Goal: Information Seeking & Learning: Learn about a topic

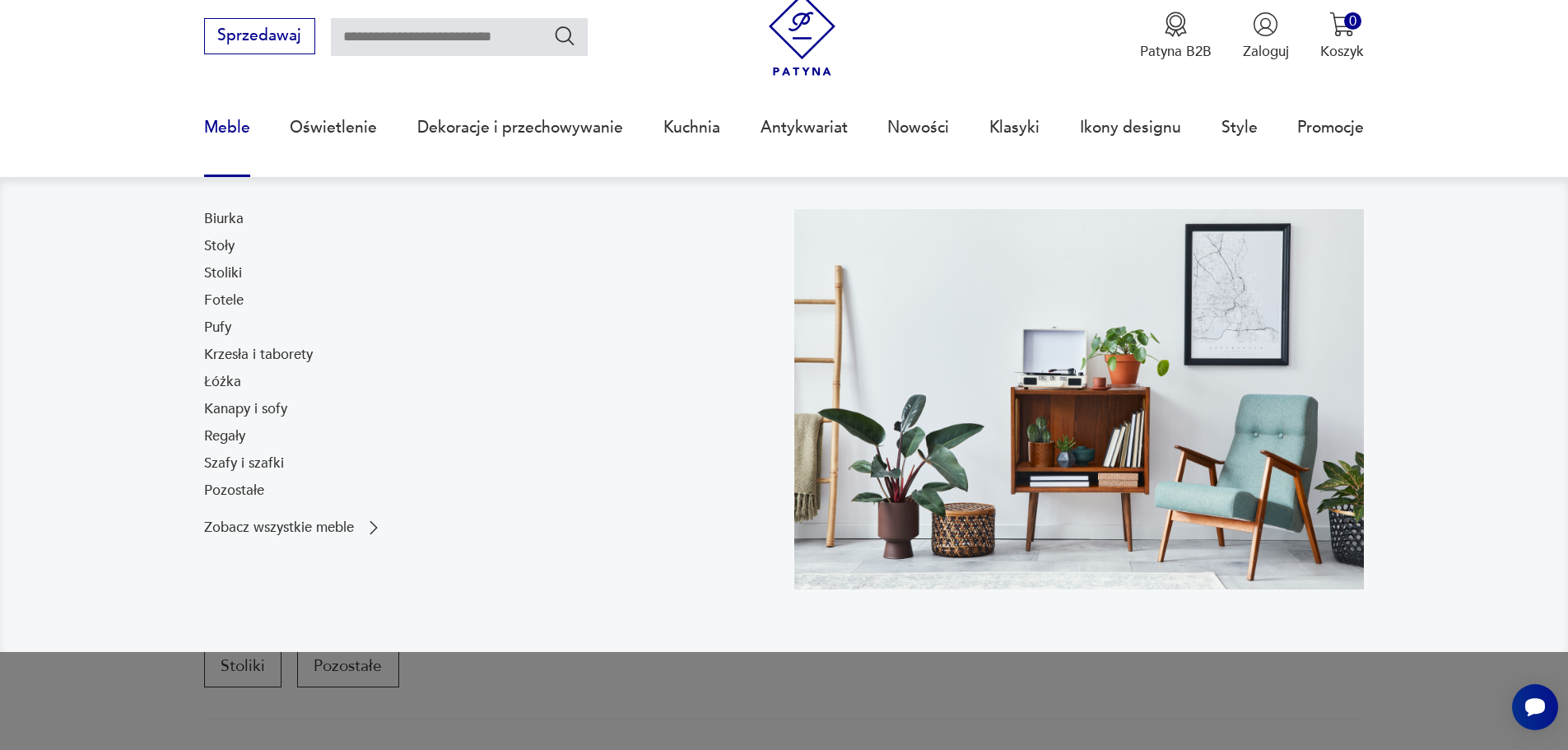
click at [230, 123] on link "Meble" at bounding box center [226, 127] width 46 height 76
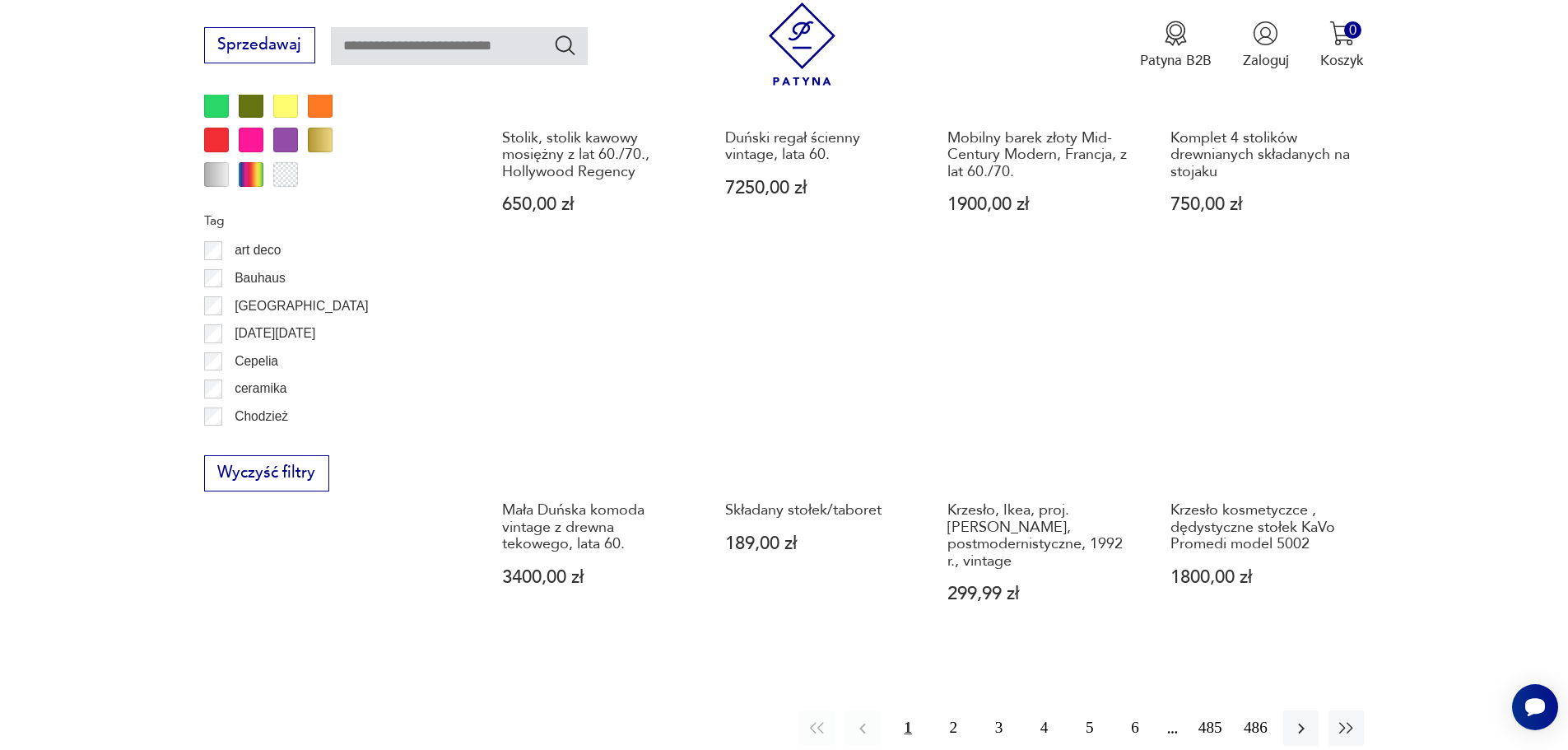
scroll to position [2030, 0]
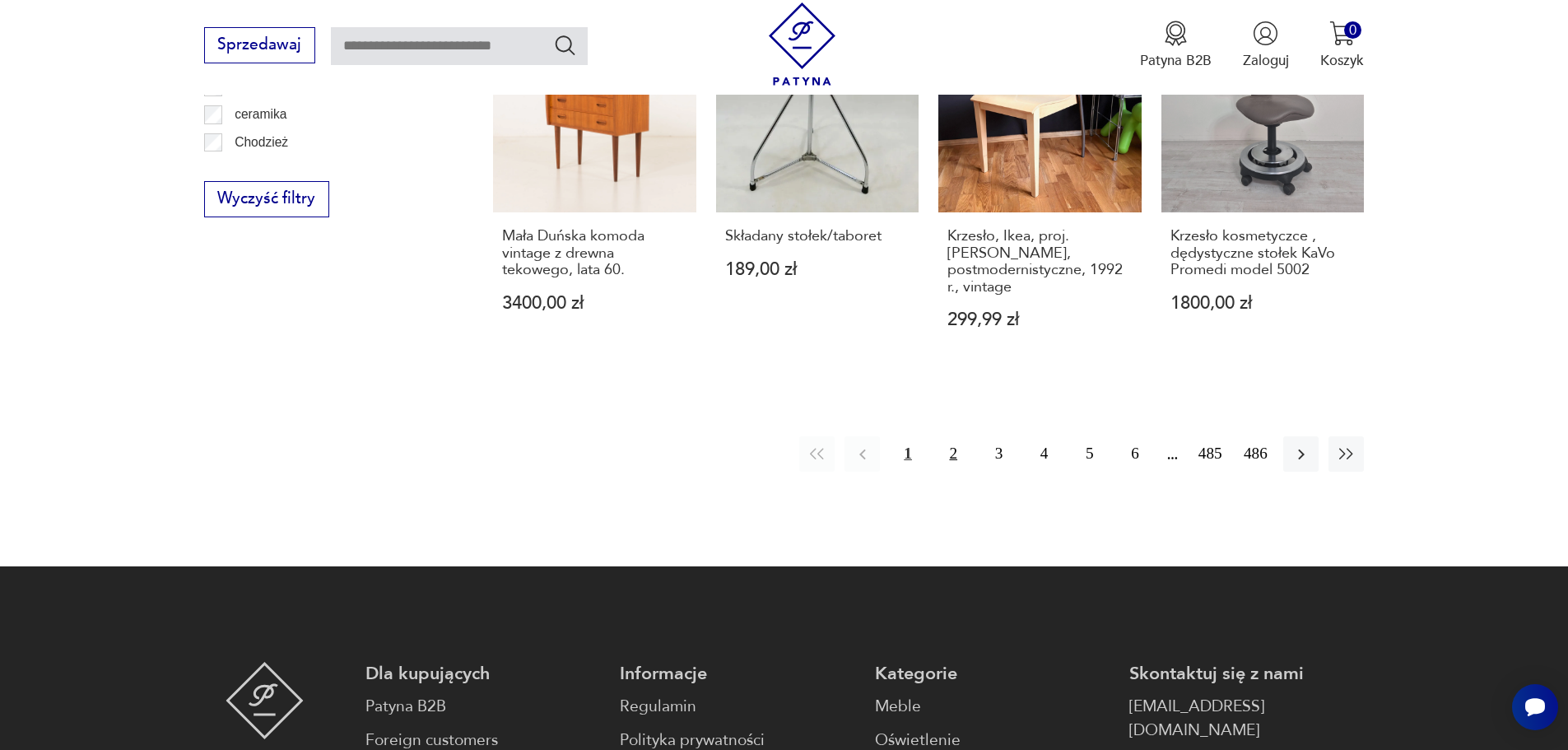
click at [953, 437] on button "2" at bounding box center [954, 454] width 36 height 36
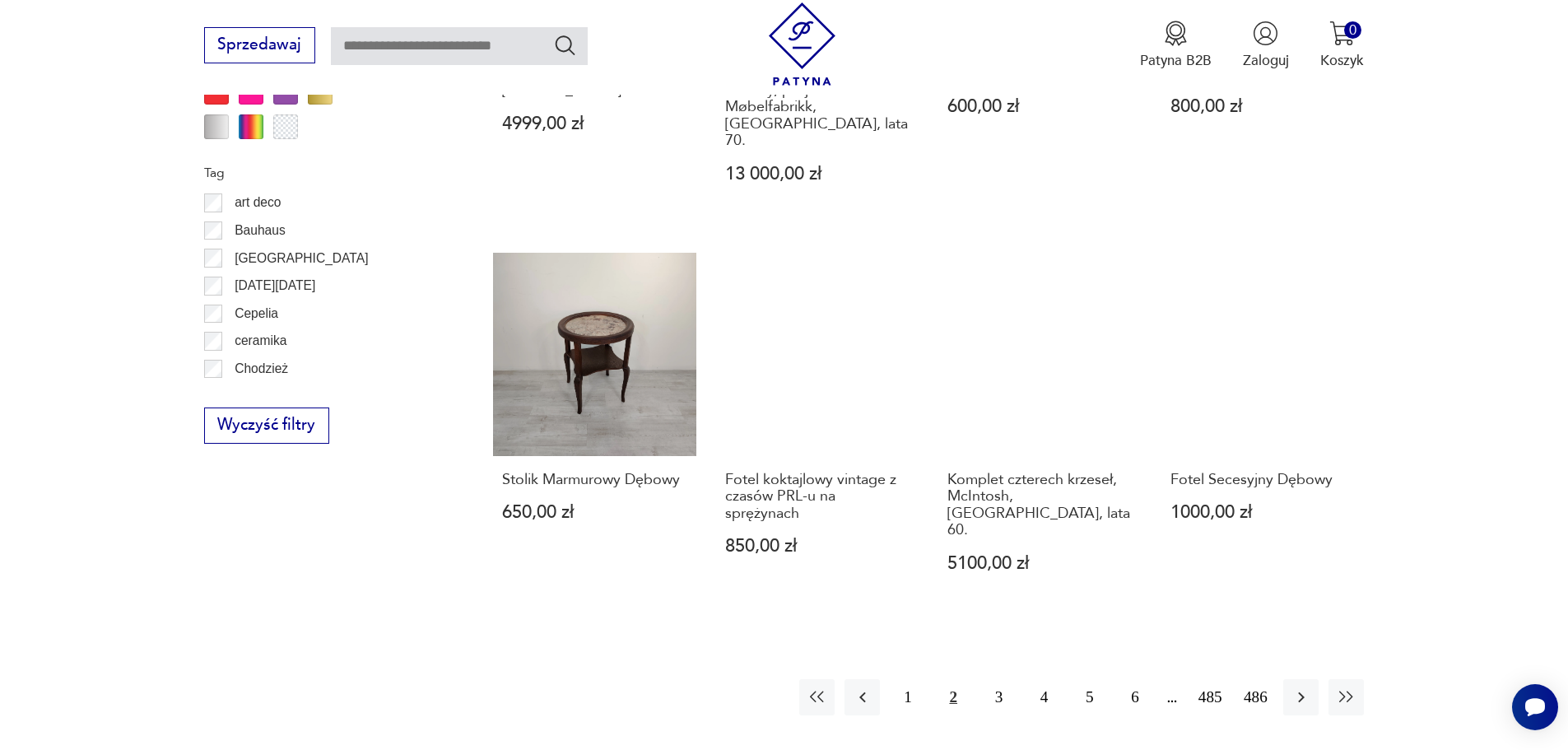
scroll to position [1948, 0]
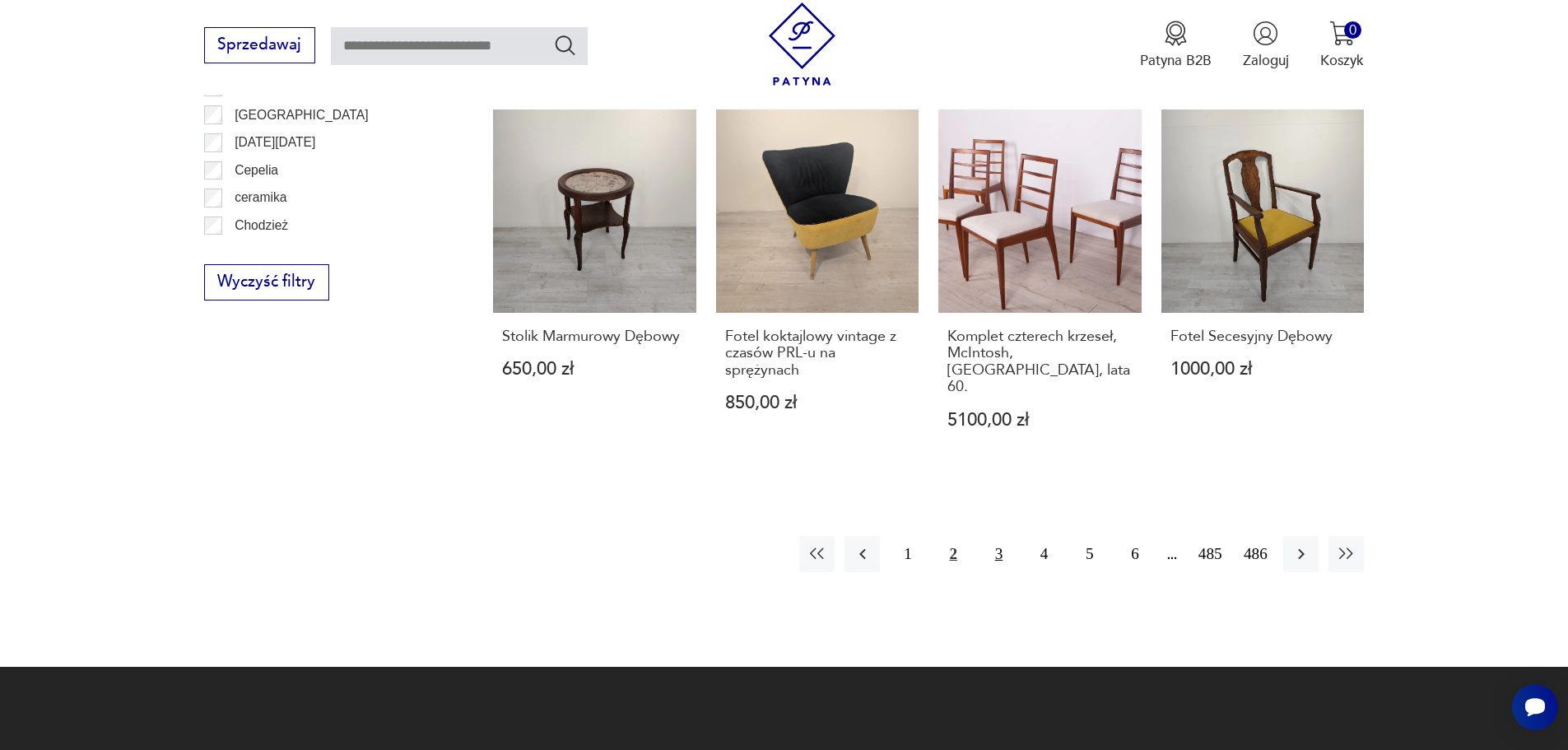
click at [996, 536] on button "3" at bounding box center [999, 554] width 36 height 36
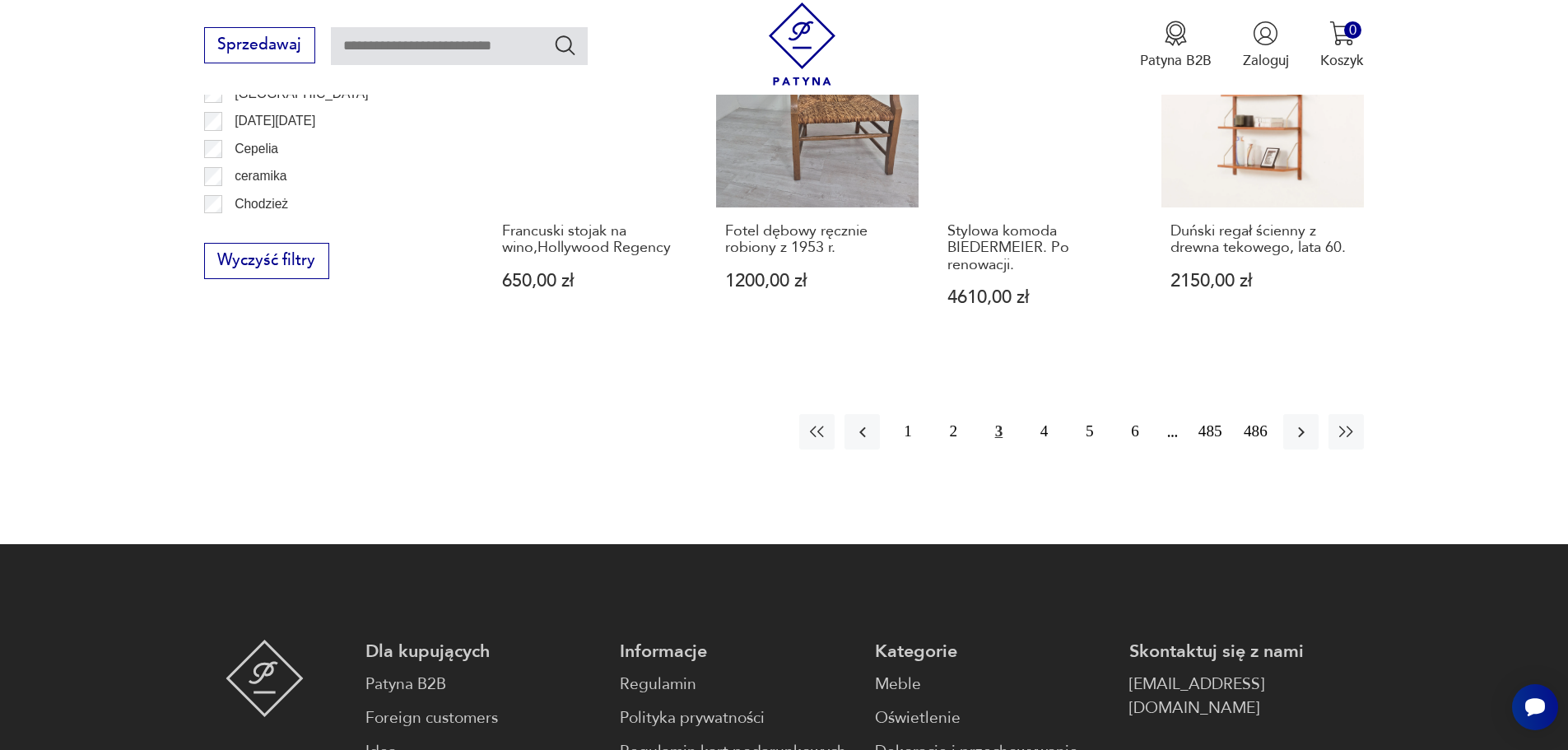
scroll to position [2030, 0]
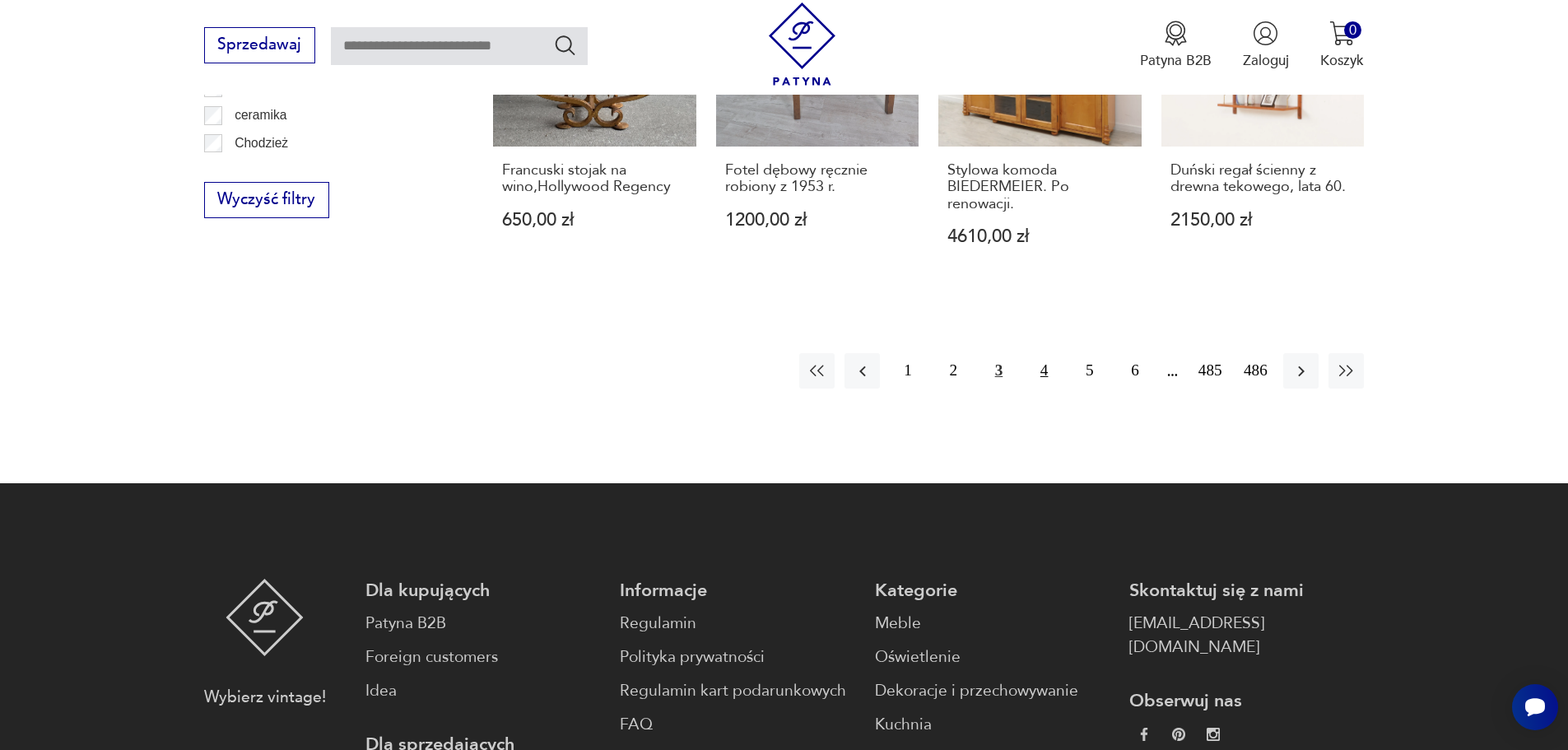
drag, startPoint x: 1044, startPoint y: 371, endPoint x: 1054, endPoint y: 374, distance: 10.4
click at [1046, 372] on button "4" at bounding box center [1044, 371] width 36 height 36
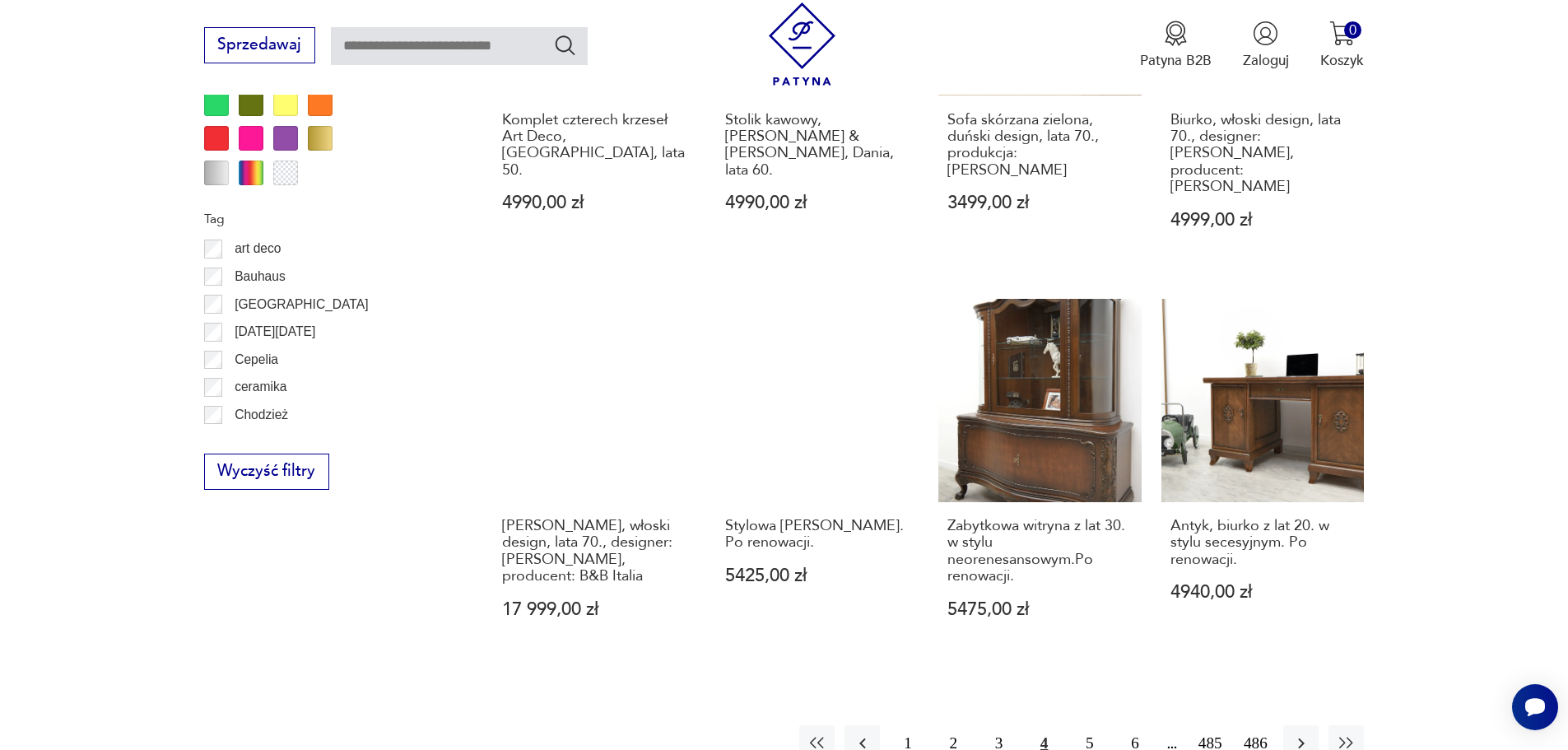
scroll to position [1782, 0]
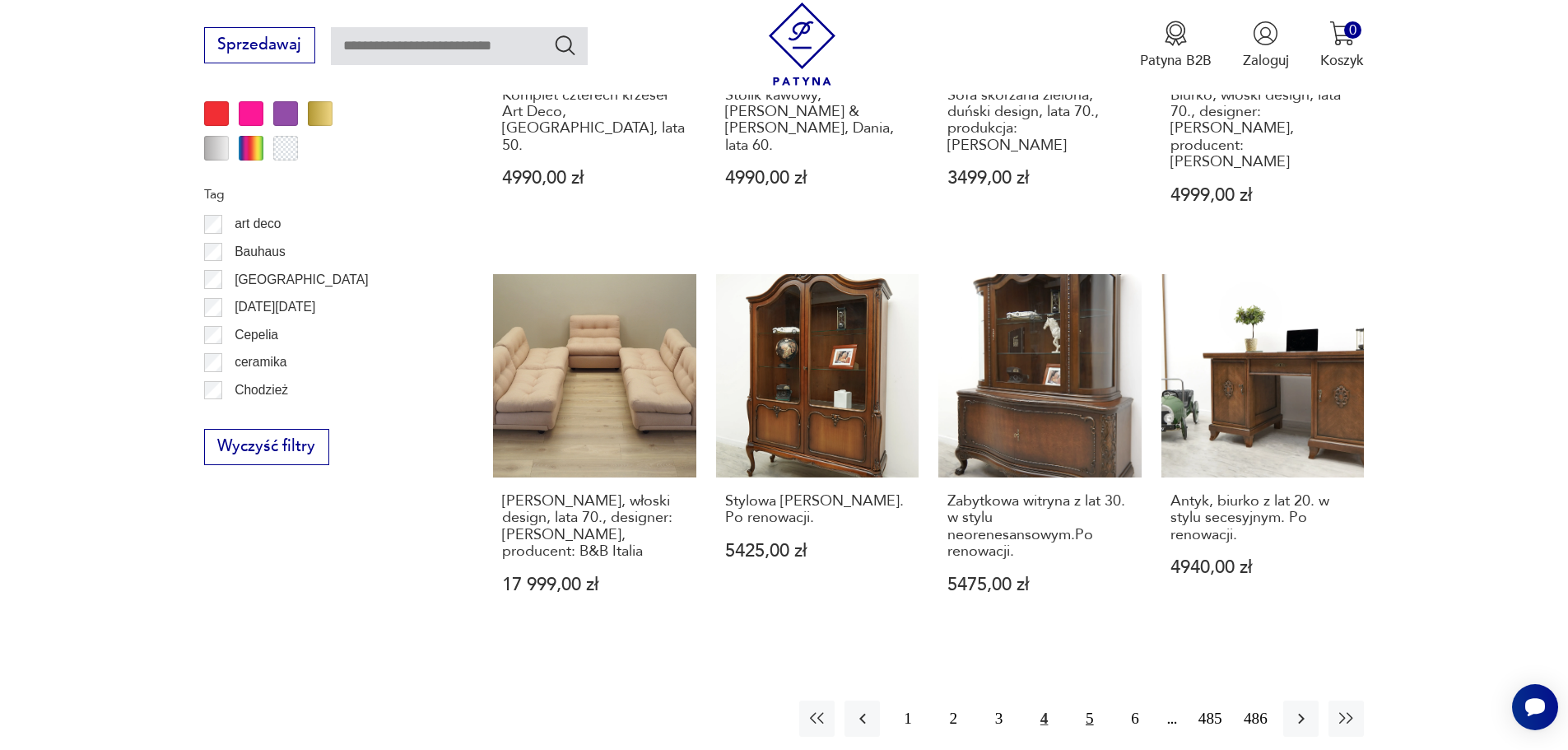
click at [1094, 700] on button "5" at bounding box center [1089, 718] width 36 height 36
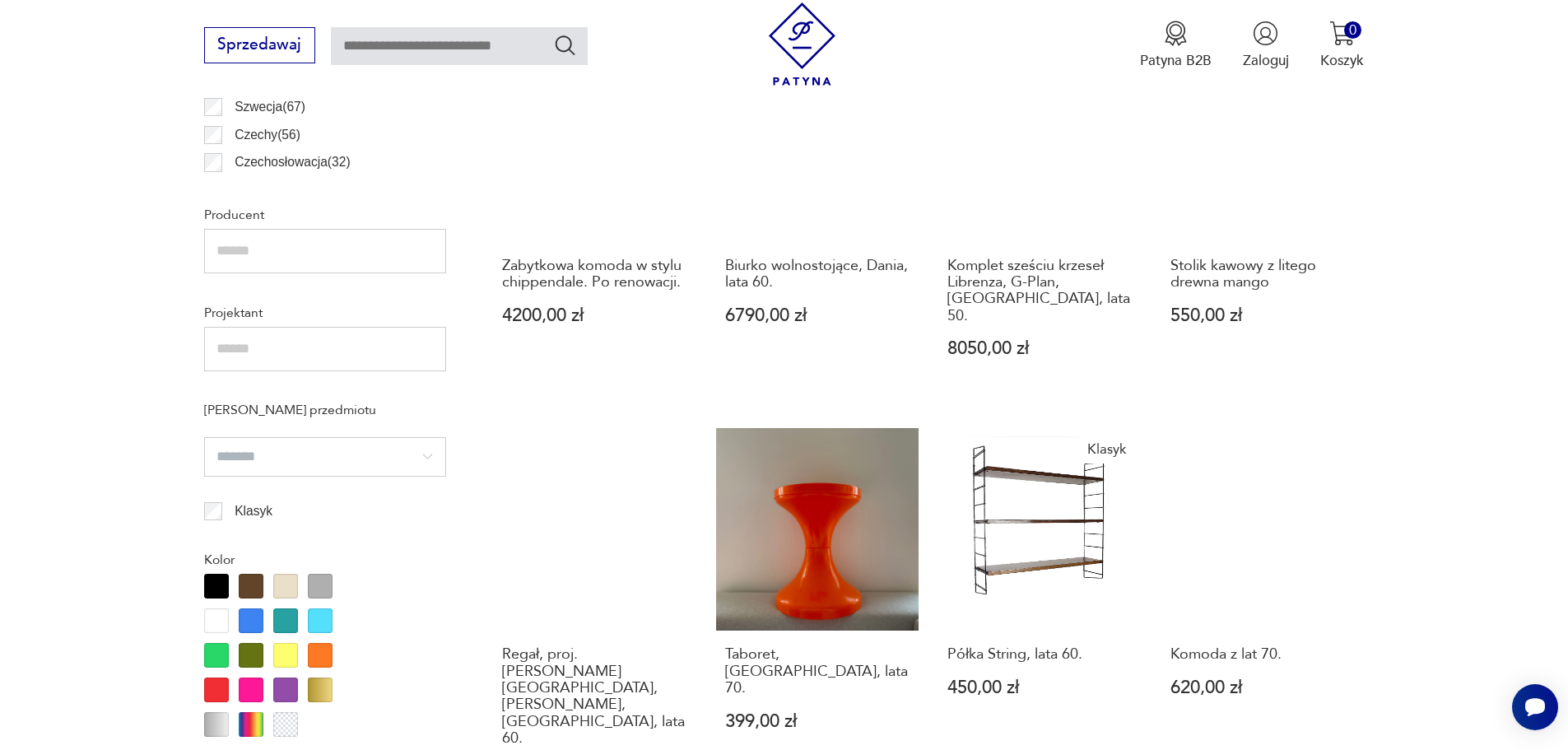
scroll to position [1289, 0]
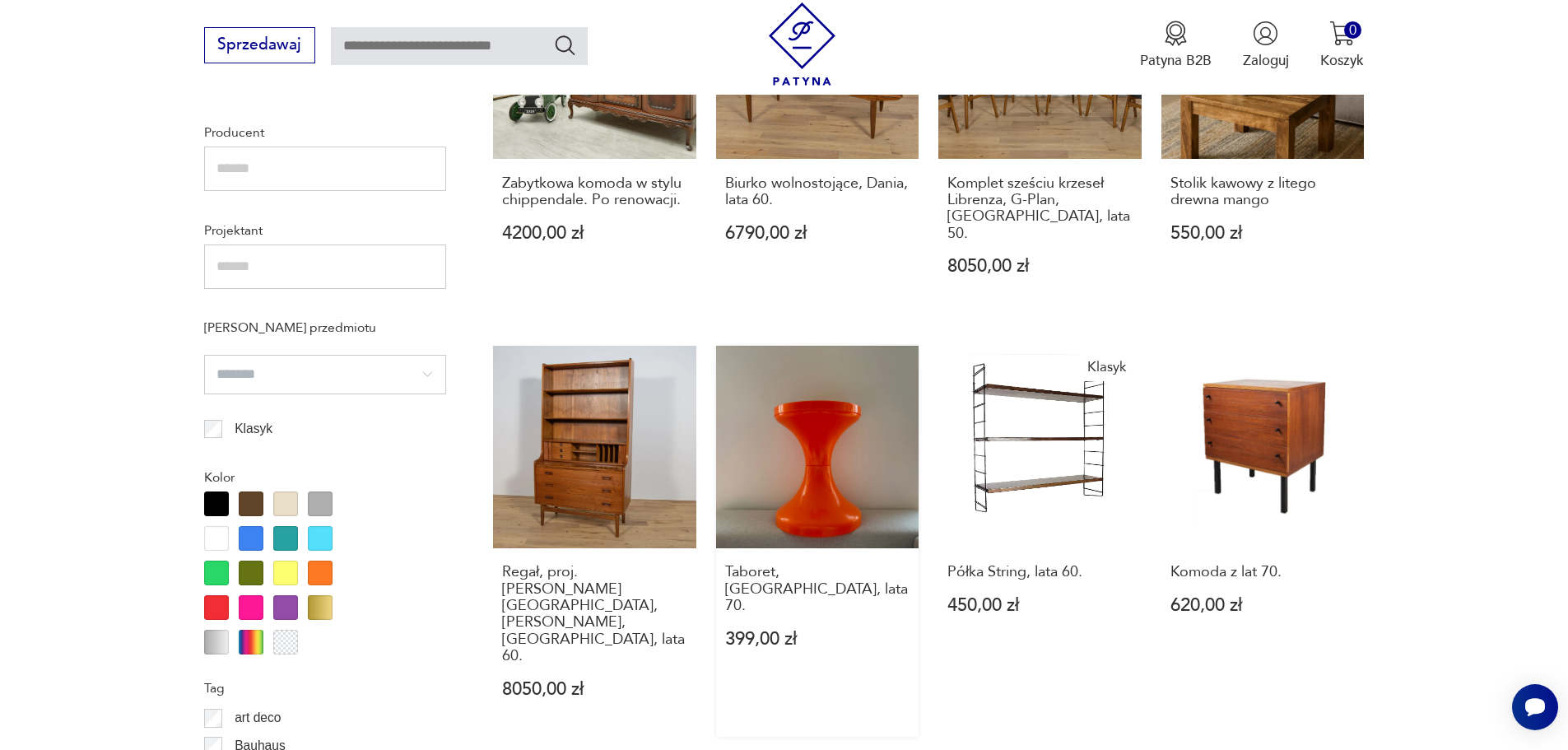
click at [765, 443] on link "Taboret, [GEOGRAPHIC_DATA], lata 70. 399,00 zł" at bounding box center [817, 541] width 203 height 391
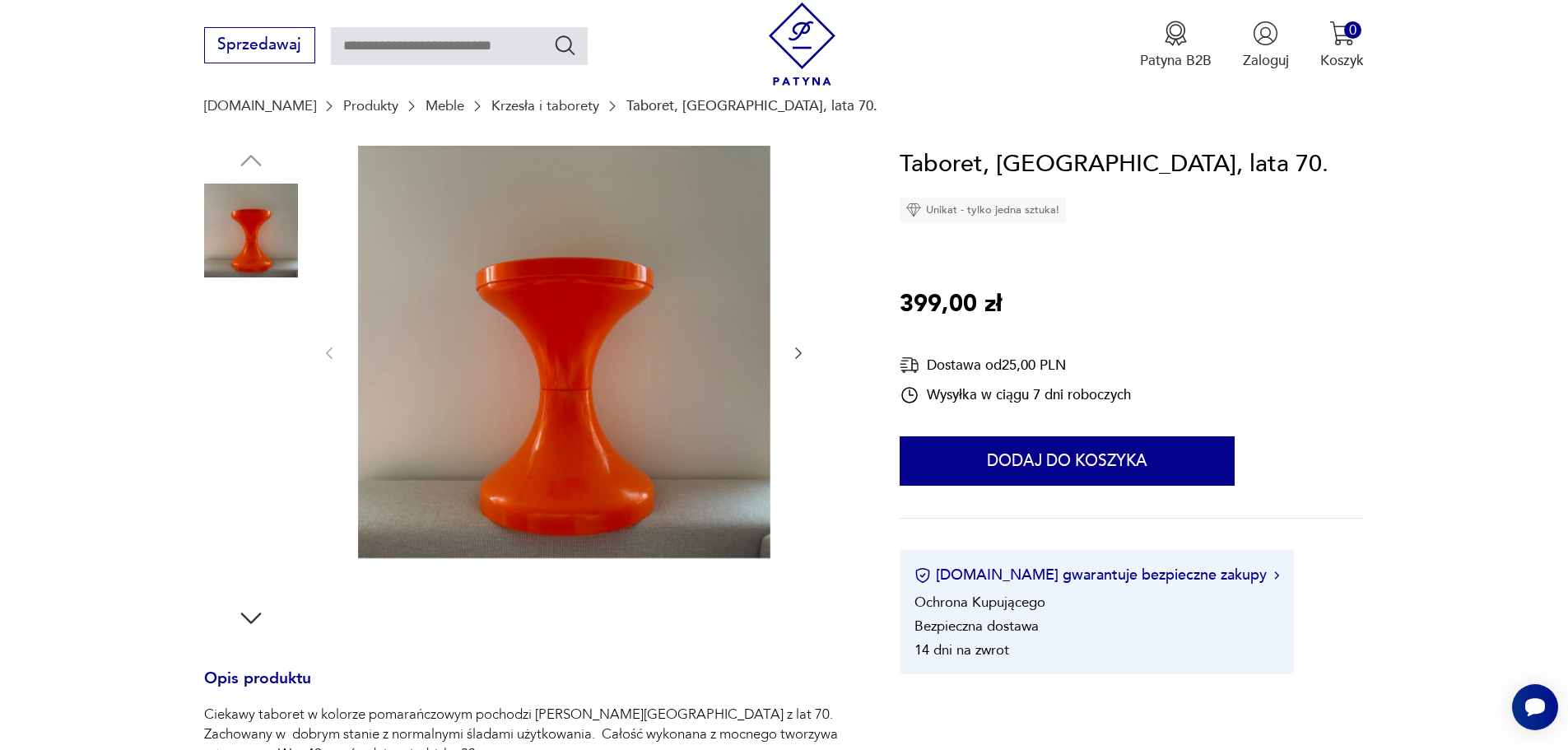
scroll to position [165, 0]
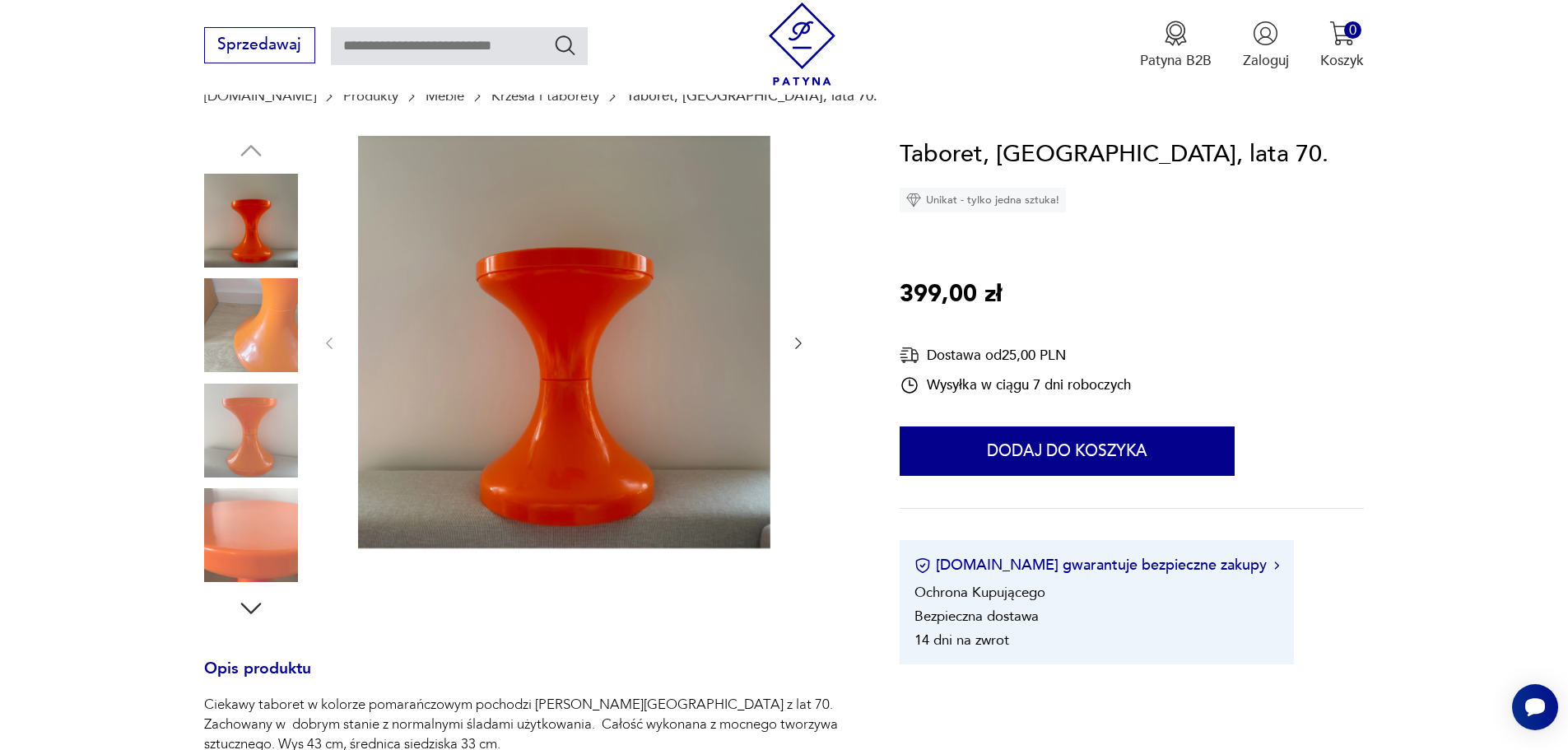
click at [794, 343] on icon "button" at bounding box center [798, 343] width 17 height 17
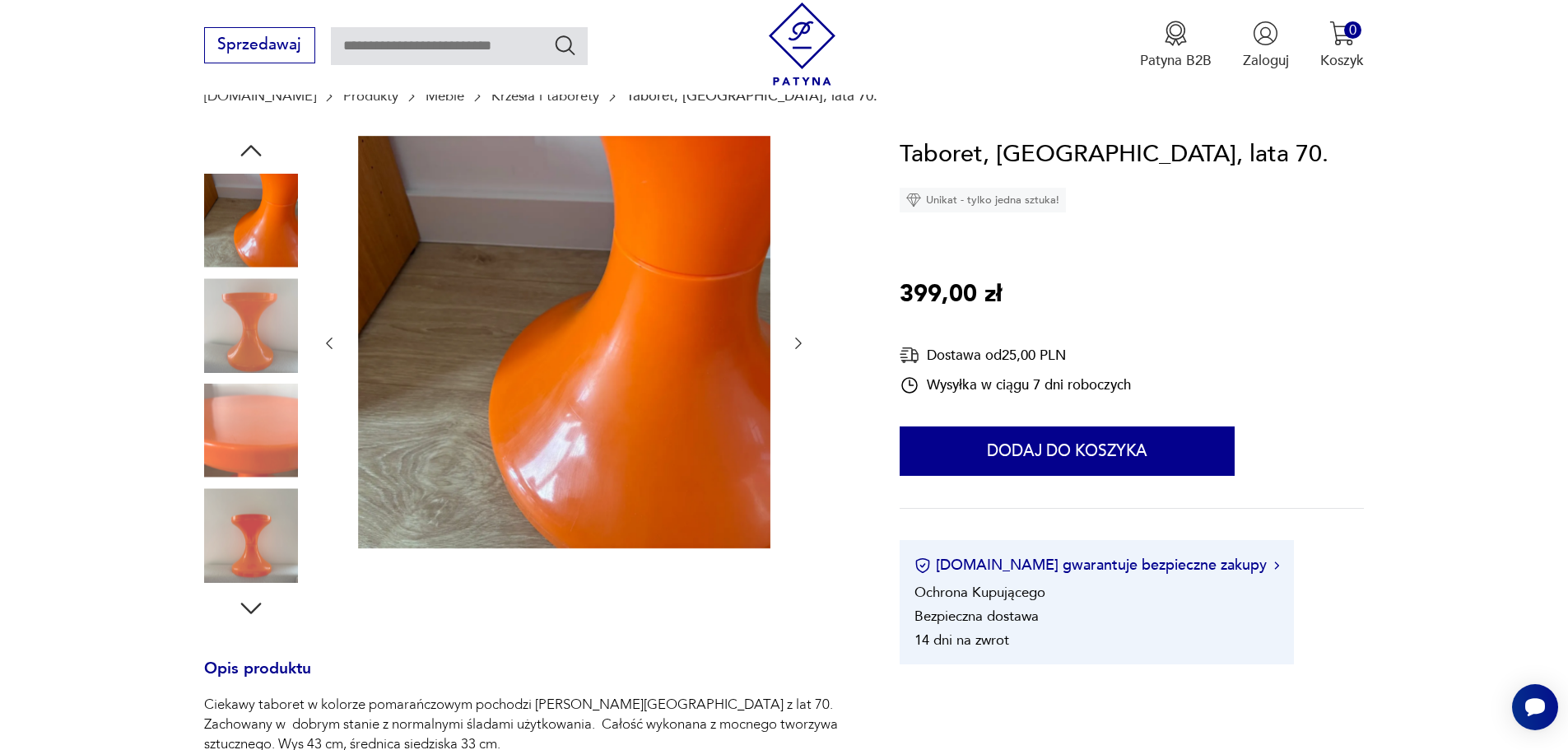
click at [794, 343] on icon "button" at bounding box center [798, 343] width 17 height 17
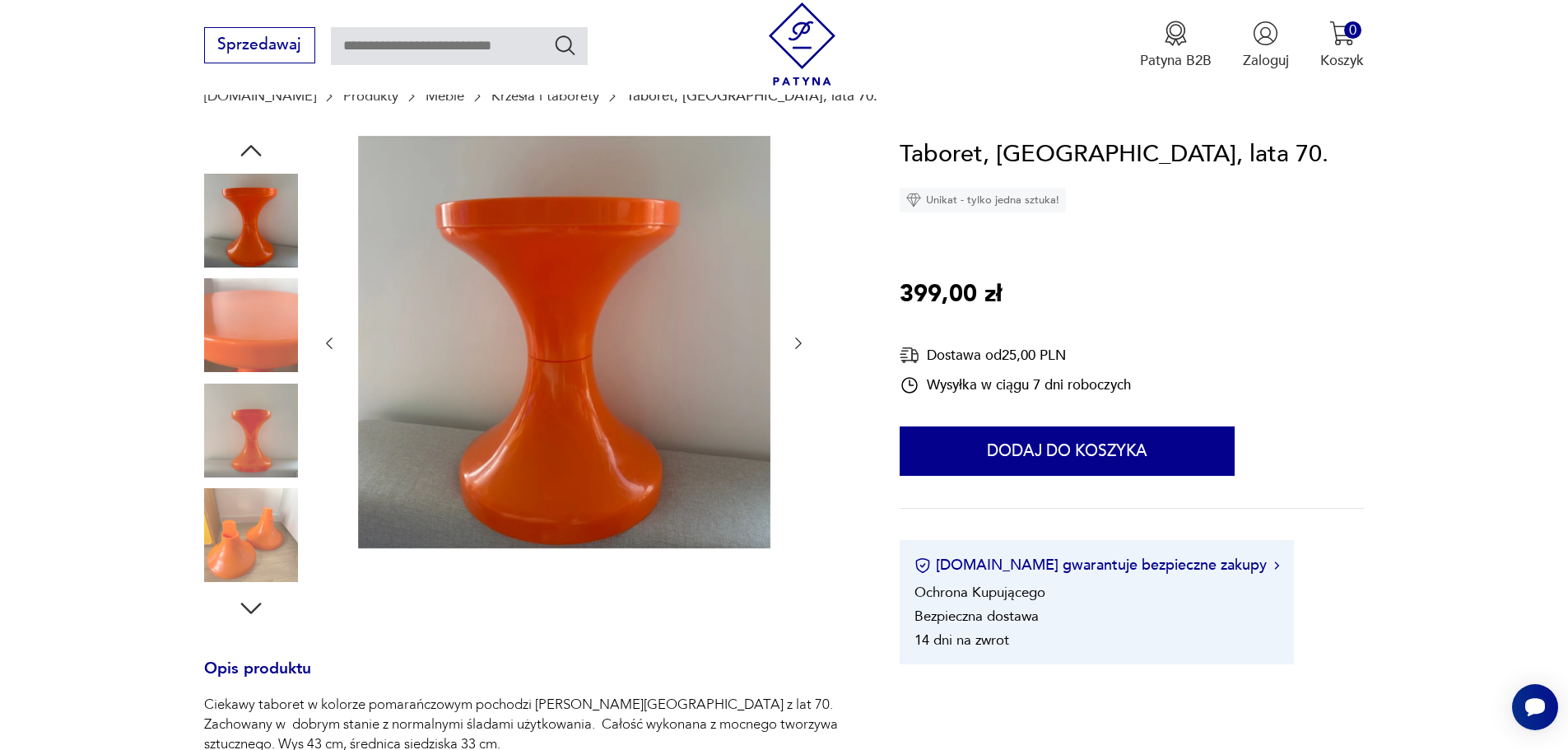
click at [794, 343] on icon "button" at bounding box center [798, 343] width 17 height 17
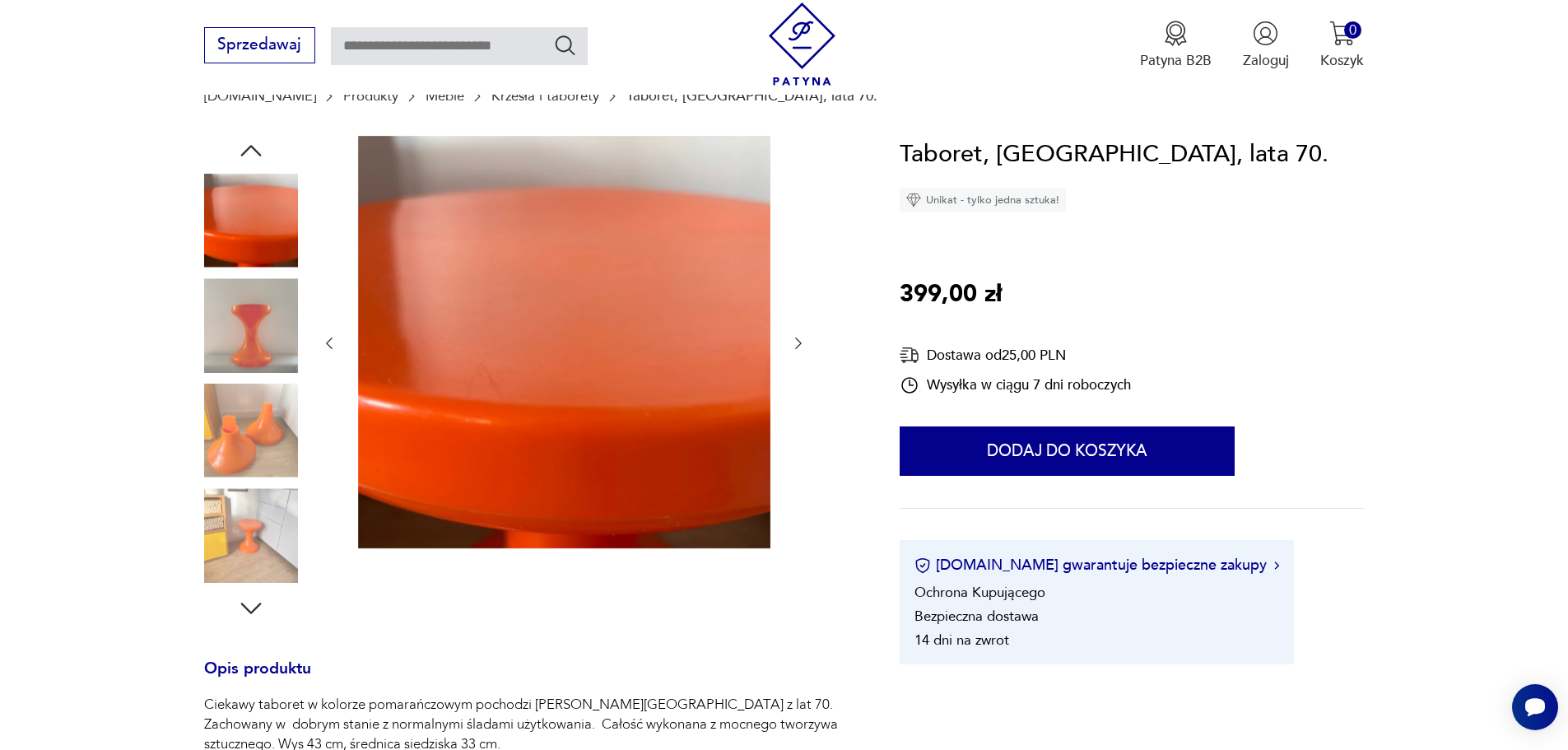
click at [794, 343] on icon "button" at bounding box center [798, 343] width 17 height 17
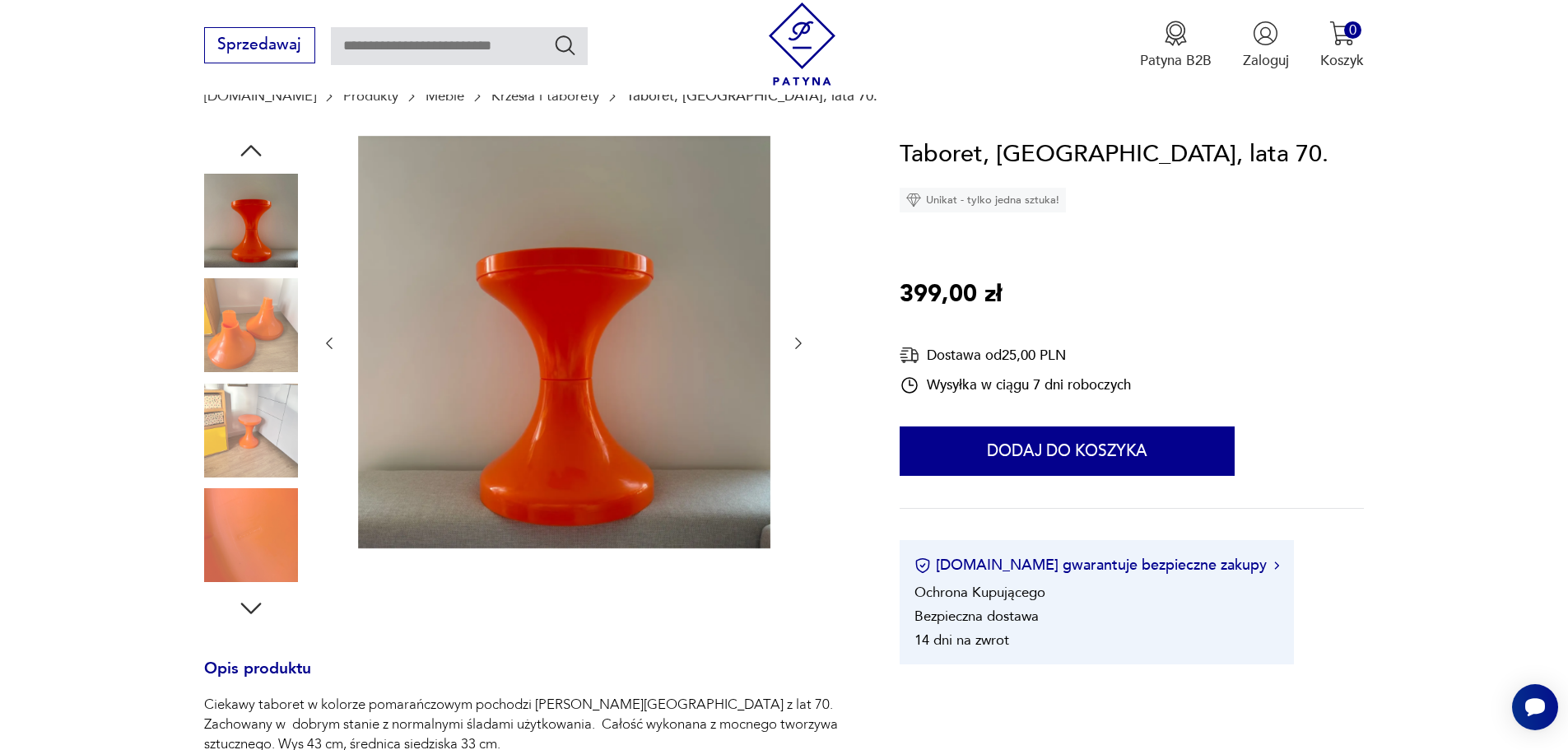
click at [794, 343] on icon "button" at bounding box center [798, 343] width 17 height 17
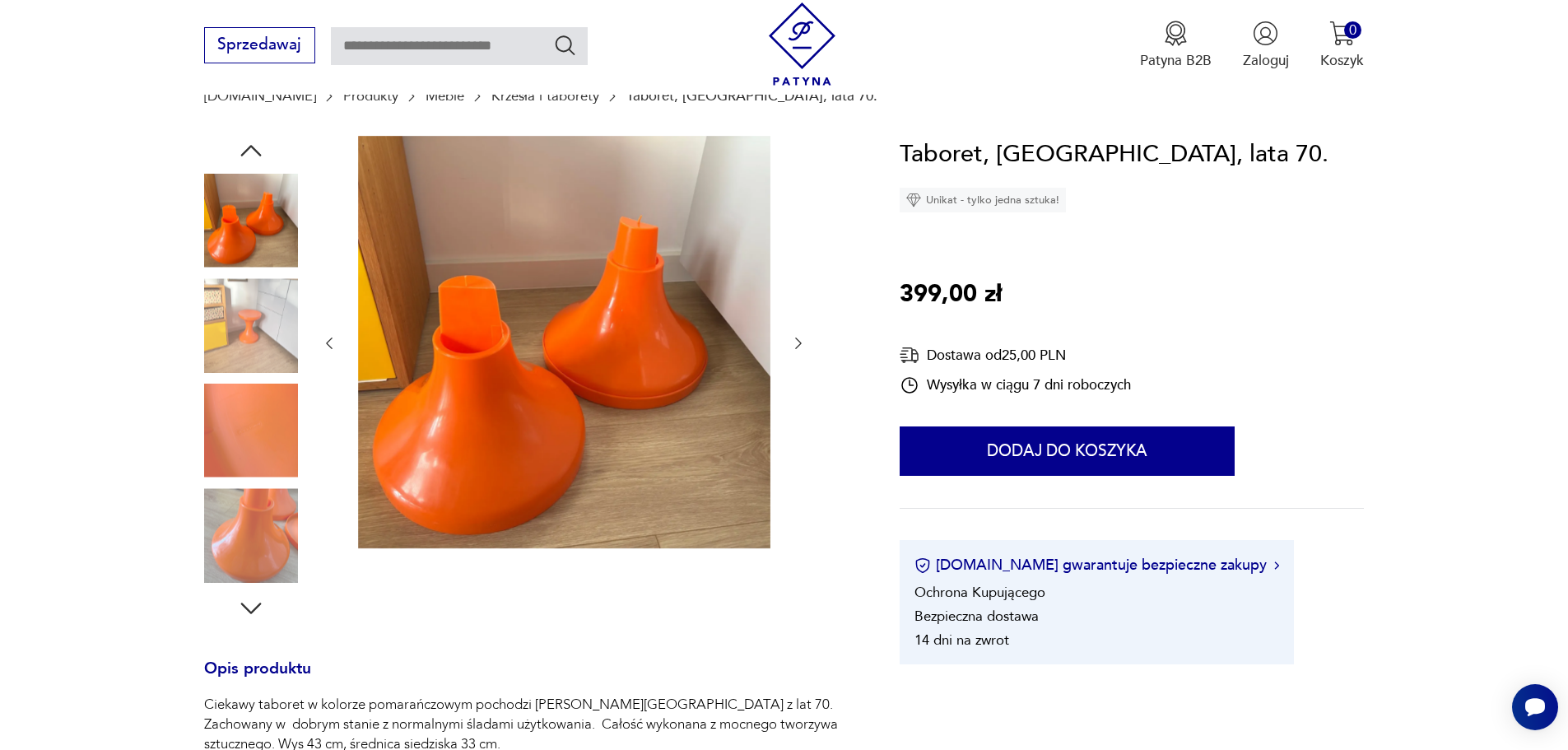
click at [794, 343] on icon "button" at bounding box center [798, 343] width 17 height 17
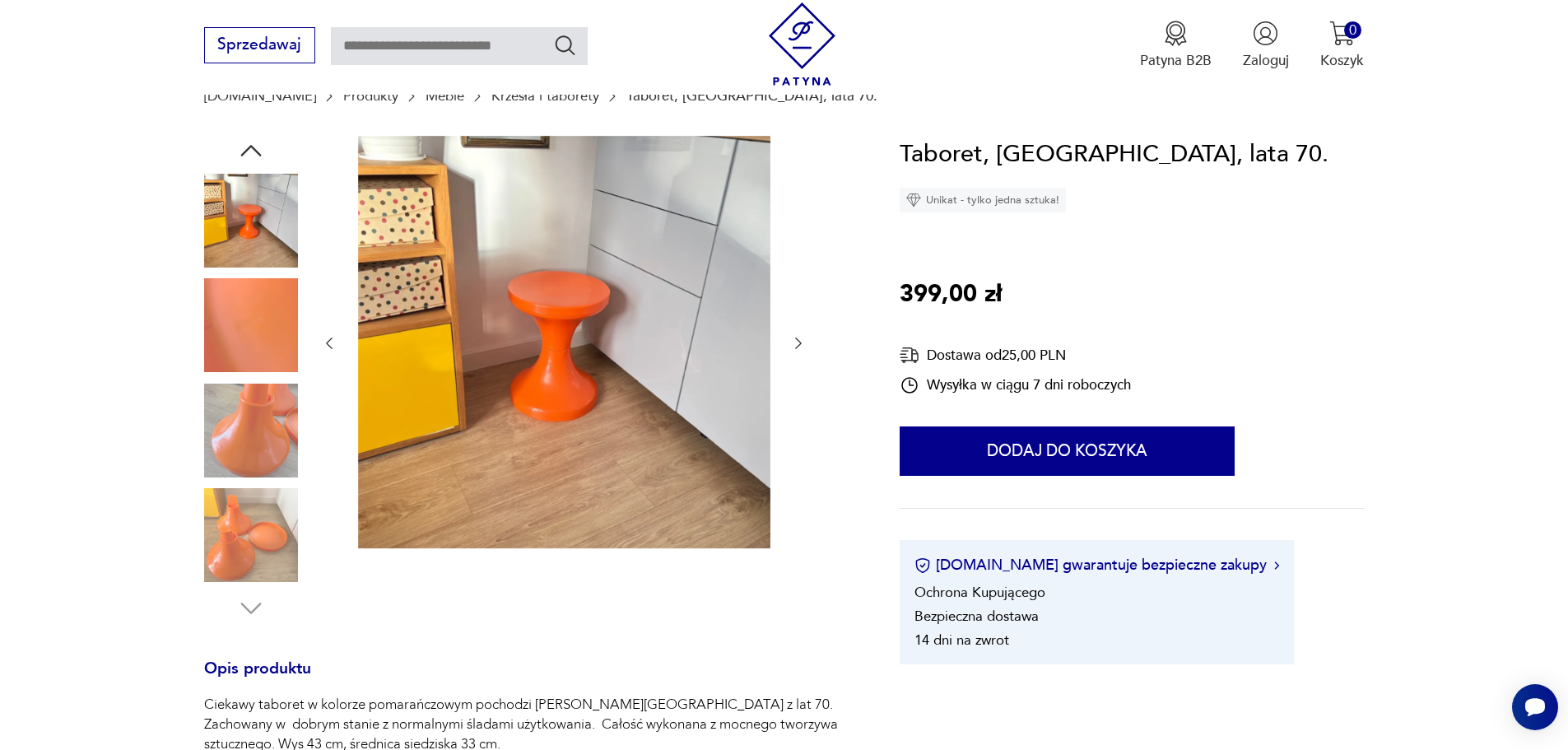
click at [794, 343] on icon "button" at bounding box center [798, 343] width 17 height 17
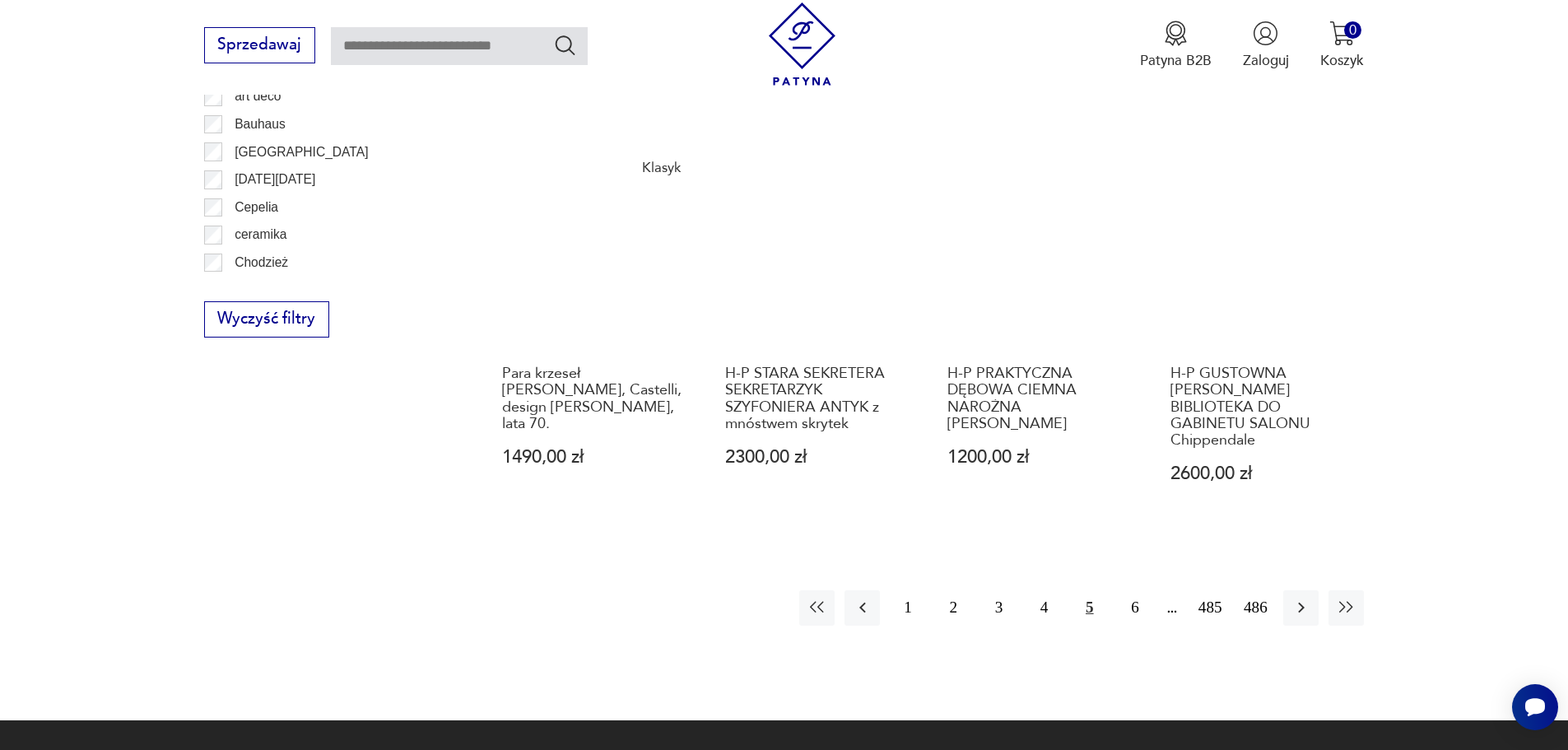
scroll to position [1801, 0]
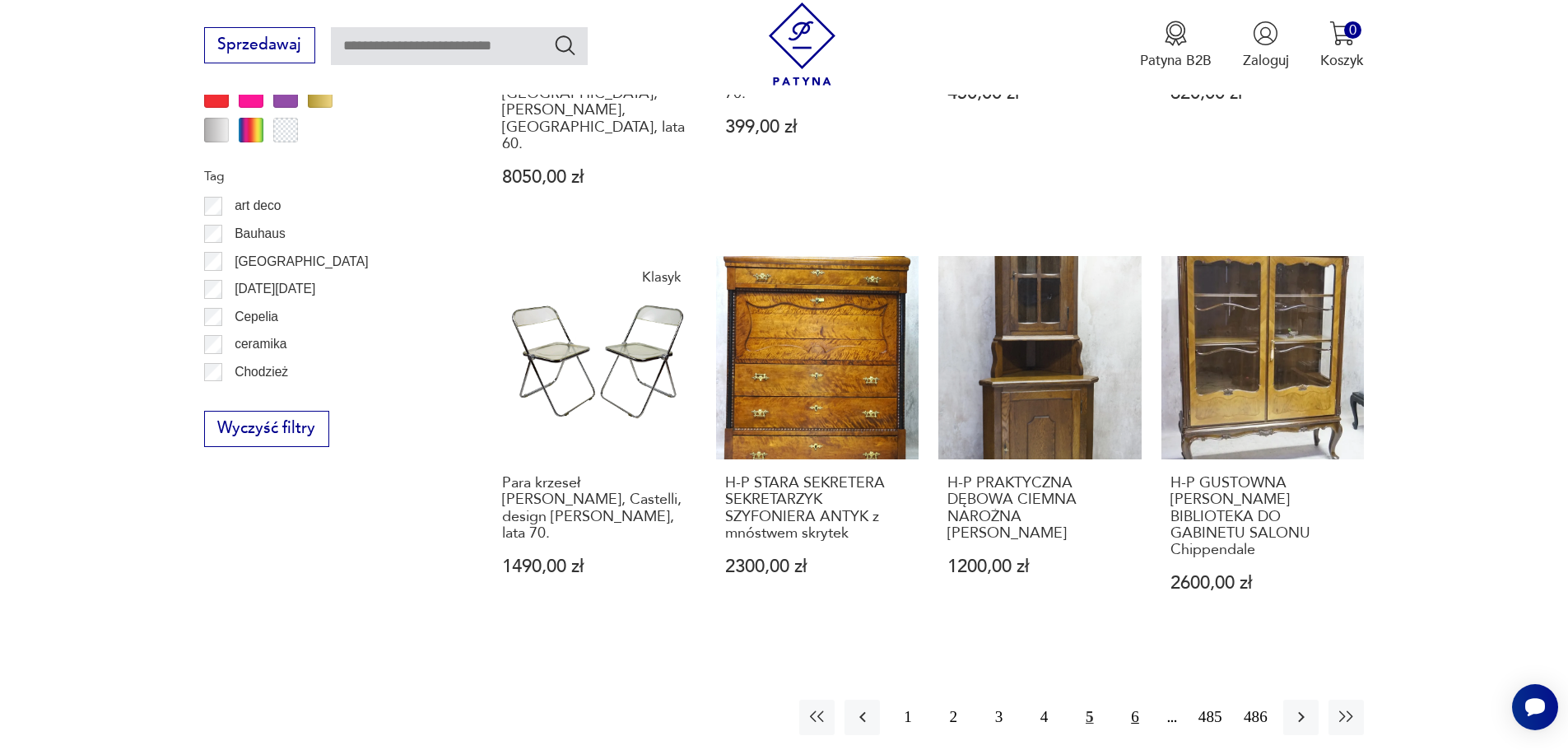
click at [1130, 700] on button "6" at bounding box center [1134, 717] width 36 height 36
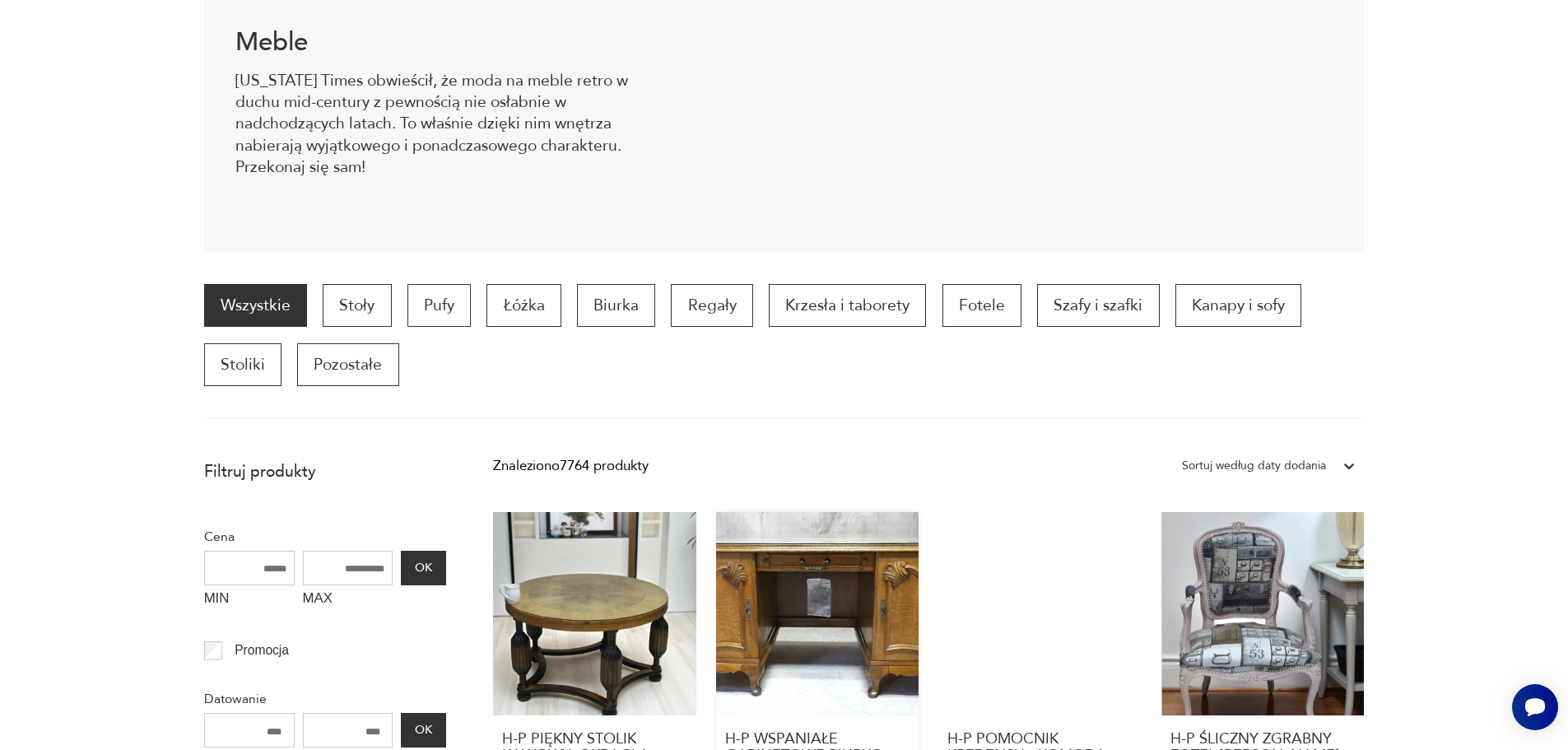
scroll to position [137, 0]
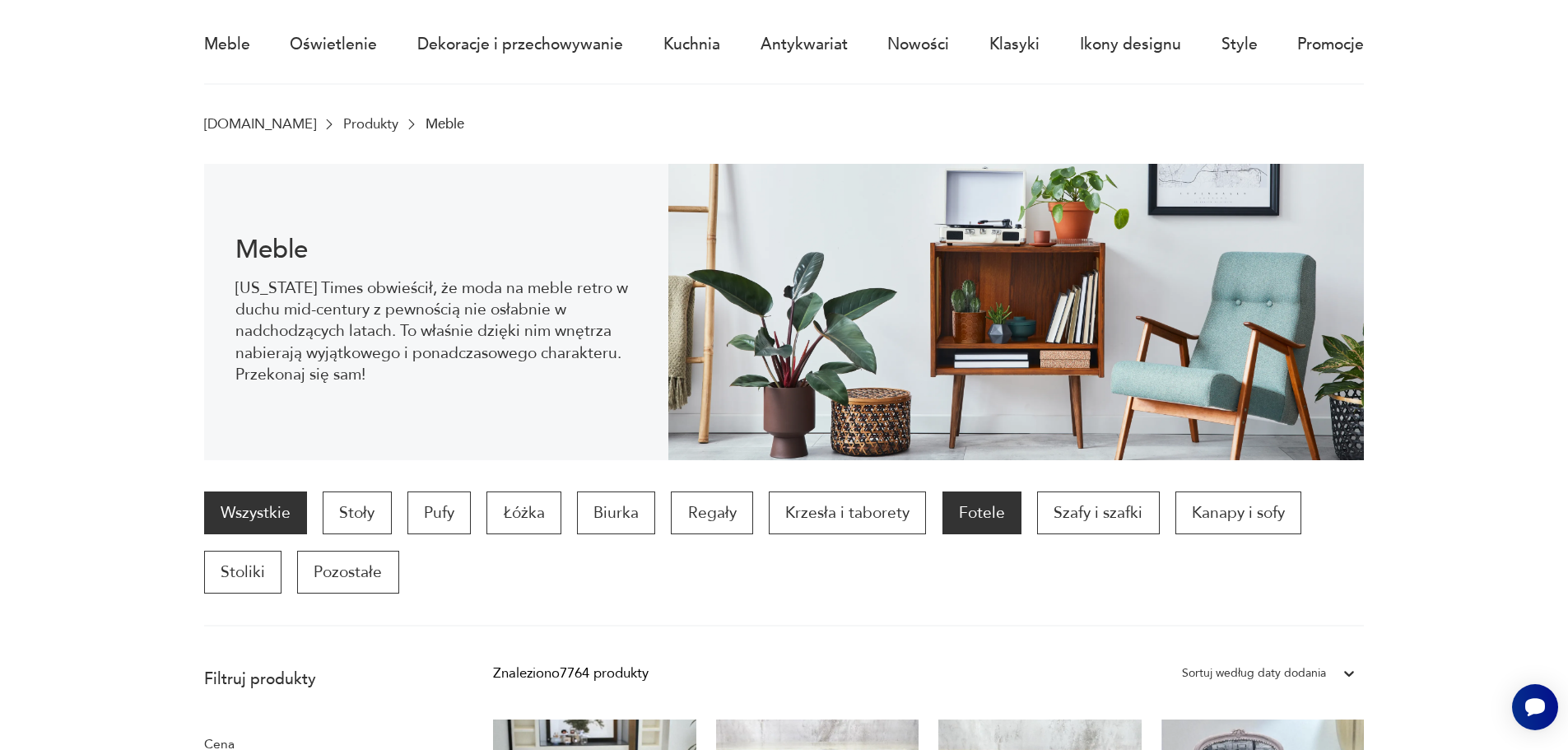
click at [957, 513] on p "Fotele" at bounding box center [982, 512] width 79 height 43
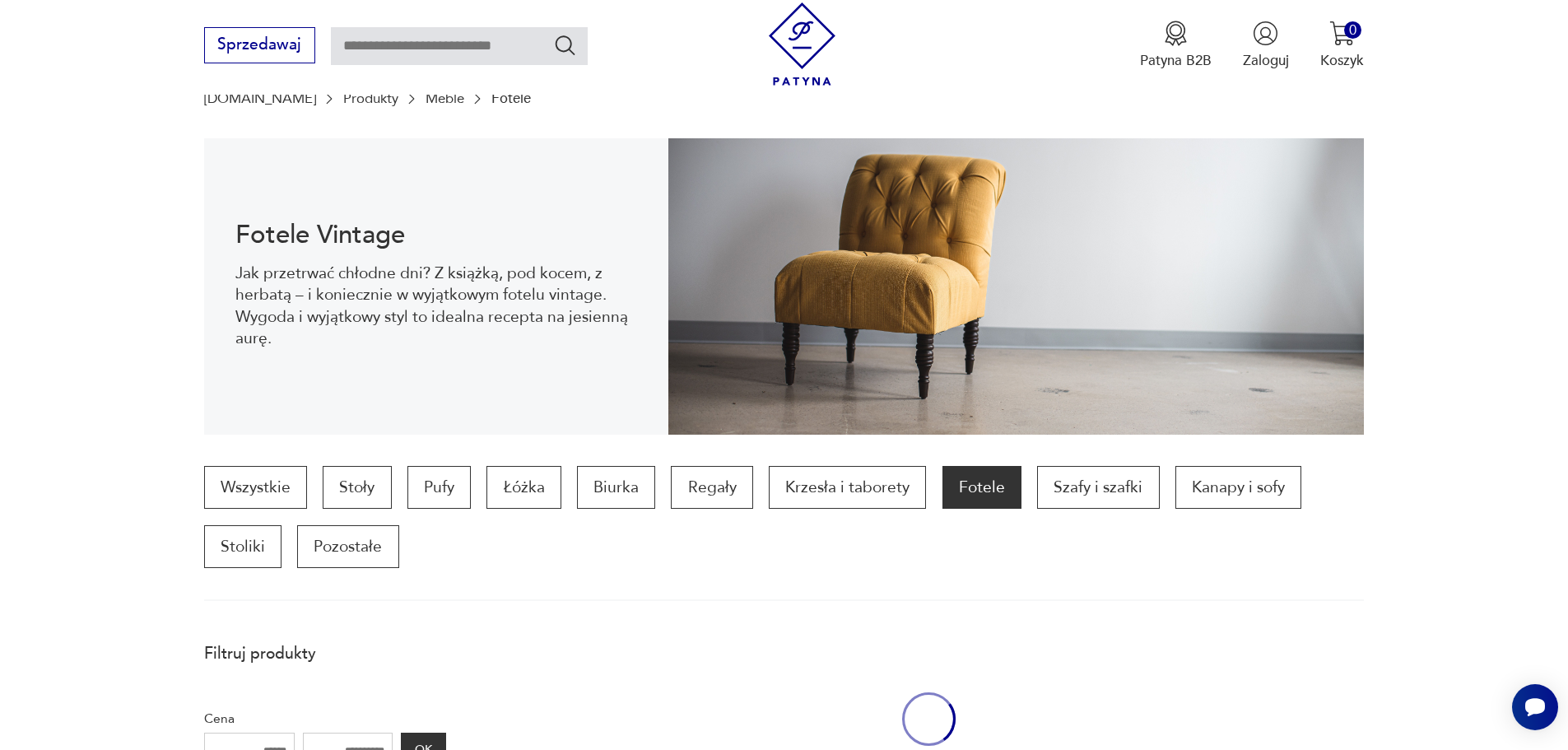
scroll to position [548, 0]
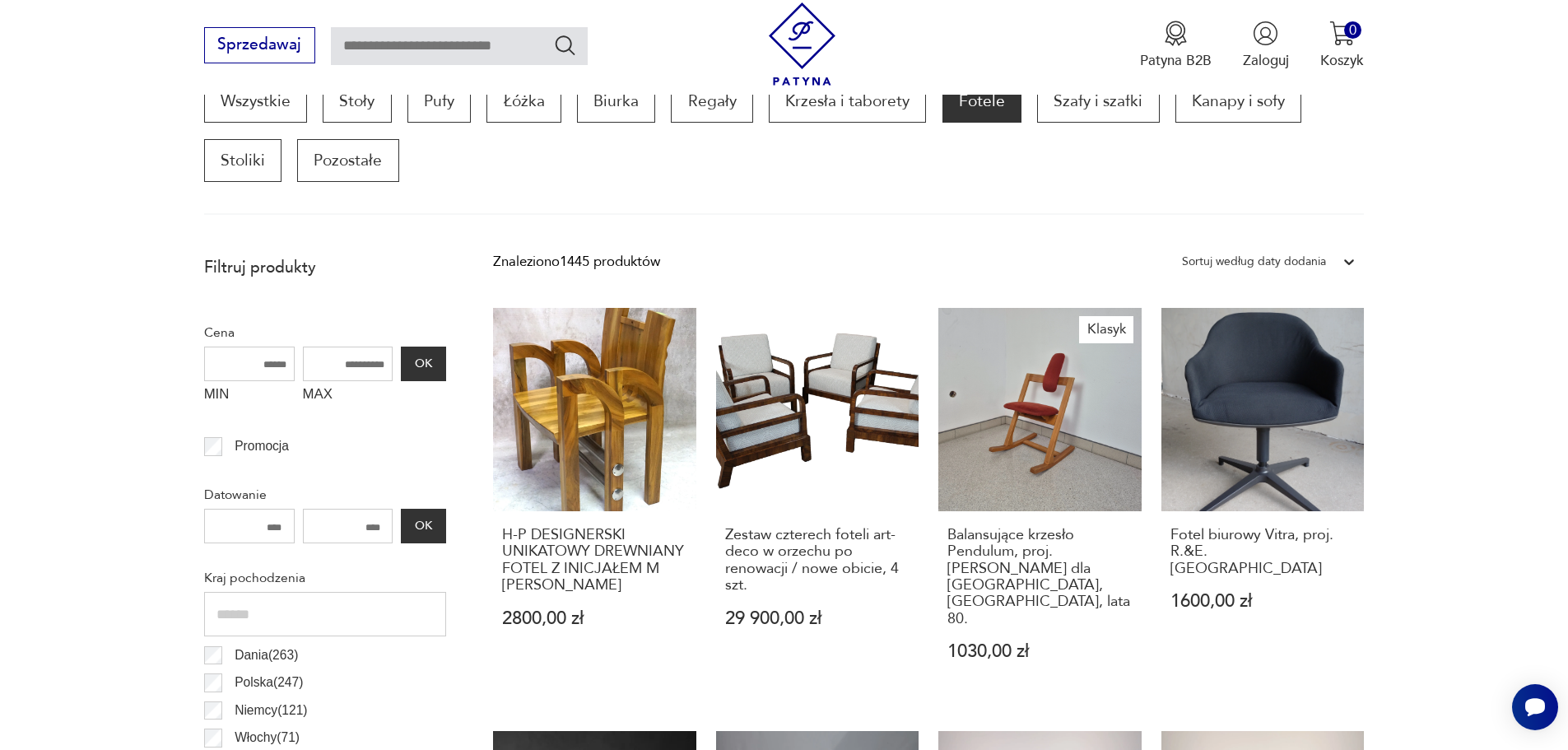
drag, startPoint x: 383, startPoint y: 368, endPoint x: 340, endPoint y: 355, distance: 44.9
click at [340, 355] on input "MAX" at bounding box center [348, 364] width 91 height 35
drag, startPoint x: 341, startPoint y: 357, endPoint x: 394, endPoint y: 371, distance: 54.8
click at [394, 371] on div "MIN MAX OK" at bounding box center [324, 380] width 242 height 65
click at [386, 368] on input "MAX" at bounding box center [348, 364] width 91 height 35
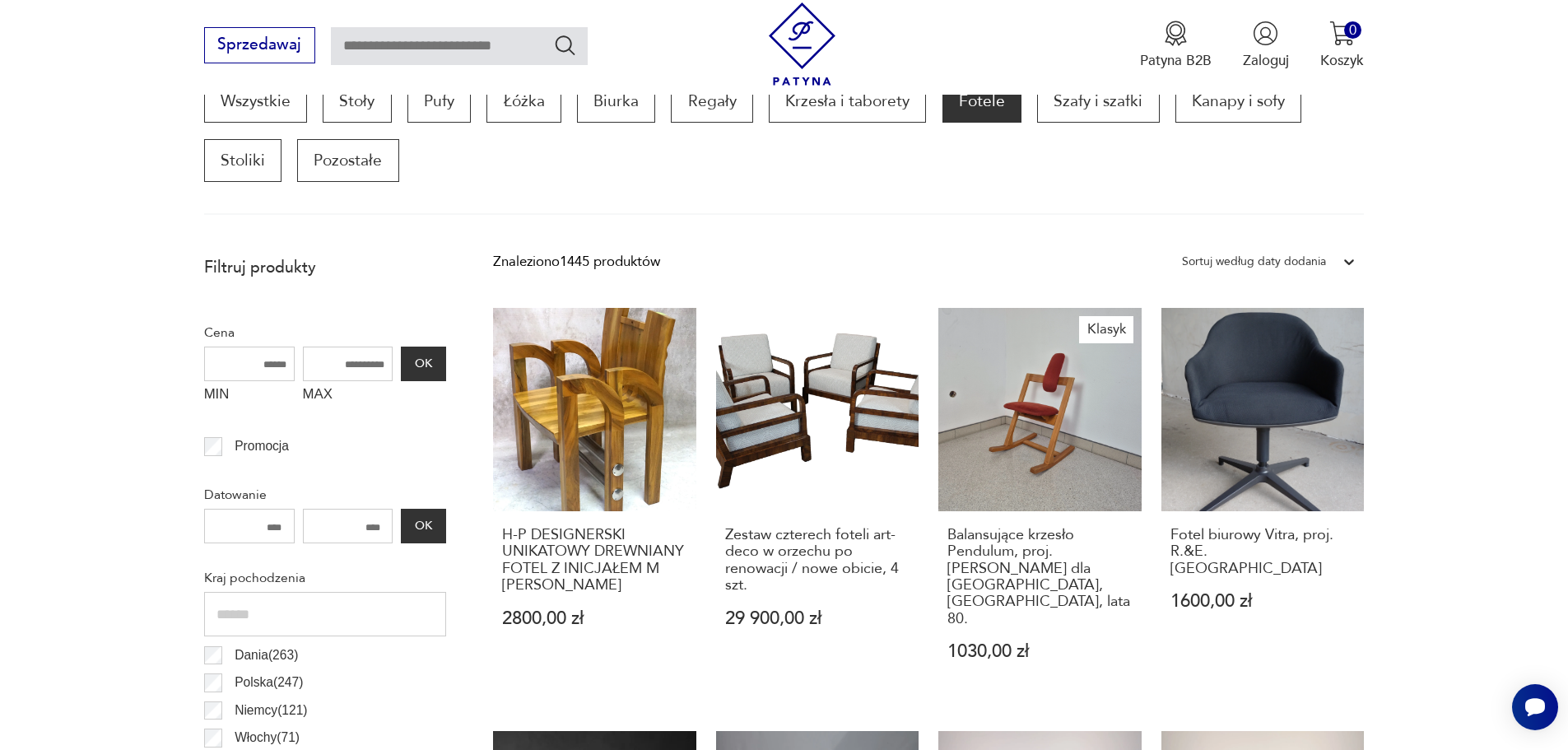
click at [386, 368] on input "MAX" at bounding box center [348, 364] width 91 height 35
click at [346, 374] on input "MAX" at bounding box center [348, 364] width 91 height 35
click at [343, 352] on input "MAX" at bounding box center [348, 364] width 91 height 35
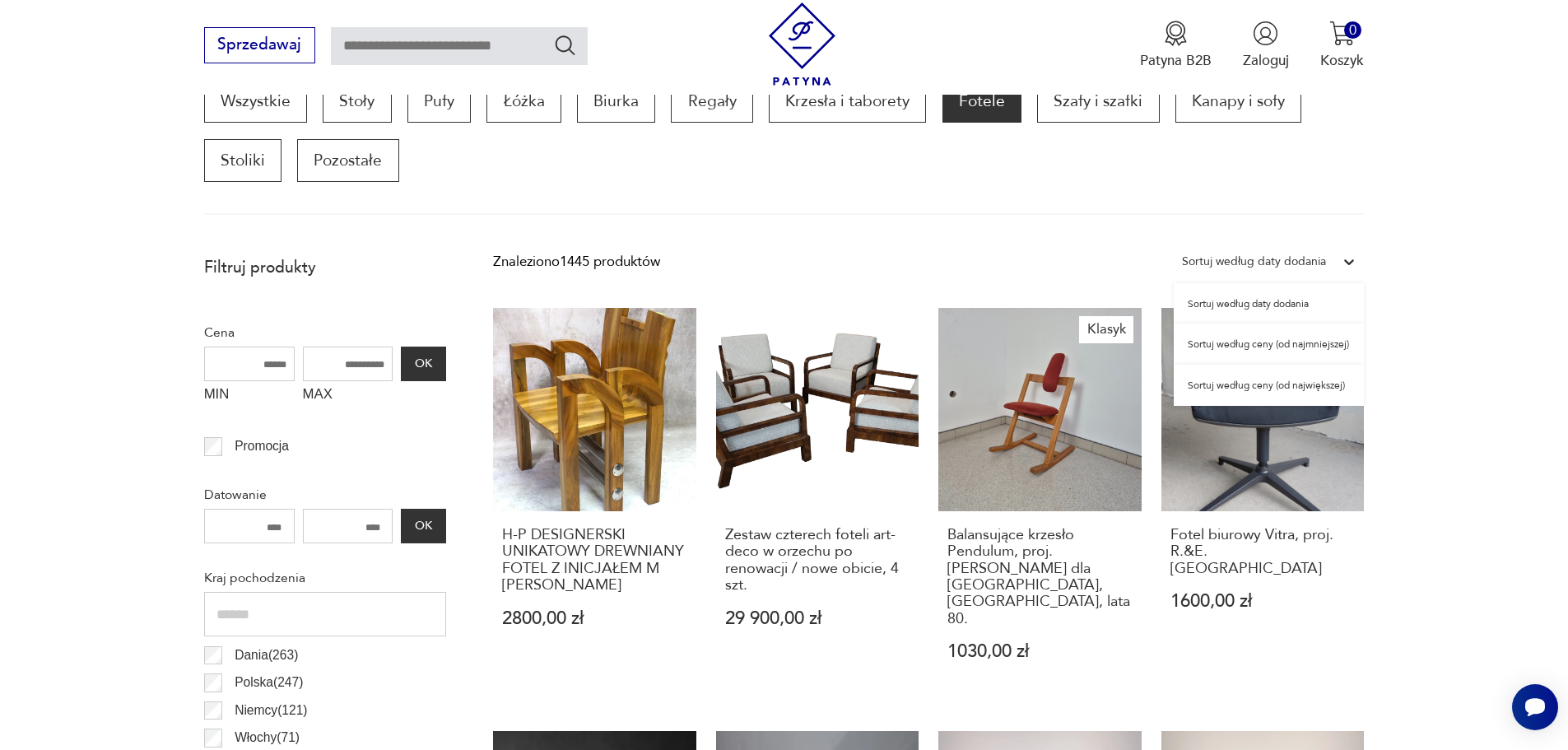
click at [1330, 263] on div "Sortuj według daty dodania" at bounding box center [1254, 262] width 161 height 24
click at [1332, 347] on div "Sortuj według ceny (od najmniejszej)" at bounding box center [1268, 344] width 190 height 41
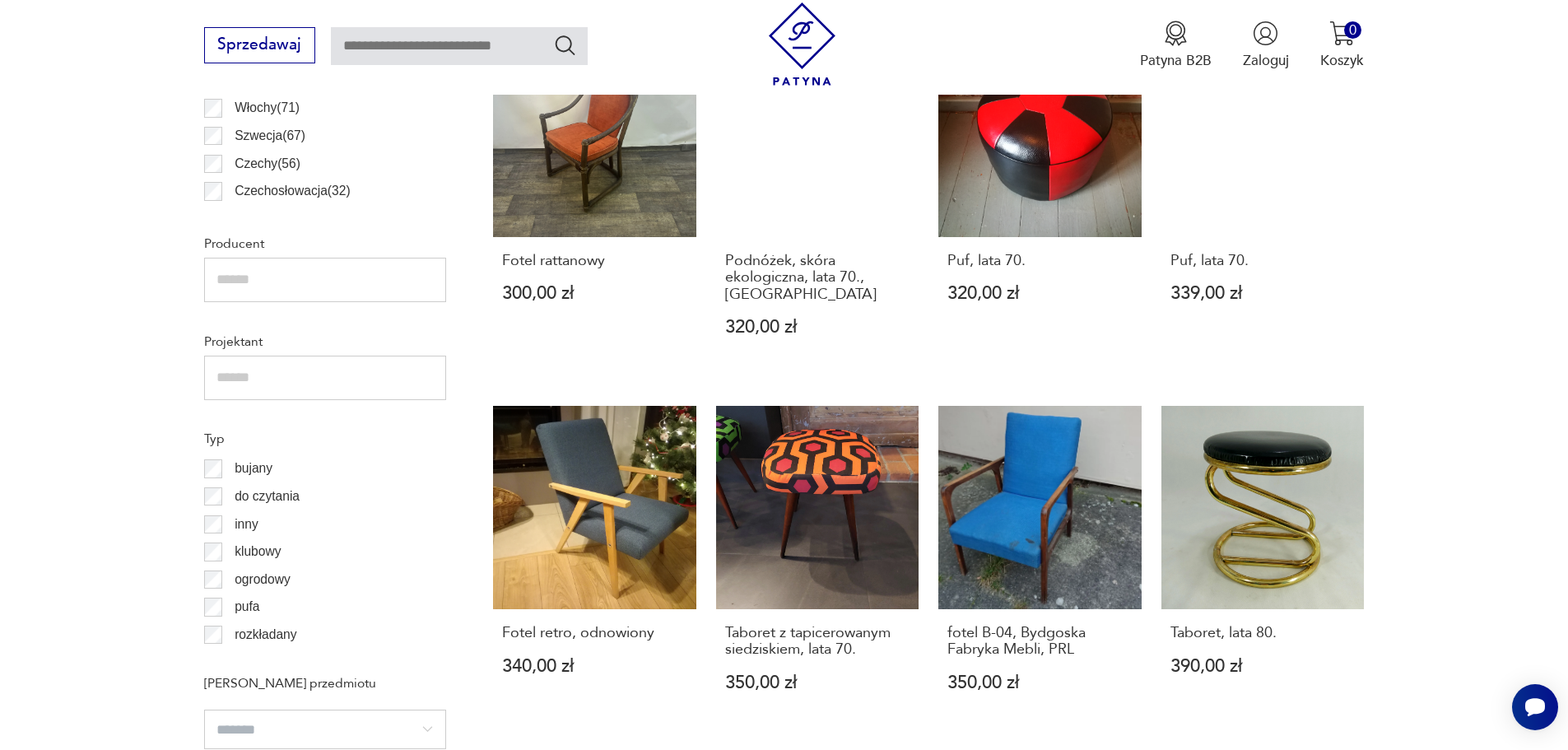
scroll to position [1206, 0]
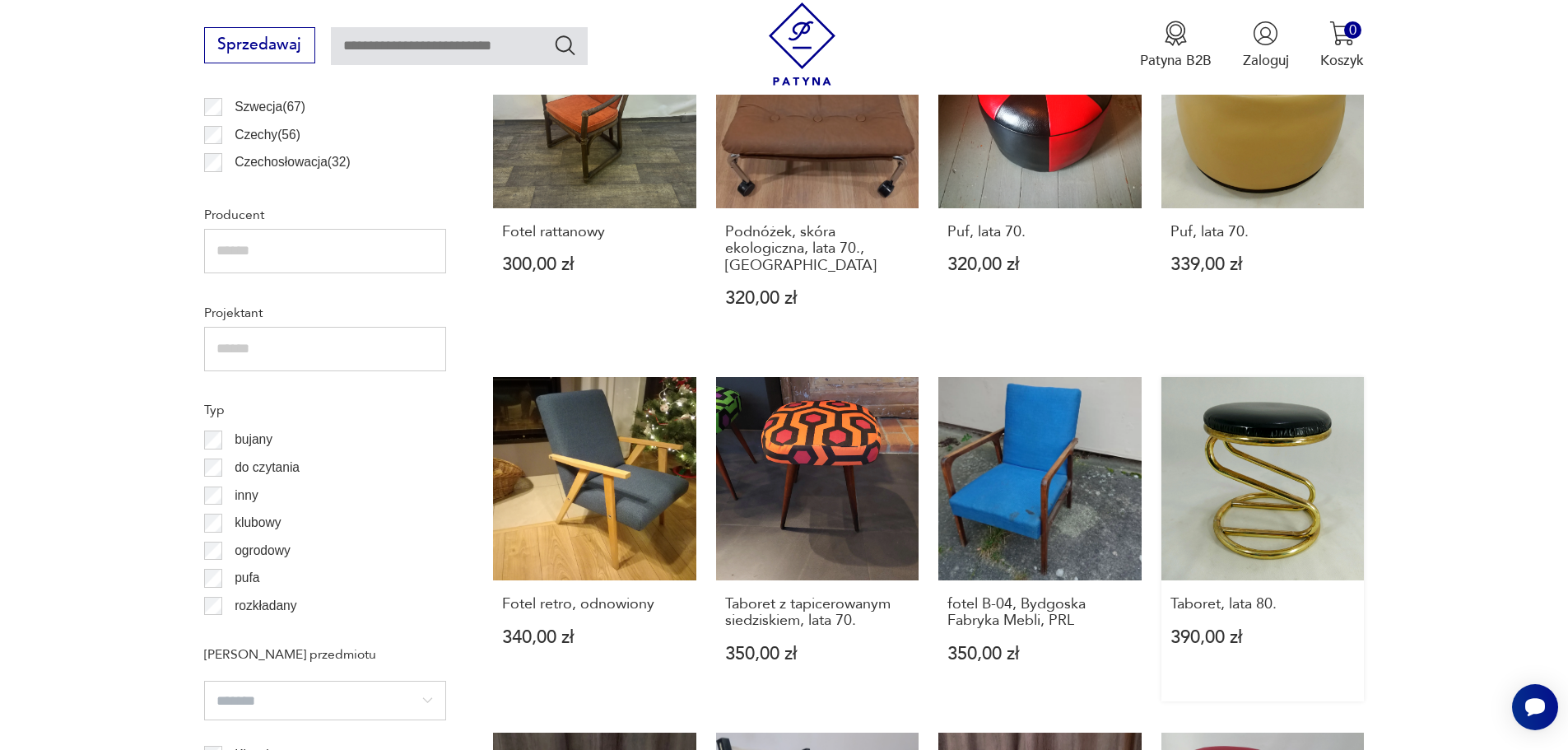
click at [1234, 491] on link "Taboret, lata 80. 390,00 zł" at bounding box center [1262, 539] width 203 height 325
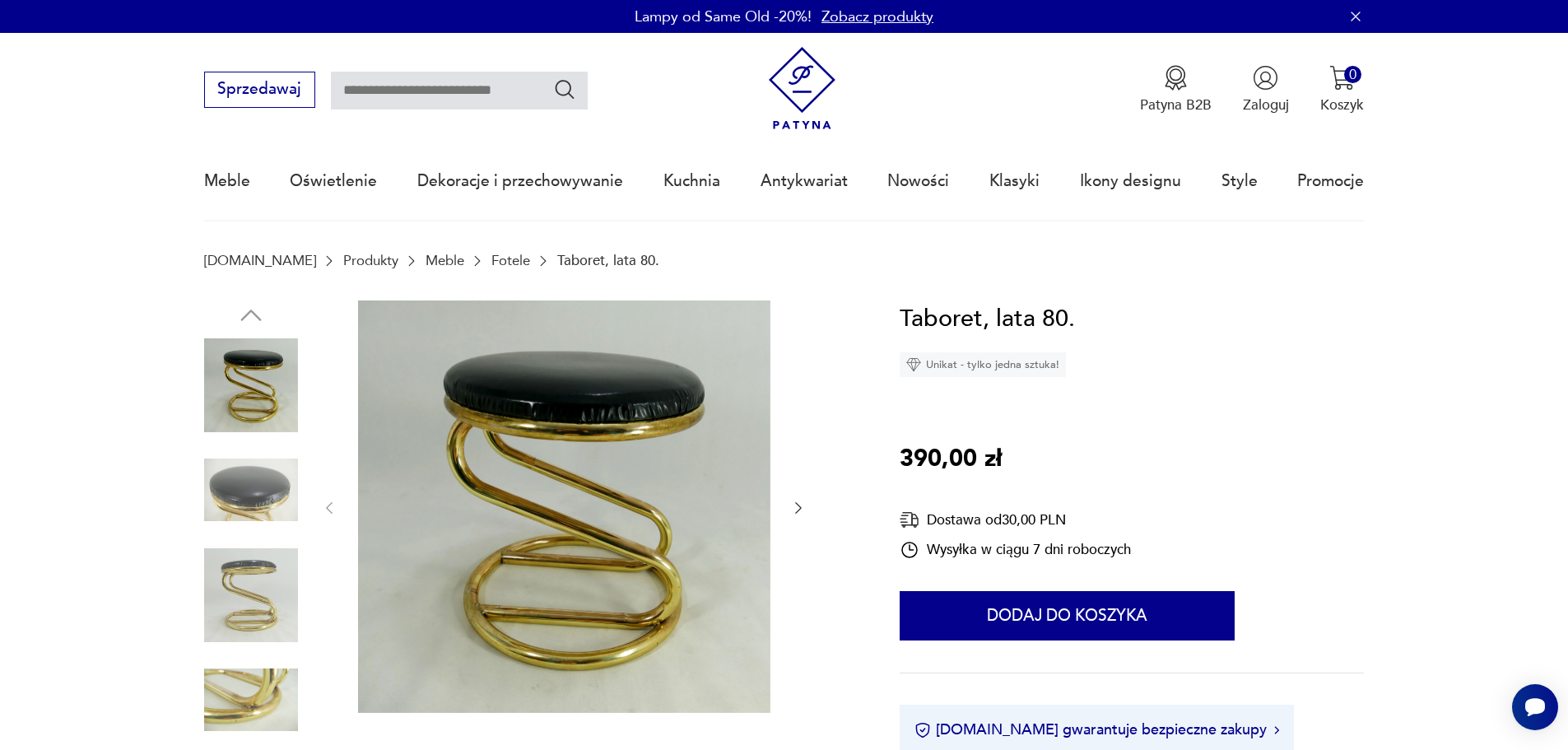
click at [798, 510] on icon "button" at bounding box center [798, 508] width 17 height 17
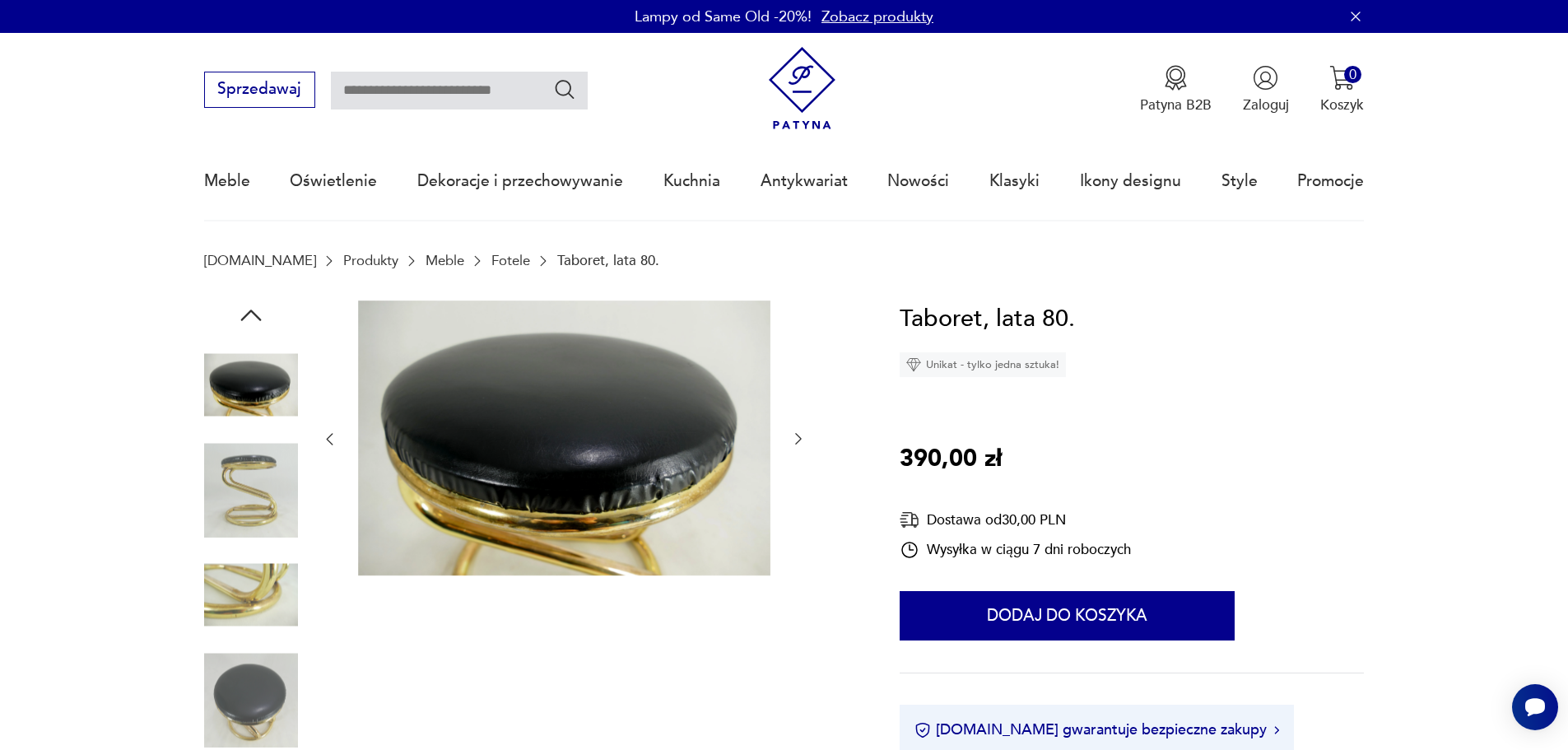
click at [803, 441] on icon "button" at bounding box center [798, 439] width 17 height 17
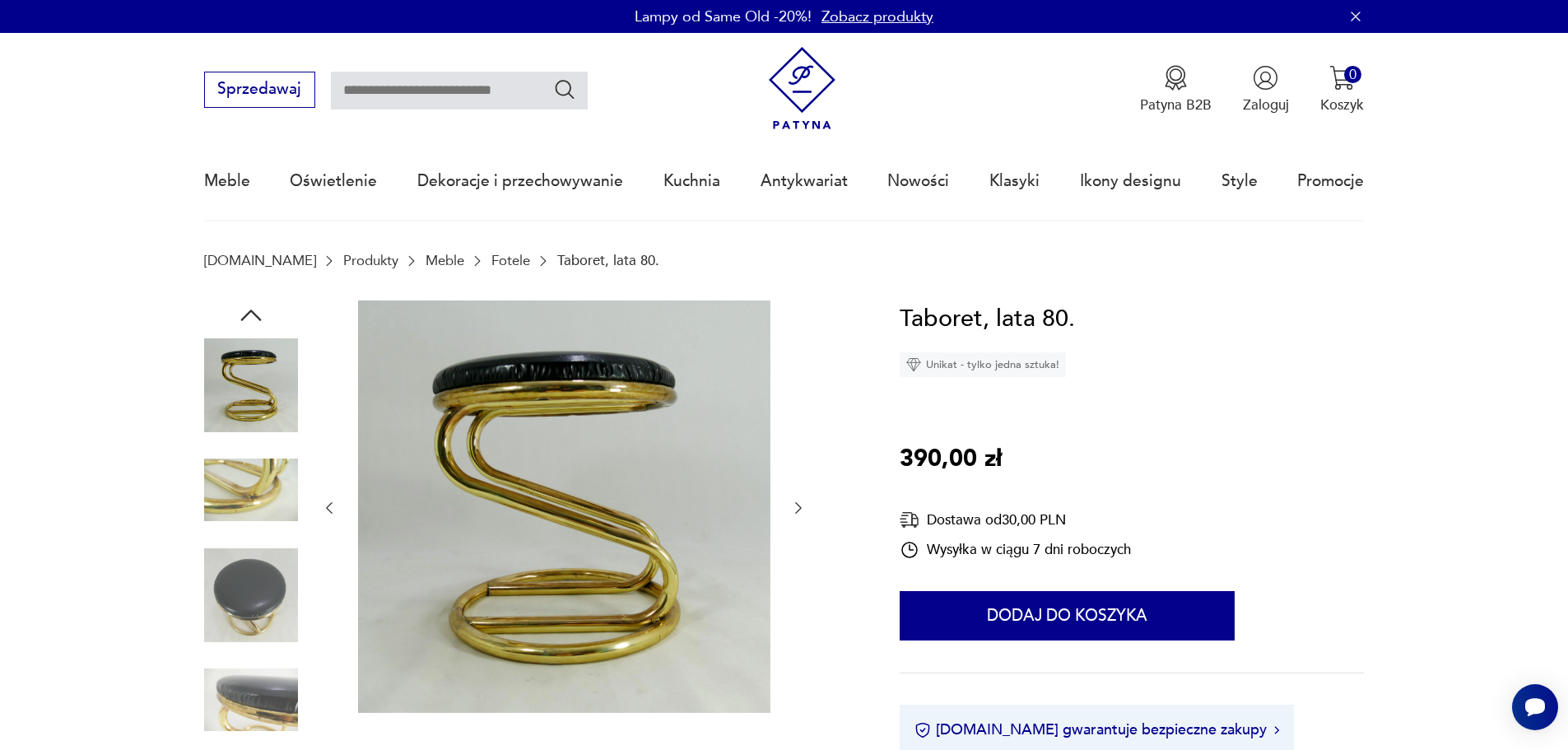
click at [803, 503] on icon "button" at bounding box center [798, 508] width 17 height 17
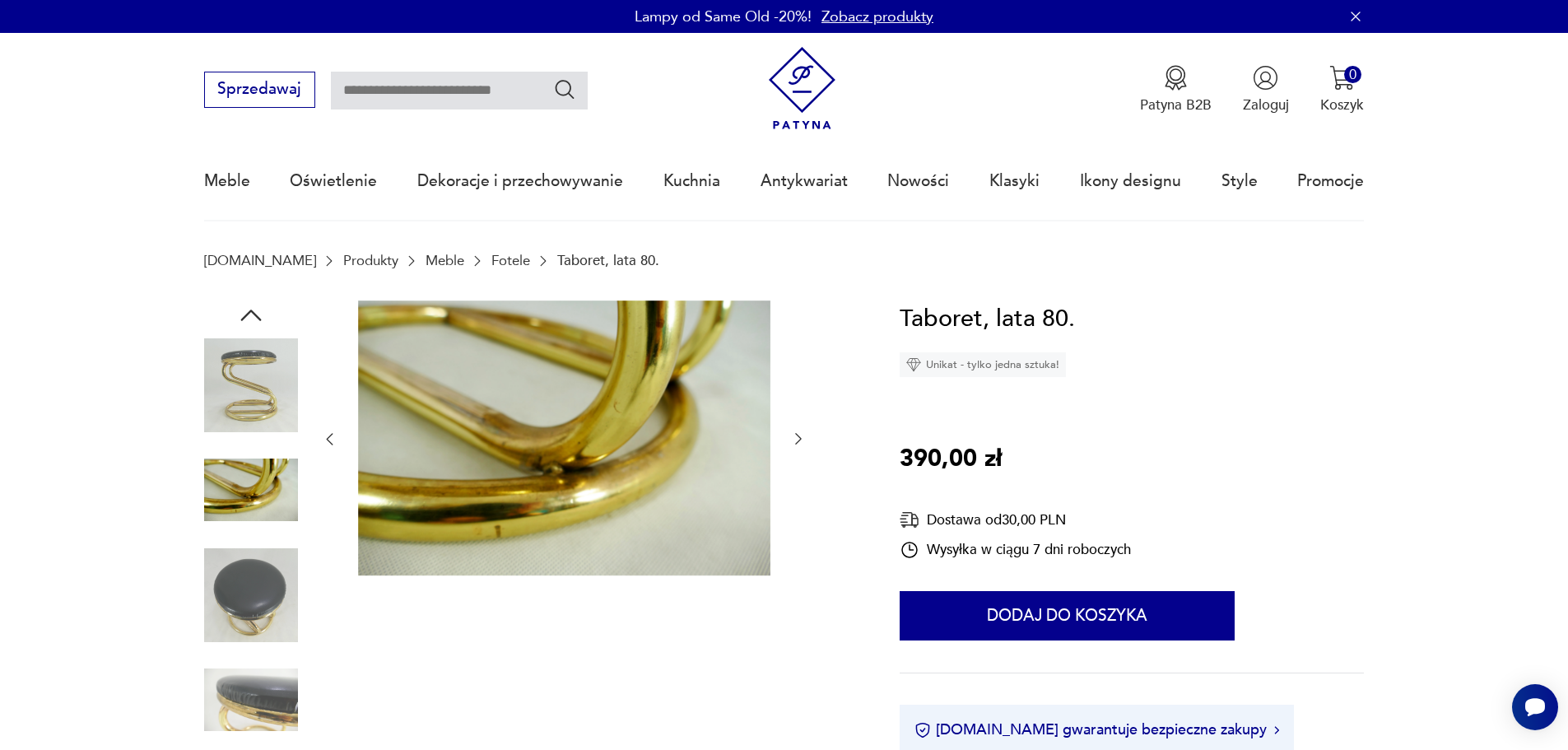
click at [802, 438] on icon "button" at bounding box center [798, 439] width 17 height 17
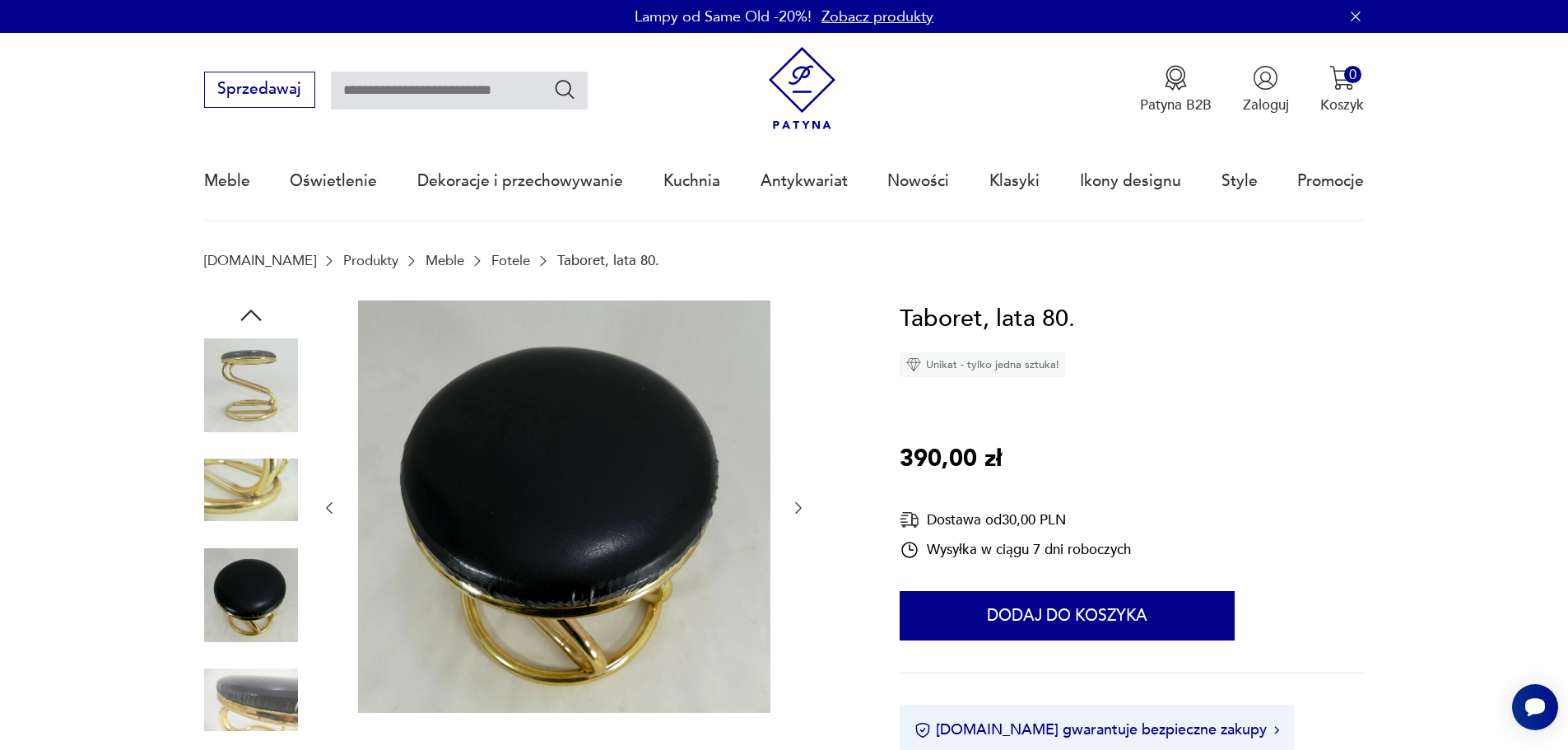
click at [794, 503] on icon "button" at bounding box center [798, 508] width 17 height 17
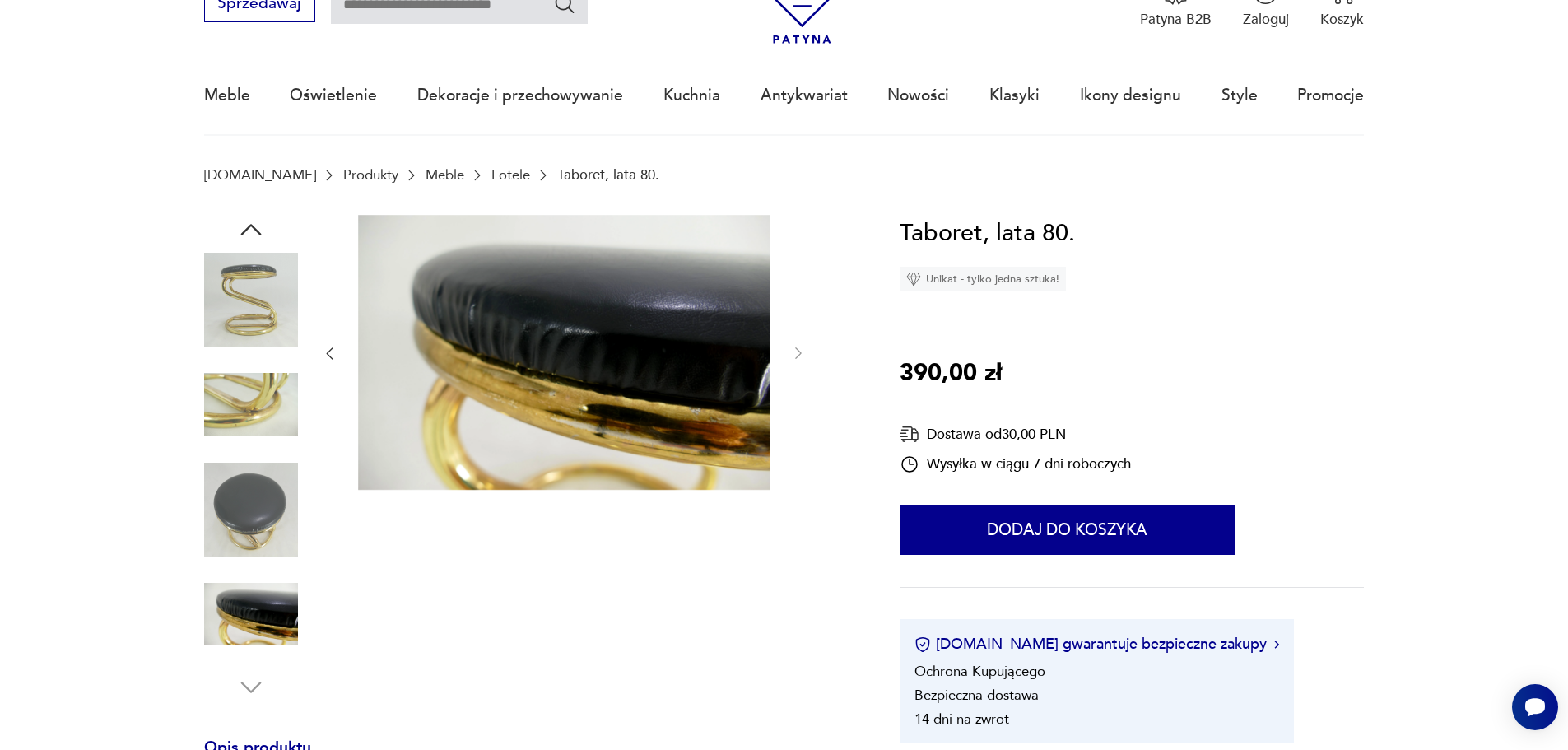
scroll to position [82, 0]
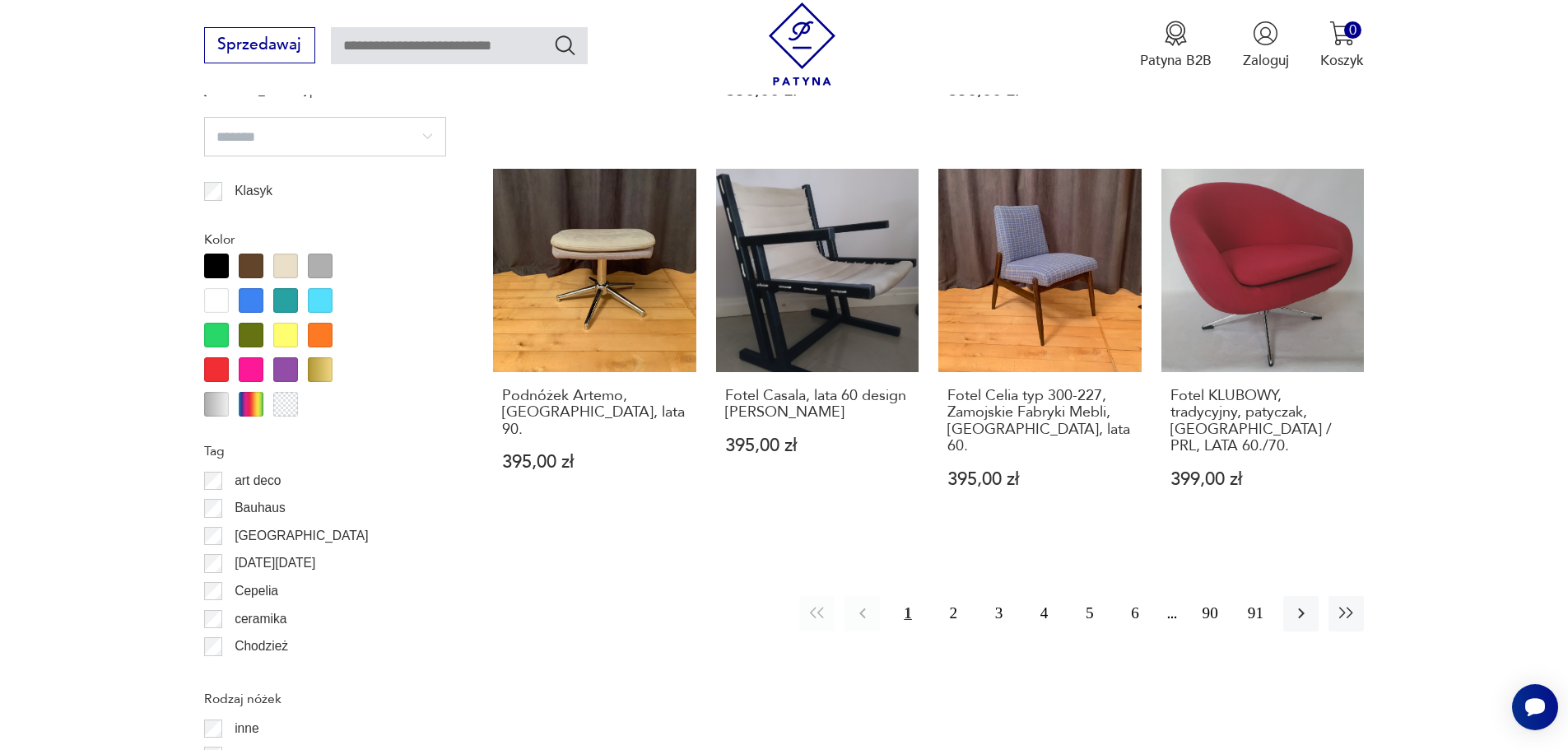
scroll to position [1800, 0]
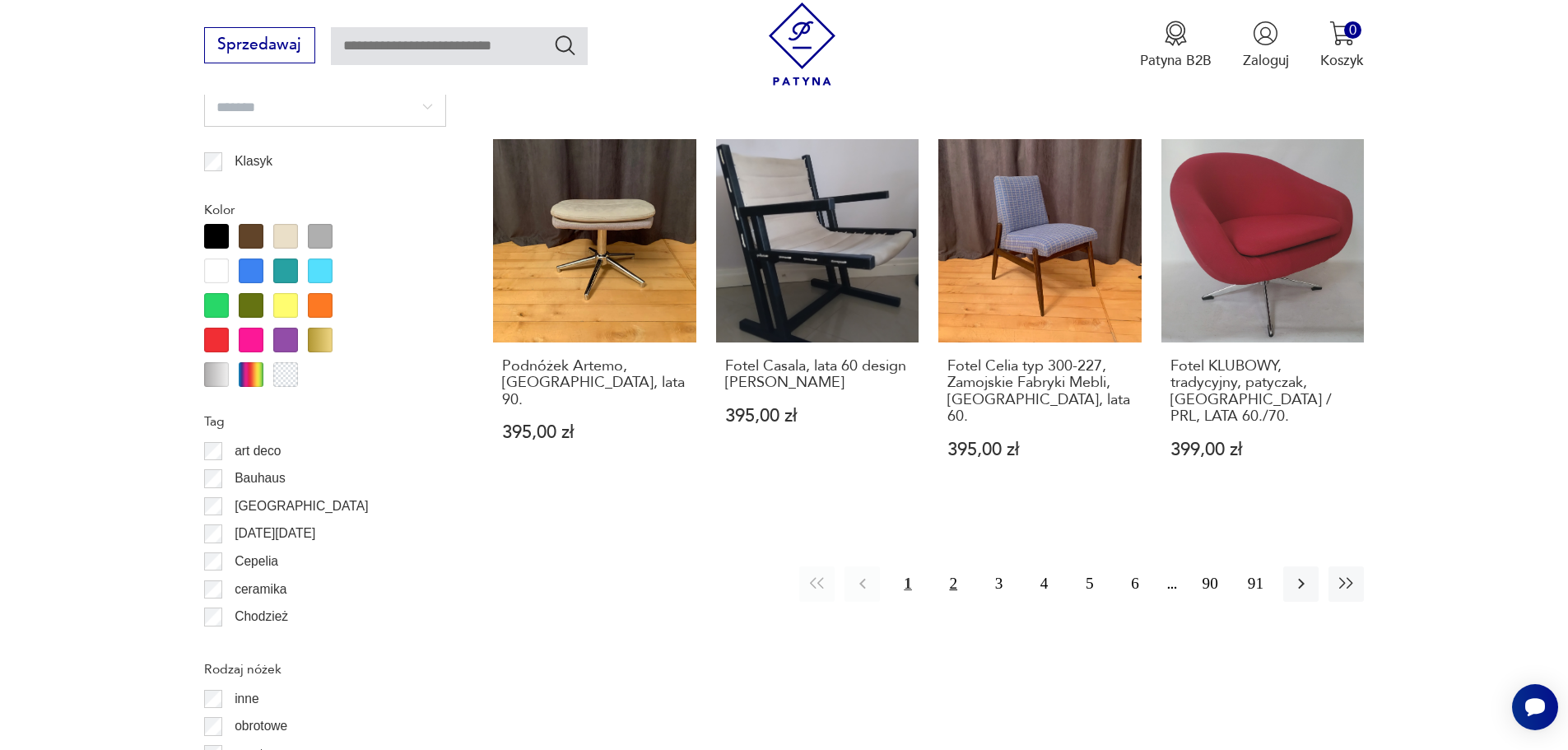
click at [951, 567] on button "2" at bounding box center [954, 584] width 36 height 36
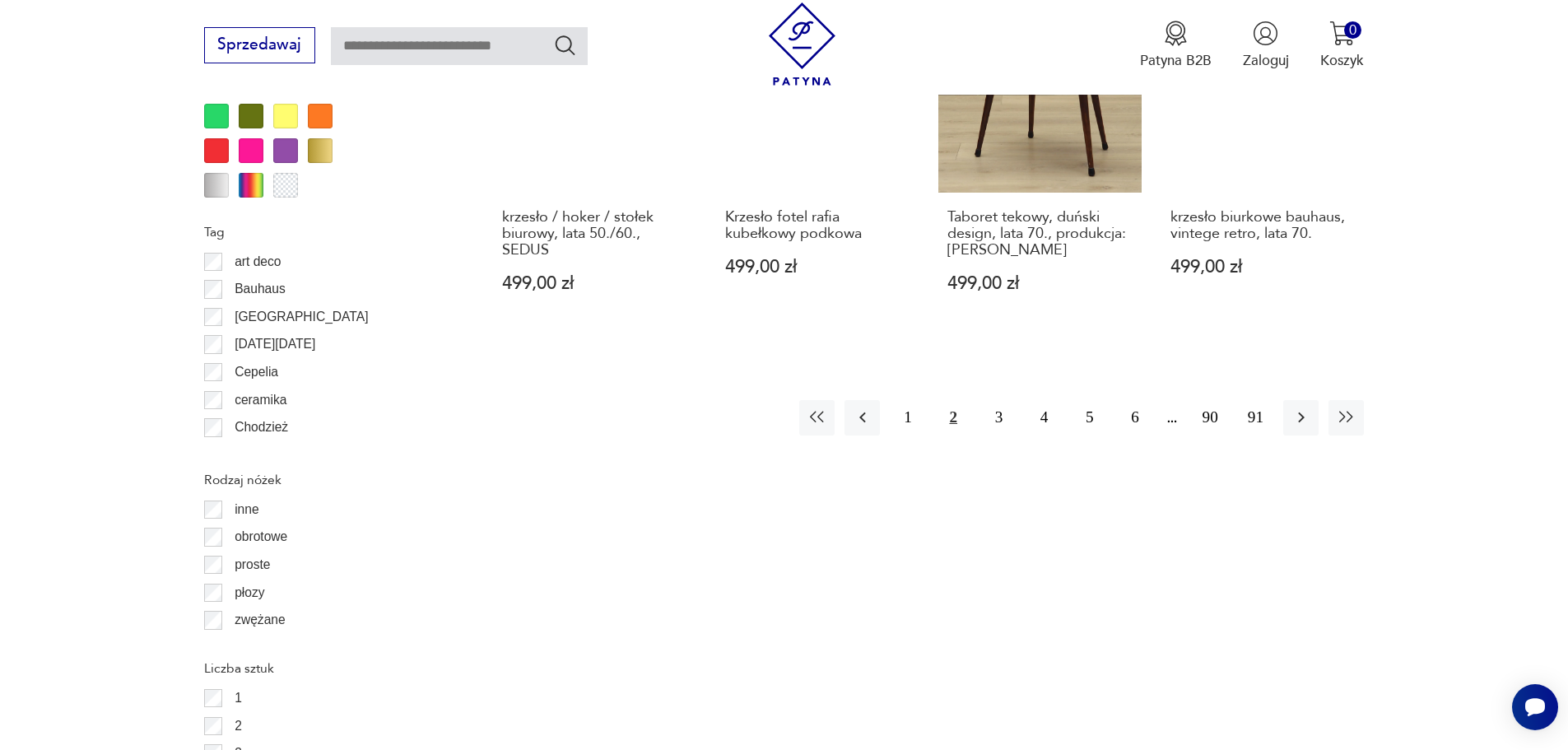
scroll to position [2030, 0]
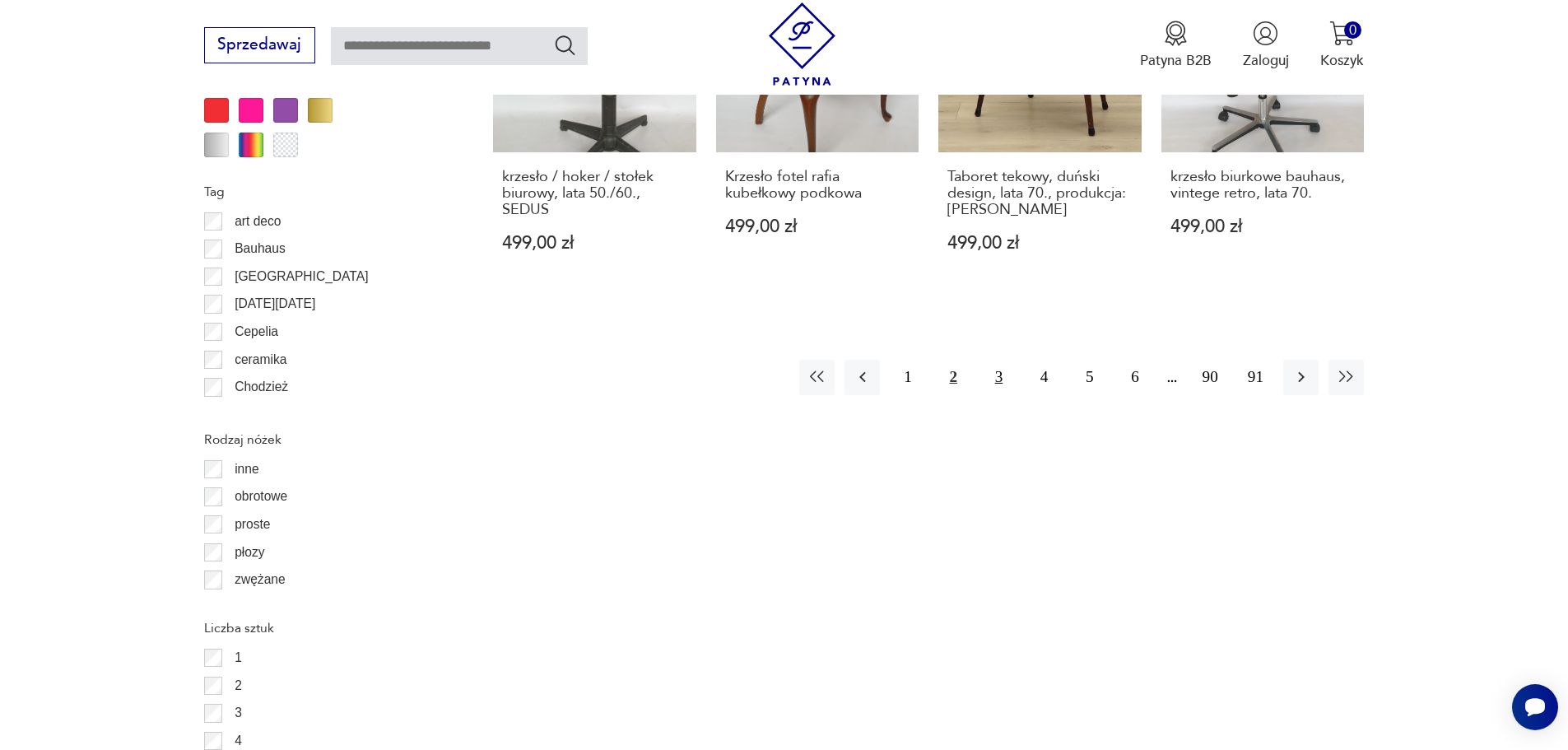
click at [1000, 362] on button "3" at bounding box center [999, 378] width 36 height 36
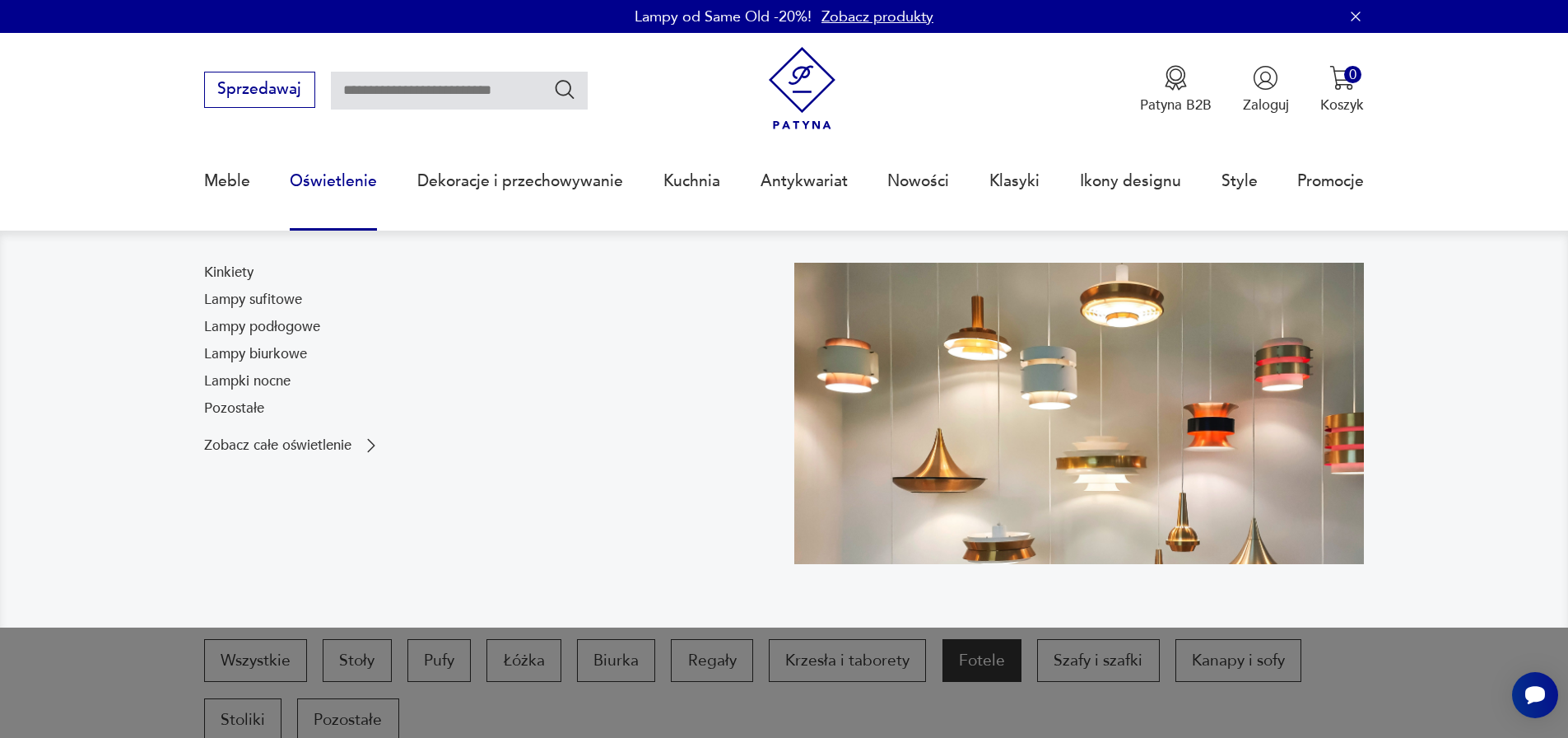
click at [336, 185] on link "Oświetlenie" at bounding box center [333, 181] width 87 height 76
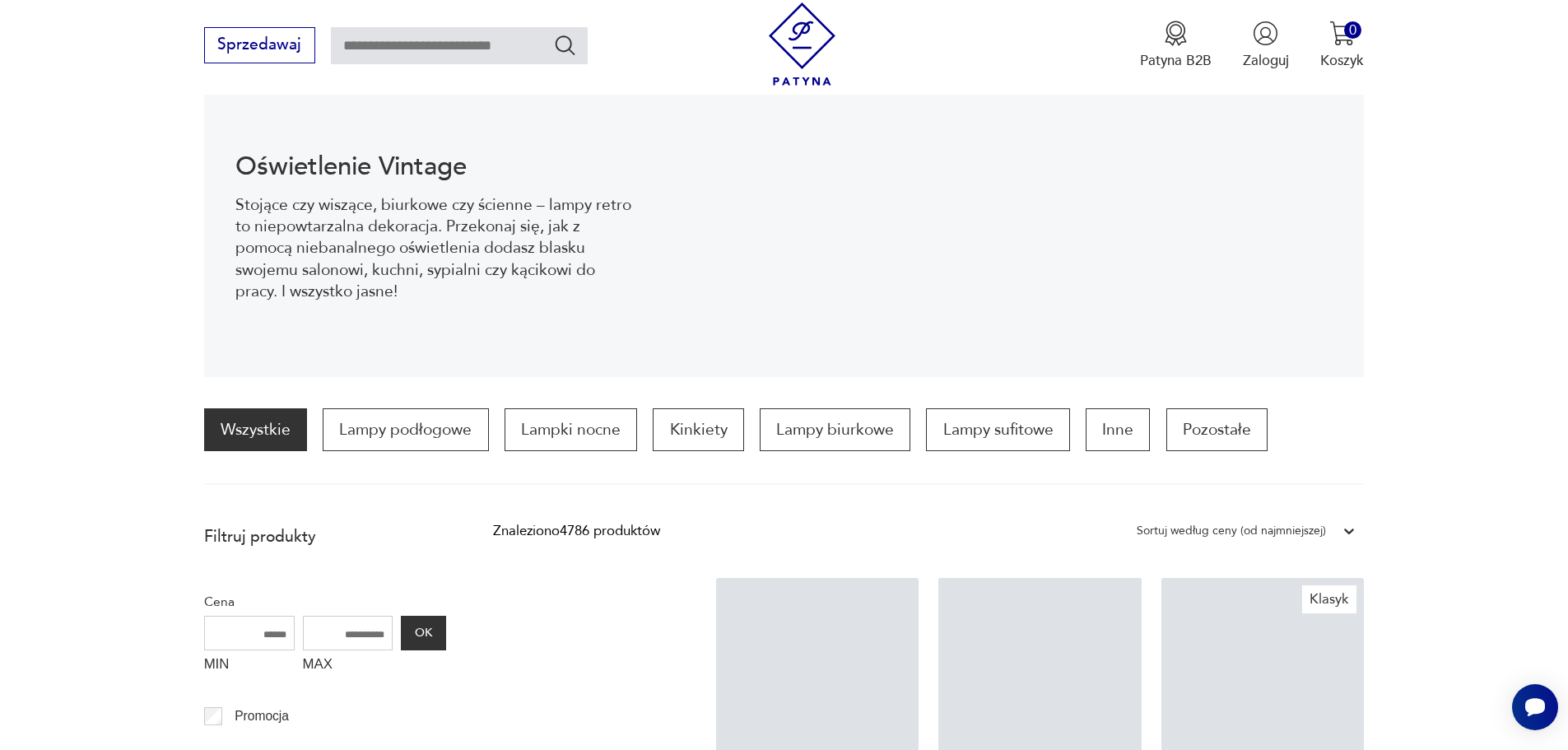
scroll to position [384, 0]
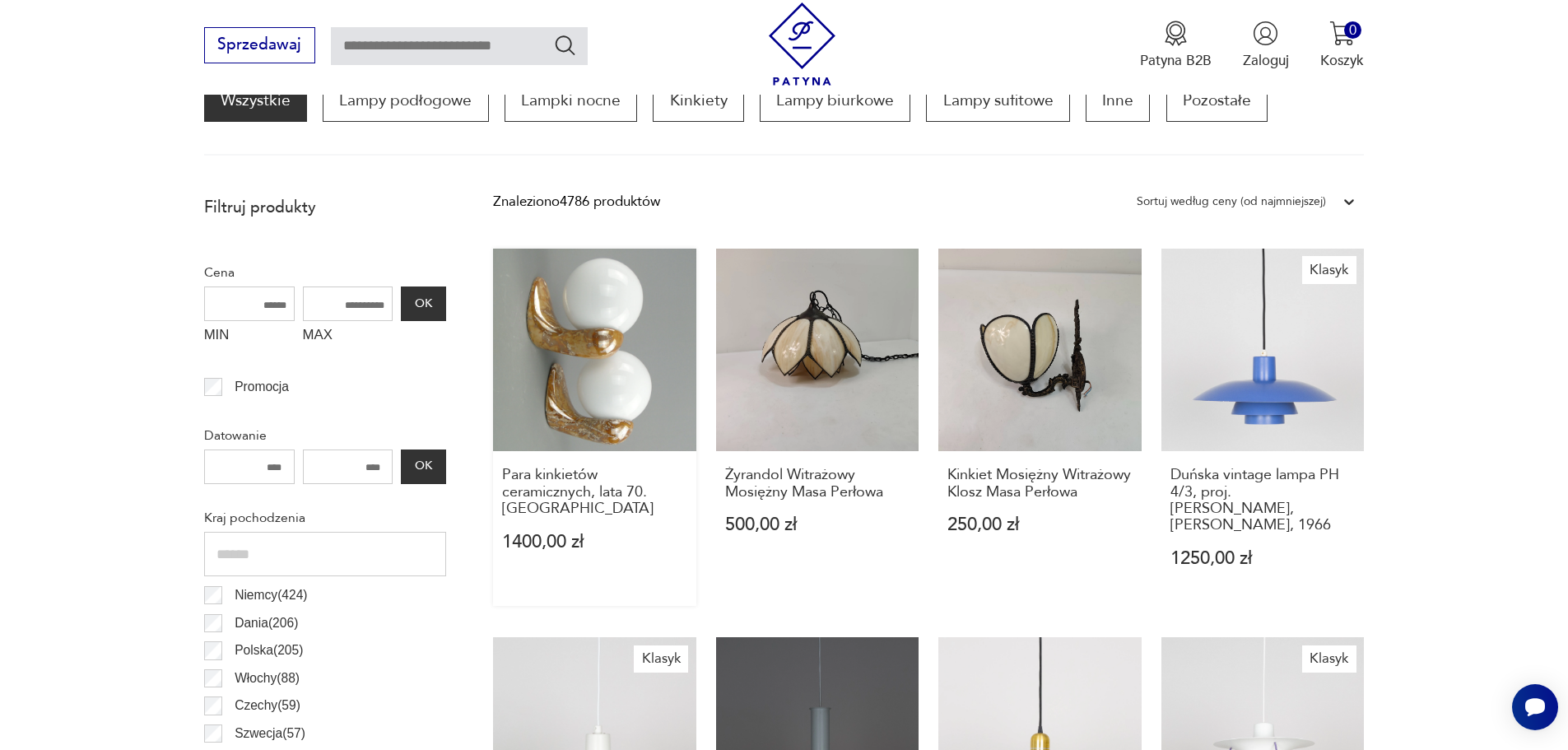
click at [549, 404] on link "Para kinkietów ceramicznych, lata 70. Polska 1400,00 zł" at bounding box center [594, 427] width 203 height 357
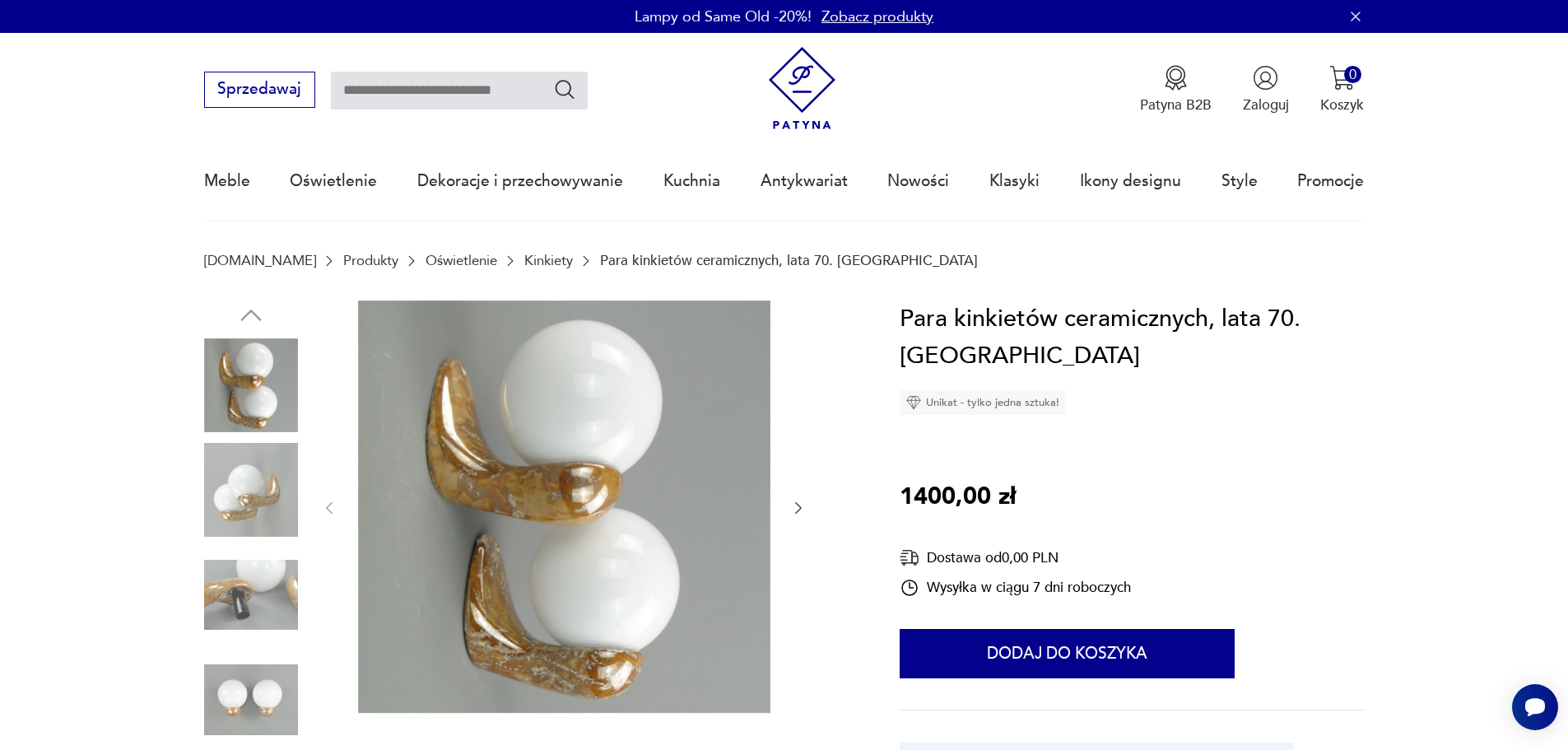
click at [794, 501] on icon "button" at bounding box center [798, 508] width 17 height 17
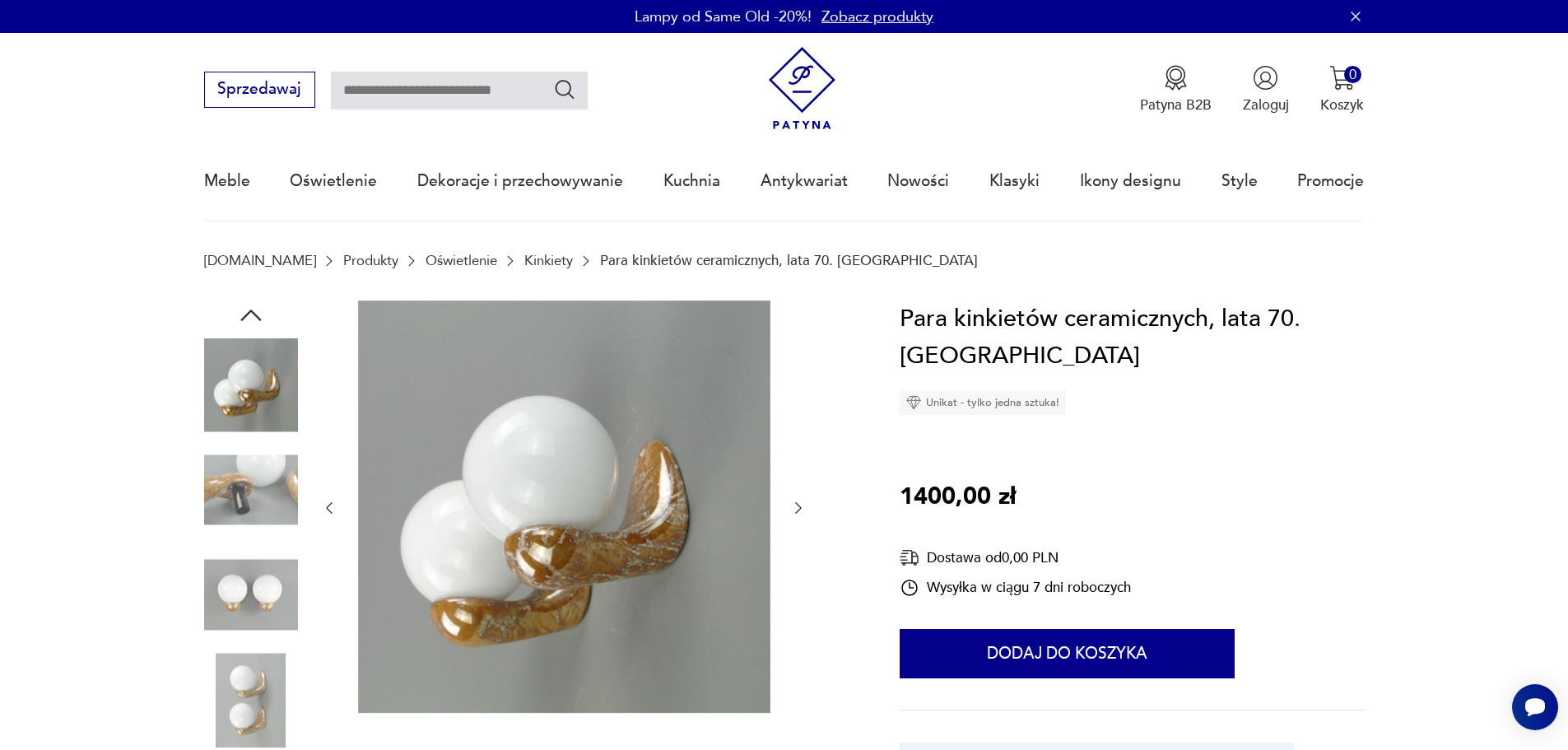
click at [794, 501] on icon "button" at bounding box center [798, 508] width 17 height 17
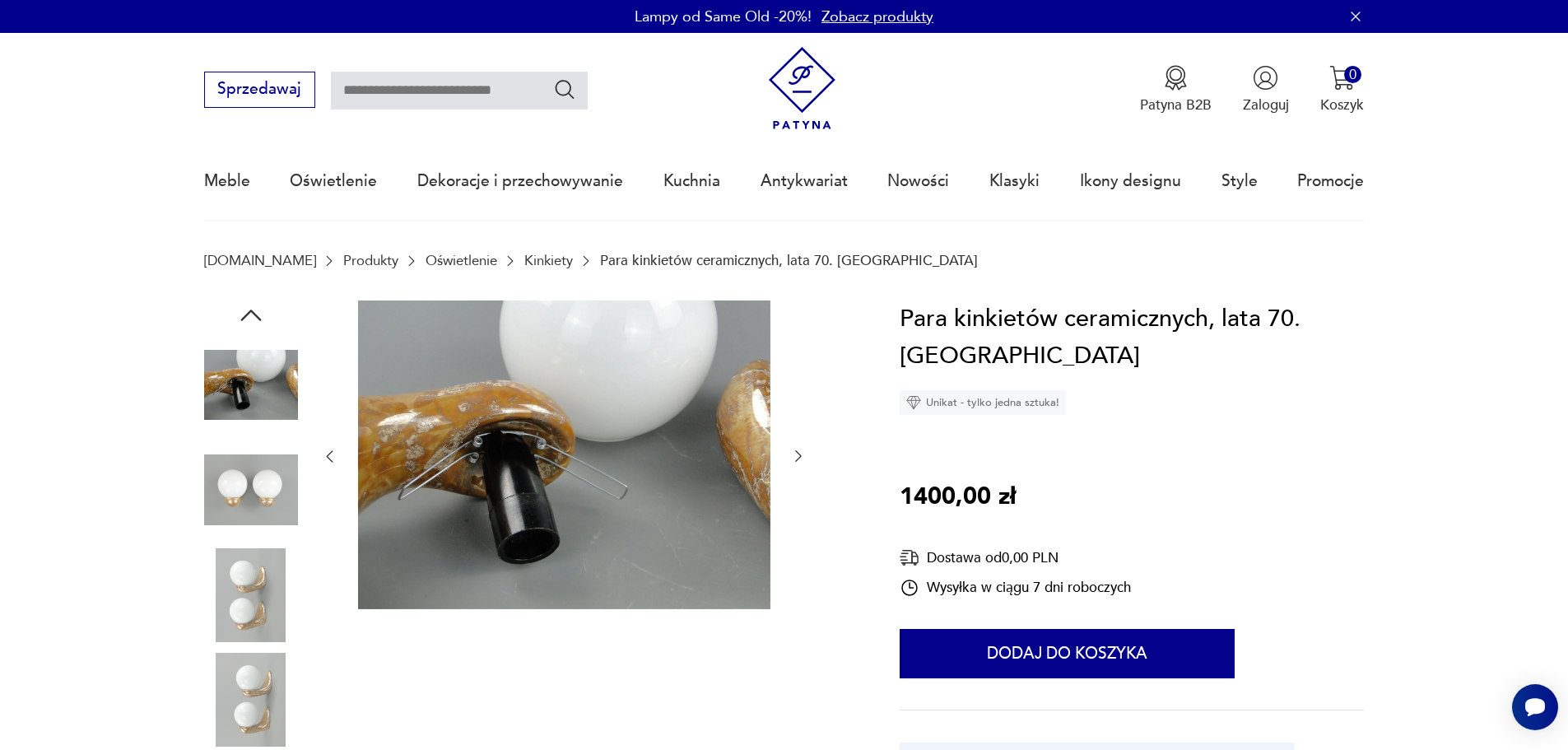
click at [795, 454] on icon "button" at bounding box center [798, 456] width 17 height 17
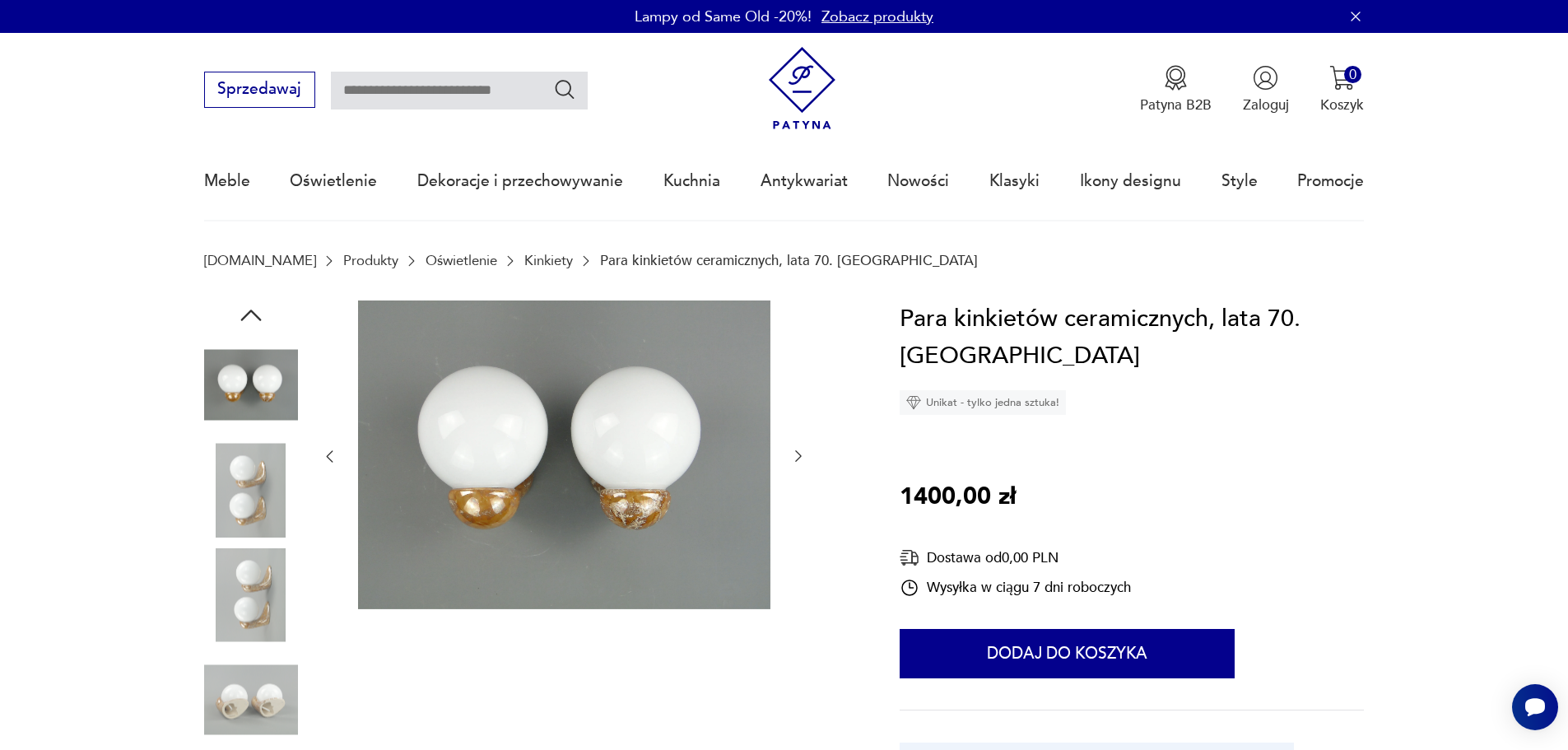
click at [795, 454] on icon "button" at bounding box center [798, 456] width 17 height 17
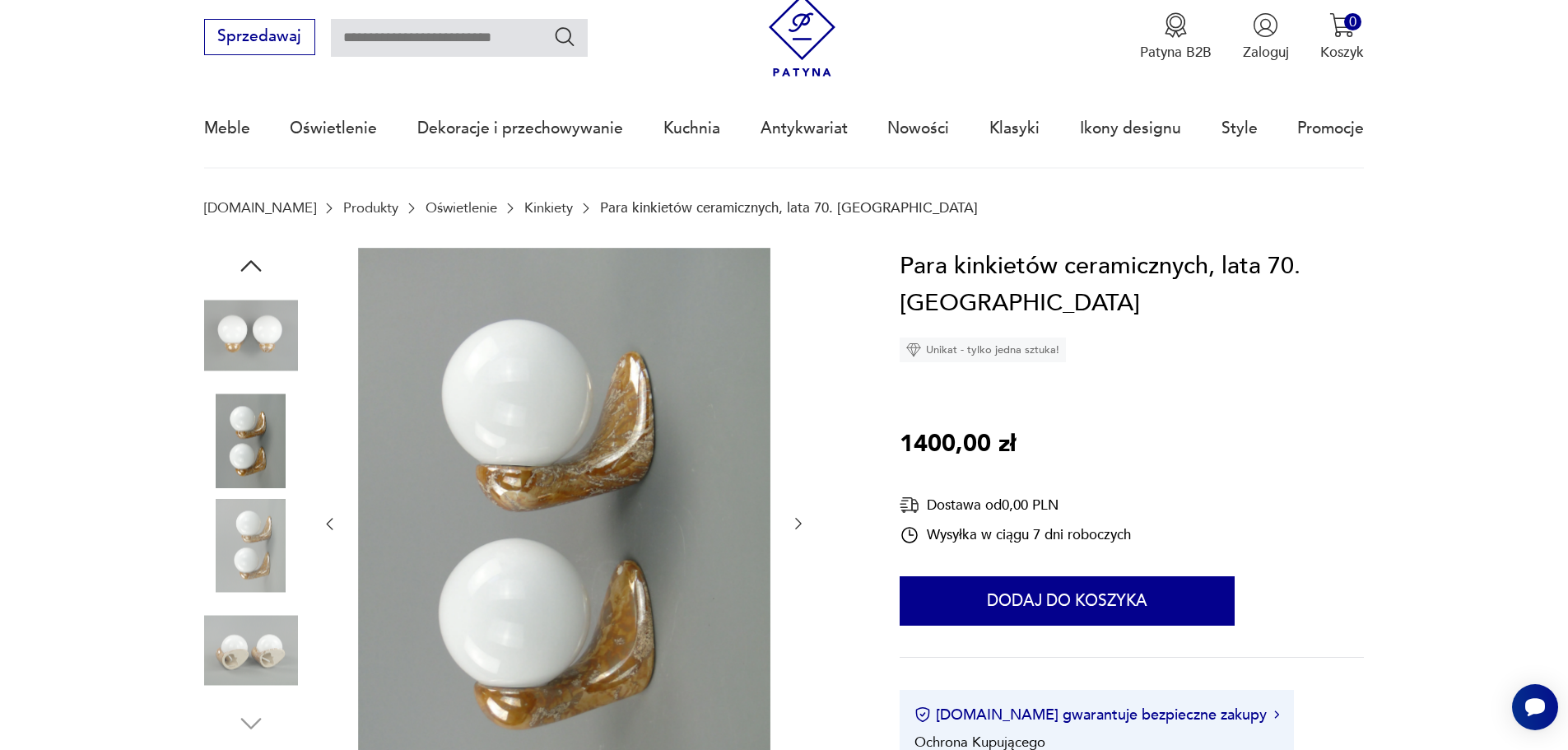
scroll to position [82, 0]
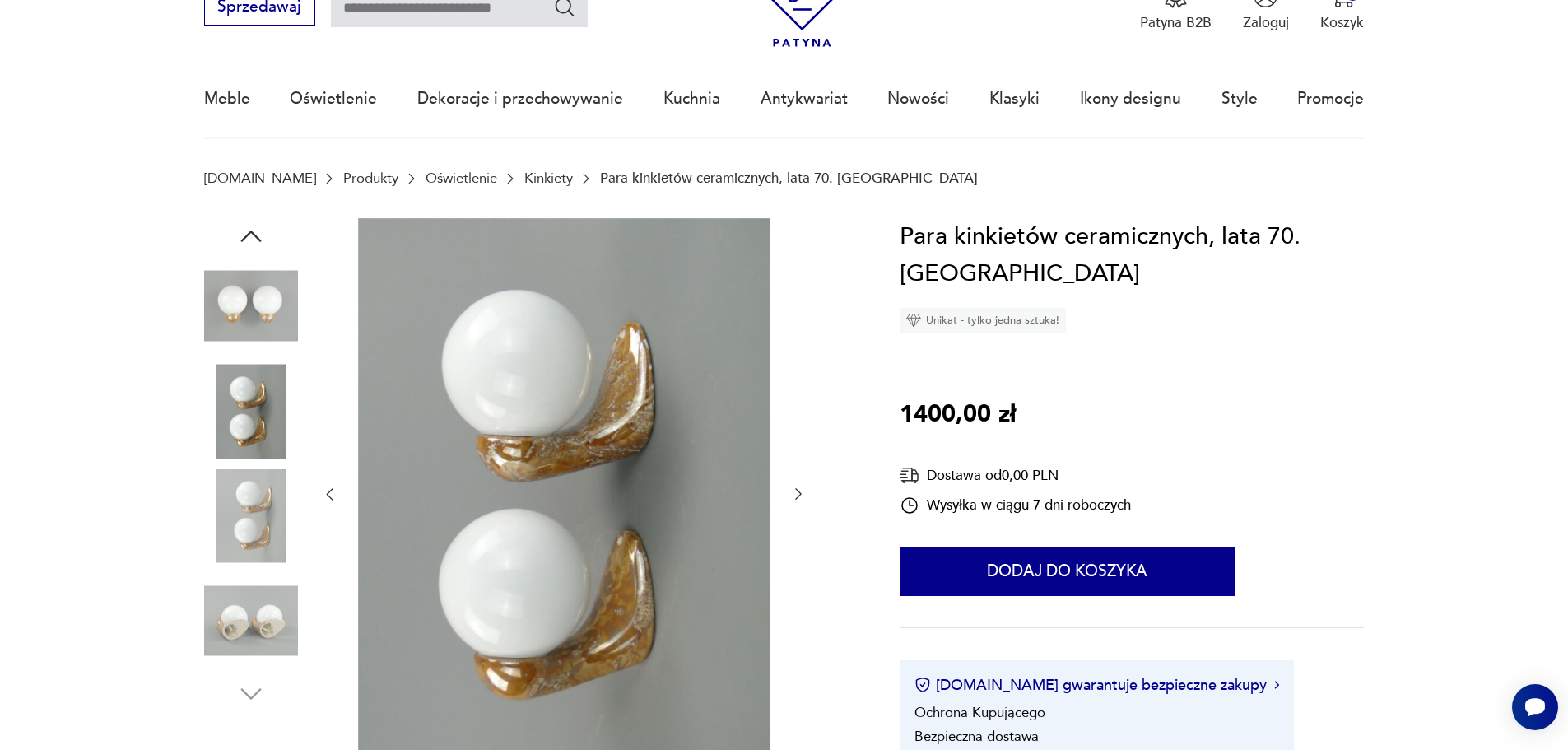
click at [797, 489] on icon "button" at bounding box center [798, 494] width 17 height 17
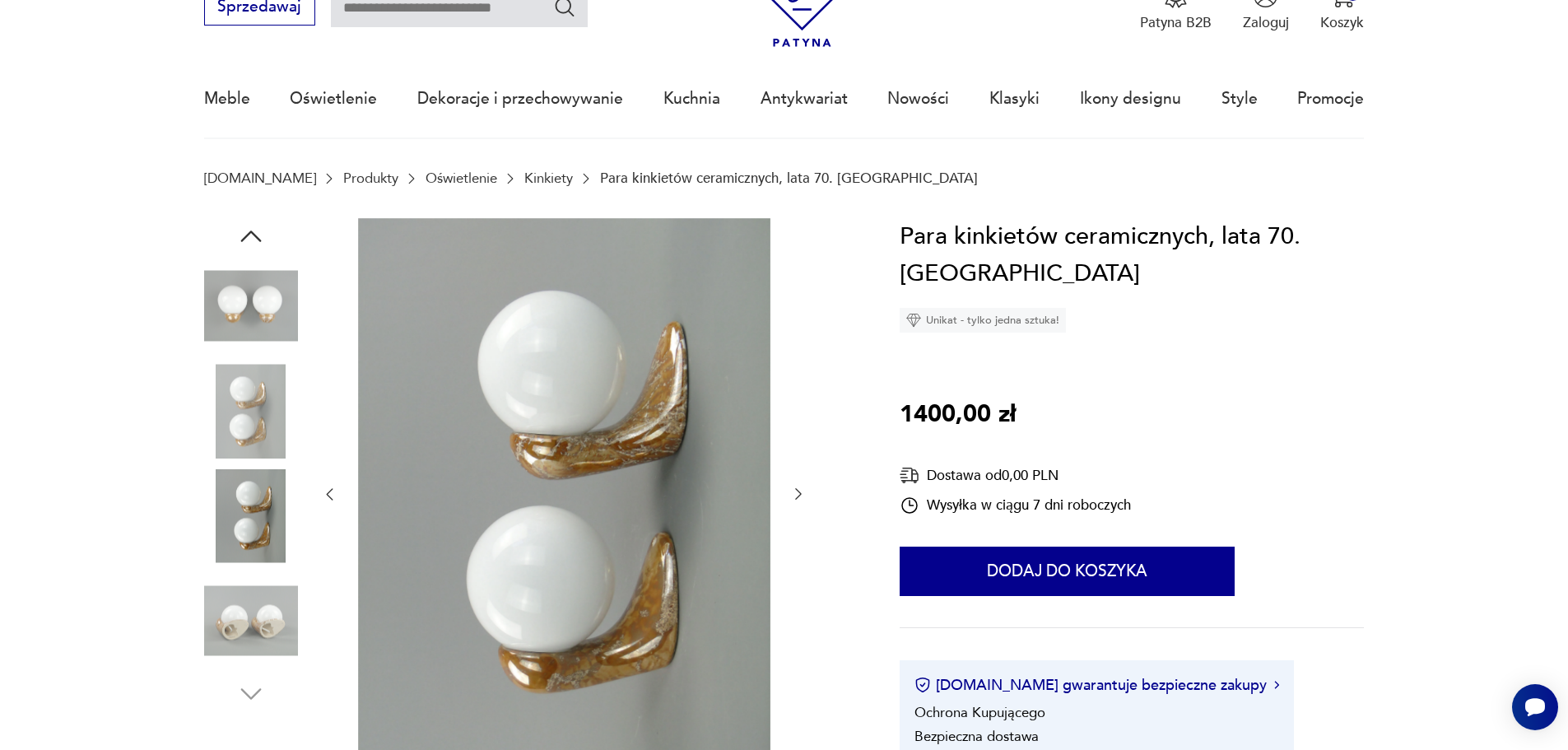
click at [797, 489] on icon "button" at bounding box center [798, 494] width 17 height 17
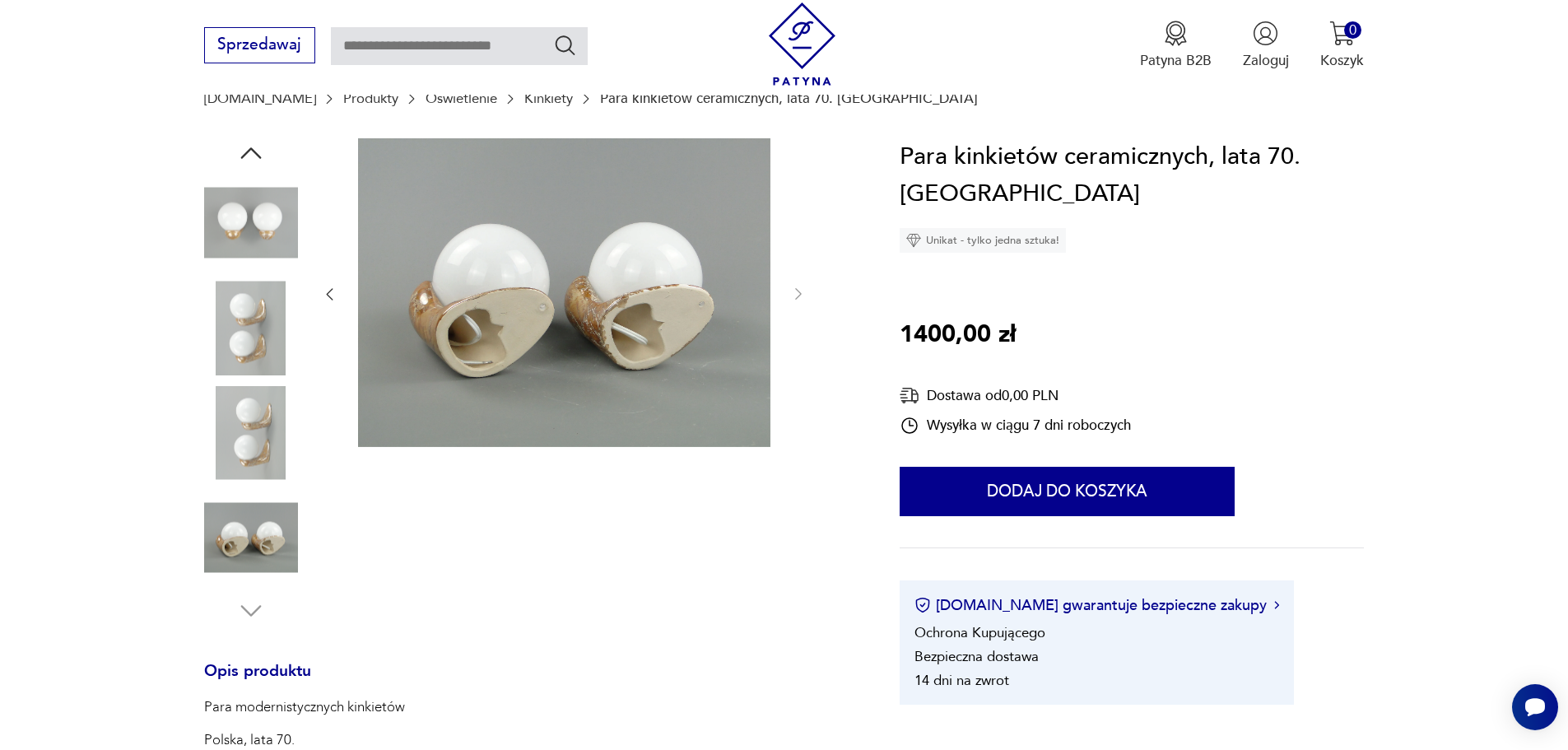
scroll to position [411, 0]
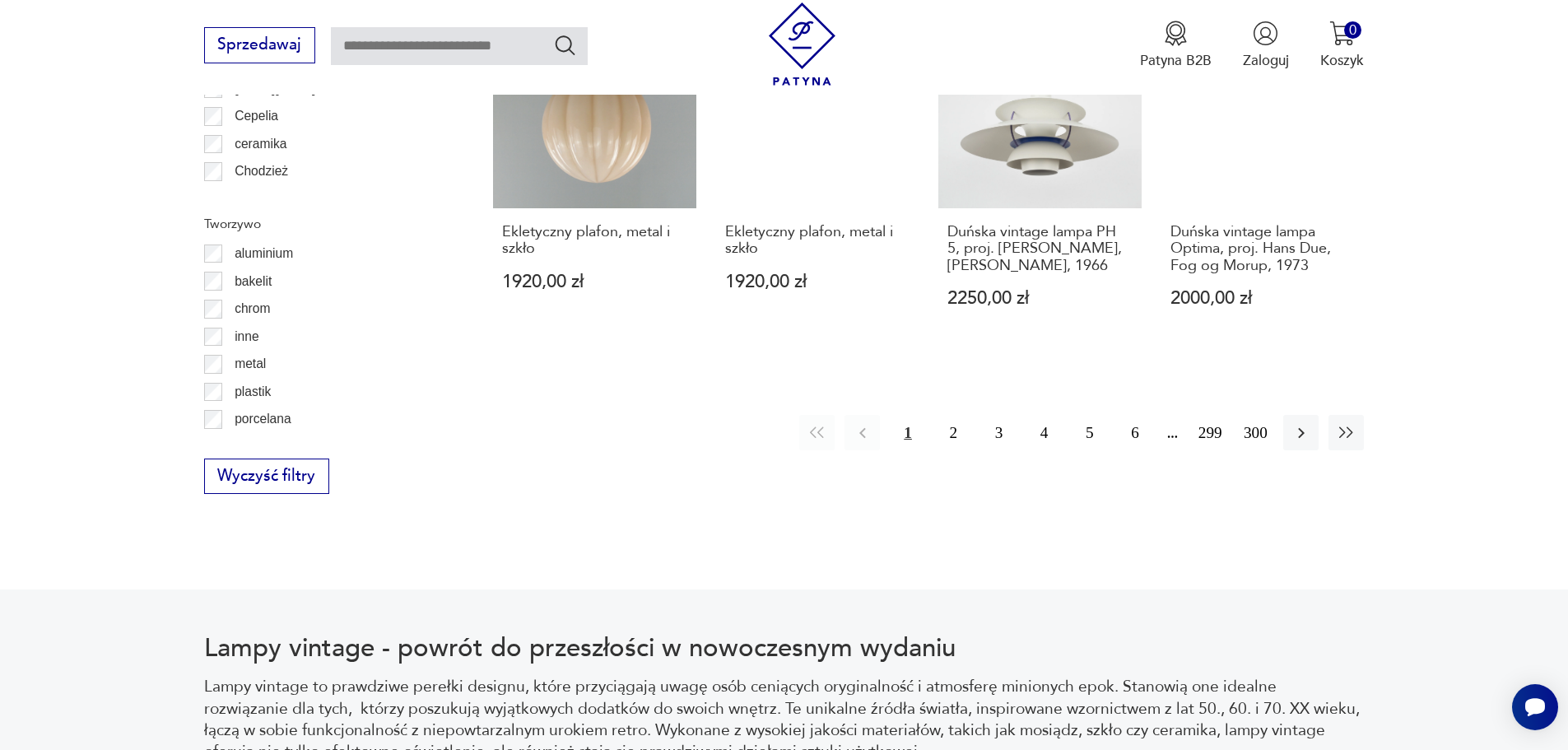
scroll to position [1948, 0]
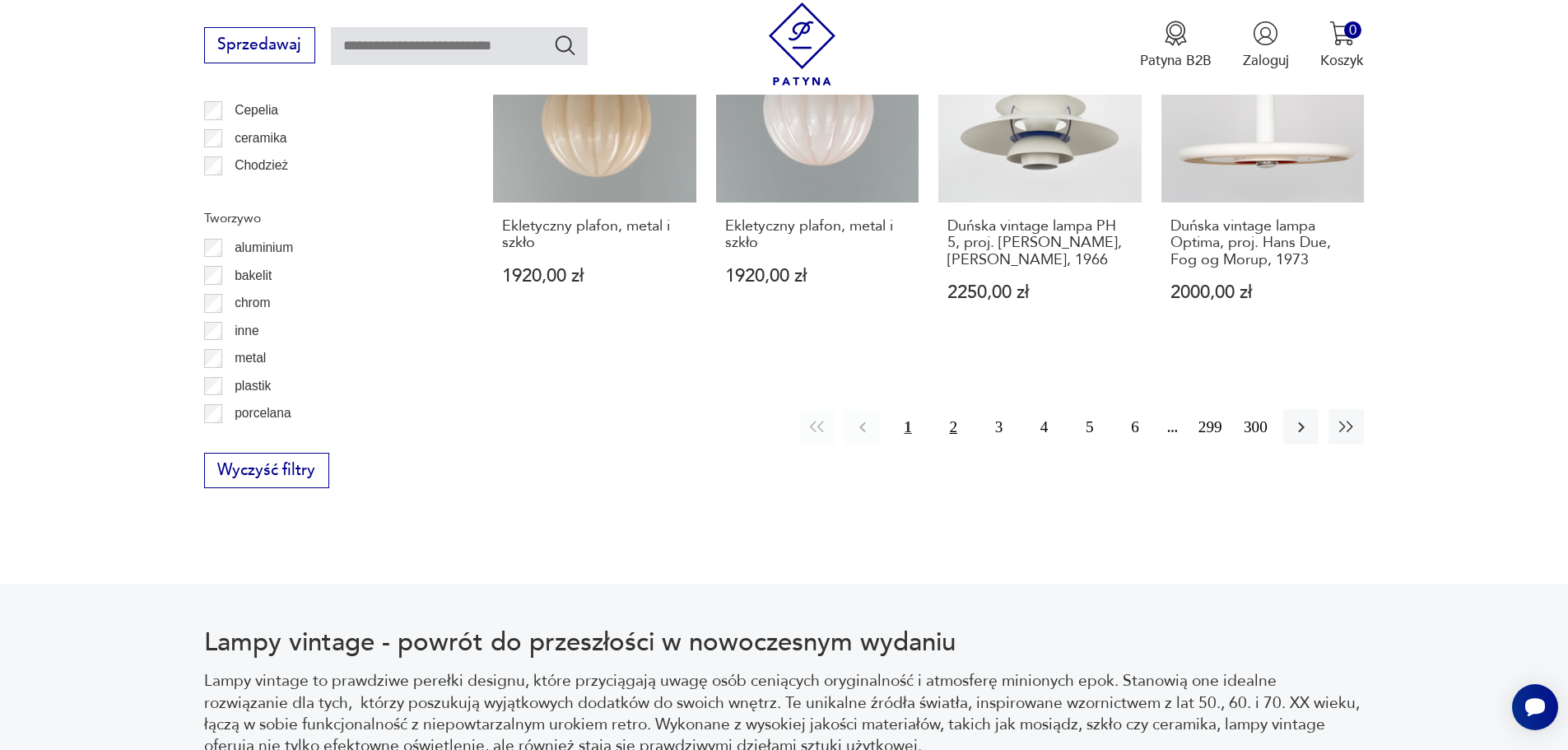
click at [957, 409] on button "2" at bounding box center [954, 426] width 36 height 36
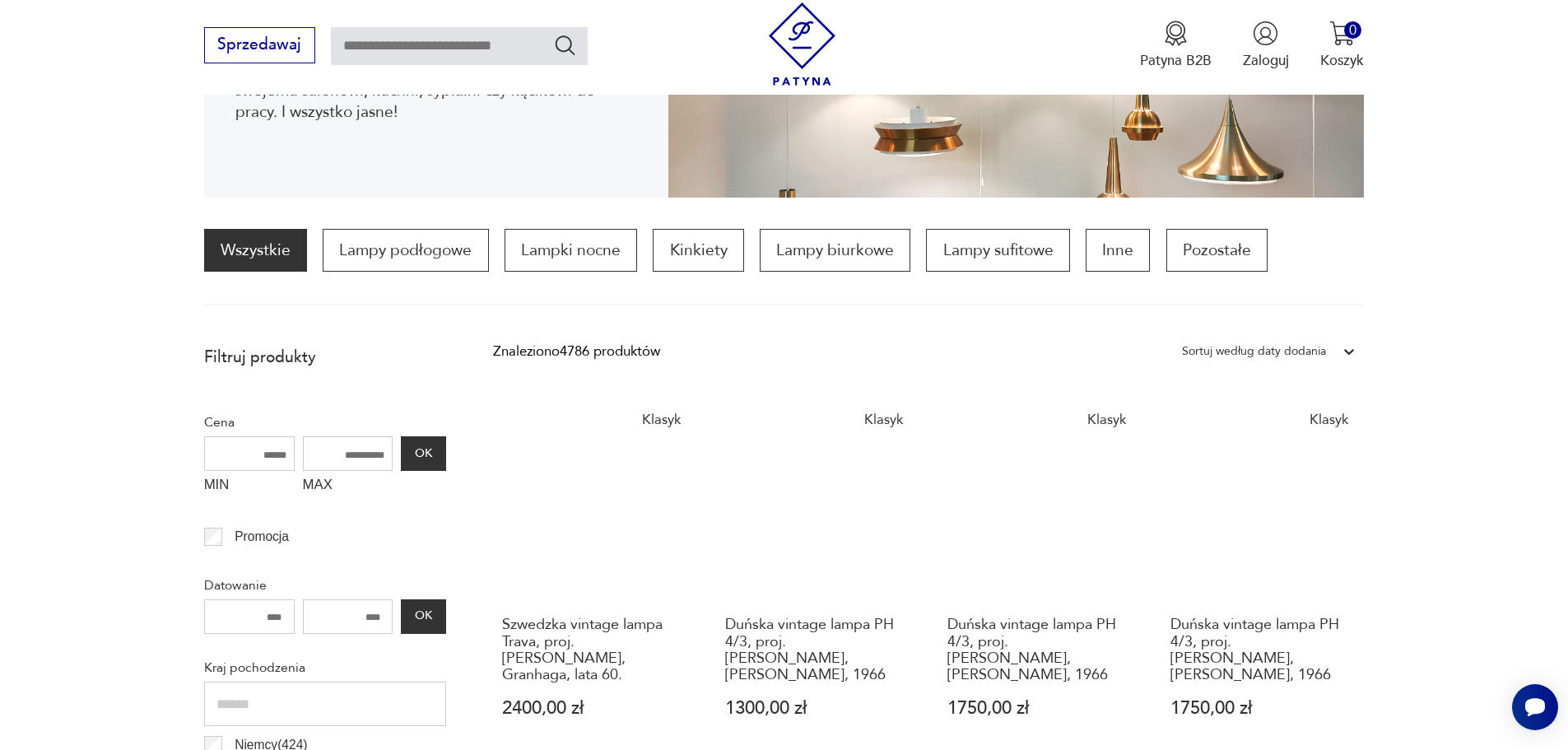
scroll to position [411, 0]
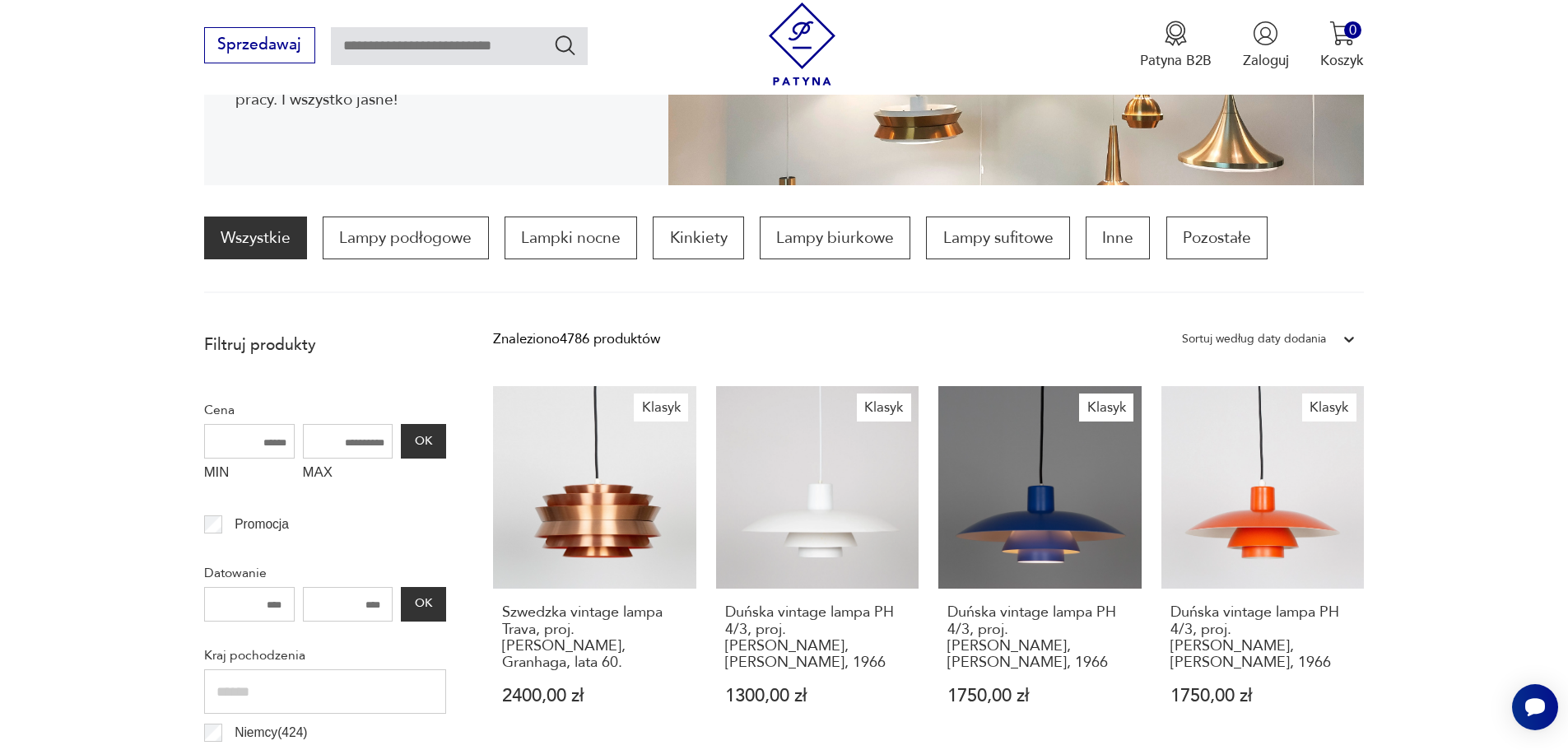
click at [1252, 336] on div "Sortuj według daty dodania" at bounding box center [1254, 339] width 144 height 22
click at [1281, 420] on div "Sortuj według ceny (od najmniejszej)" at bounding box center [1268, 423] width 190 height 41
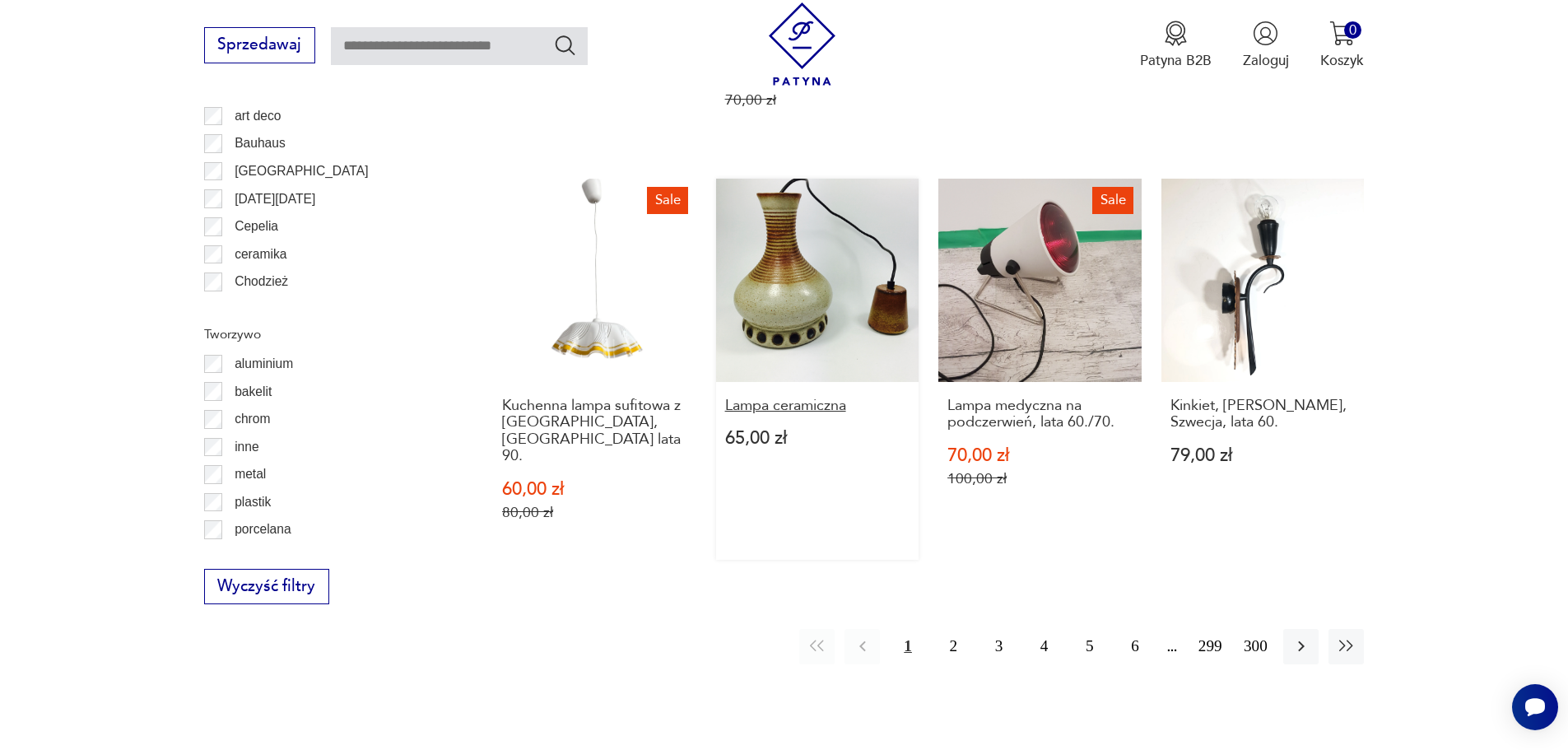
scroll to position [1888, 0]
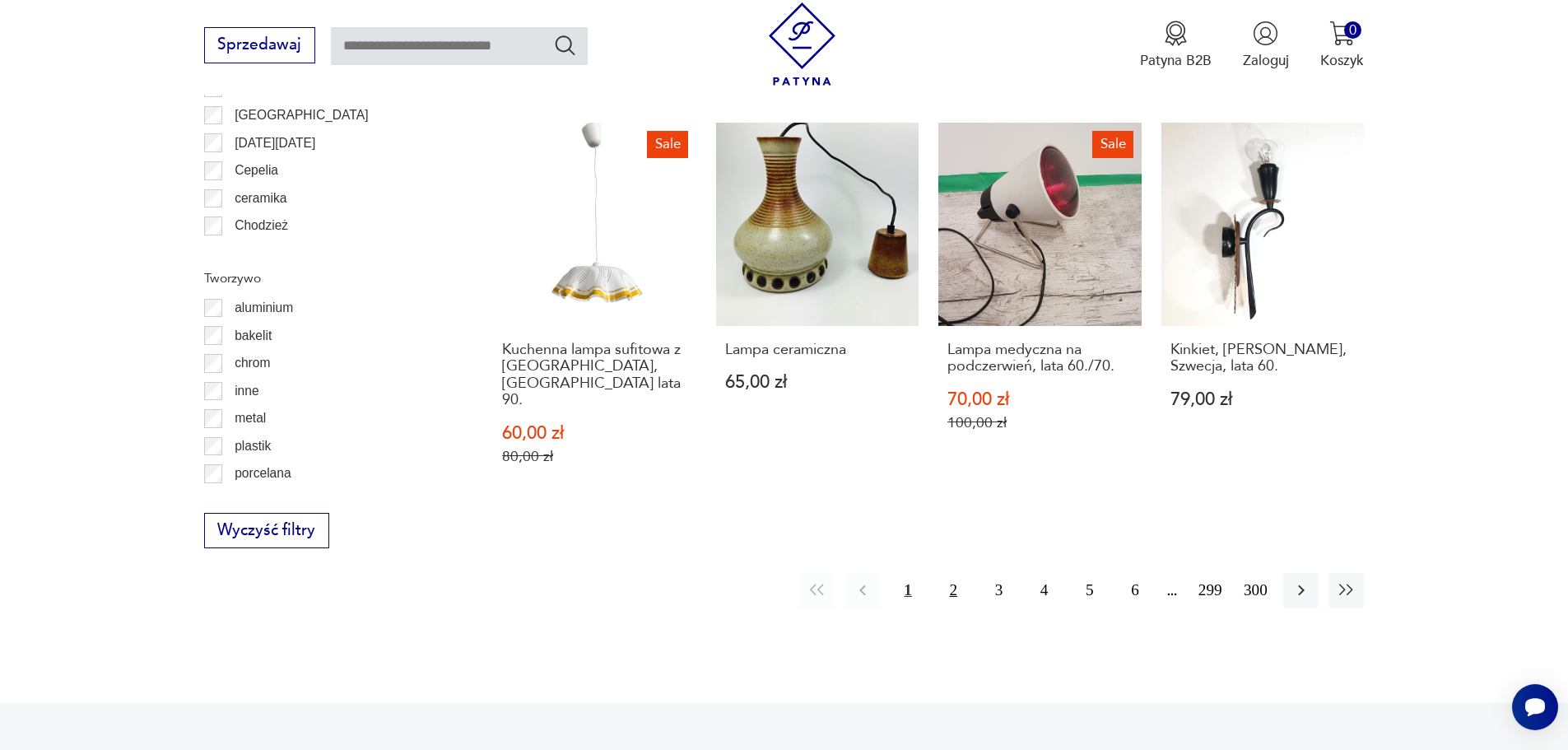
click at [943, 573] on button "2" at bounding box center [954, 591] width 36 height 36
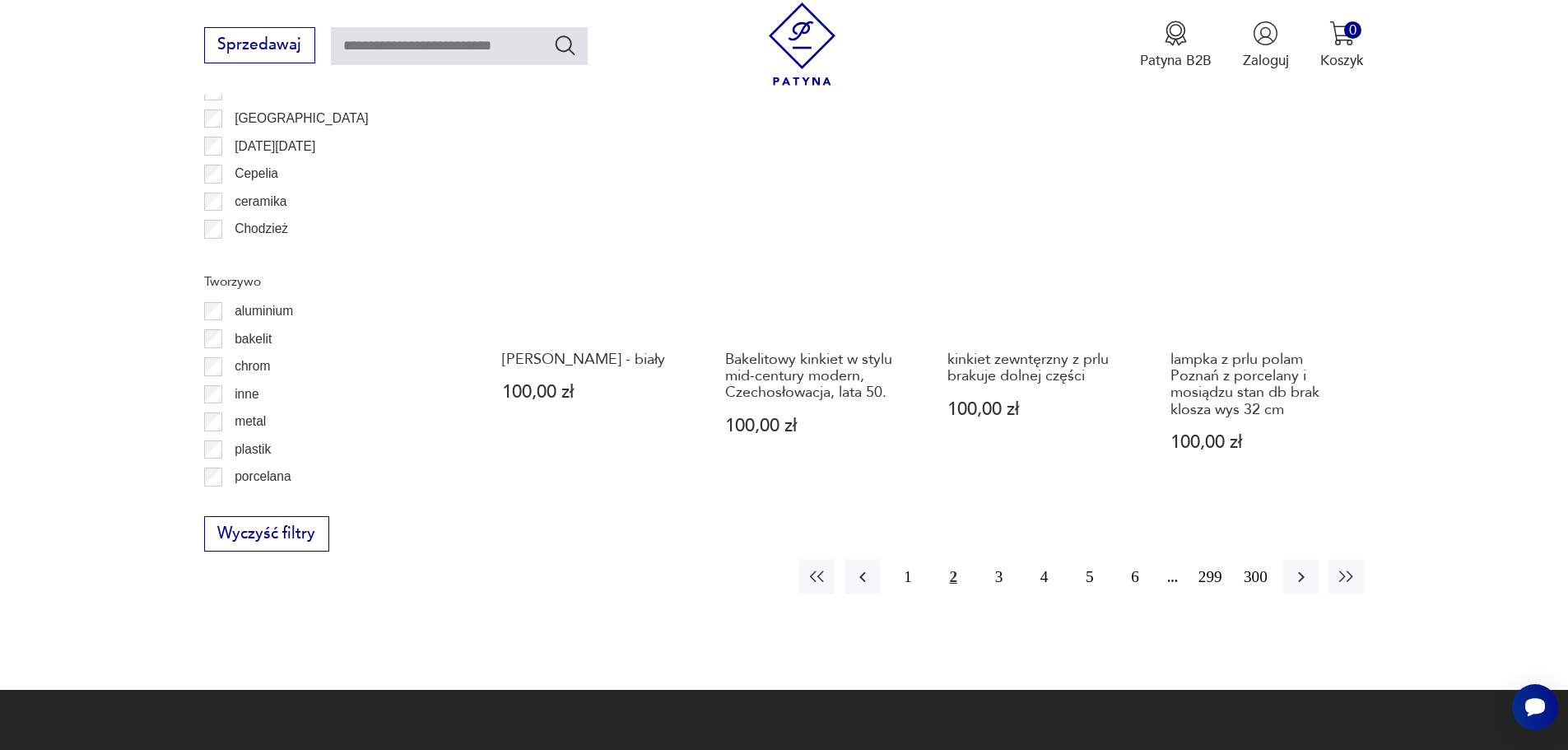
scroll to position [1888, 0]
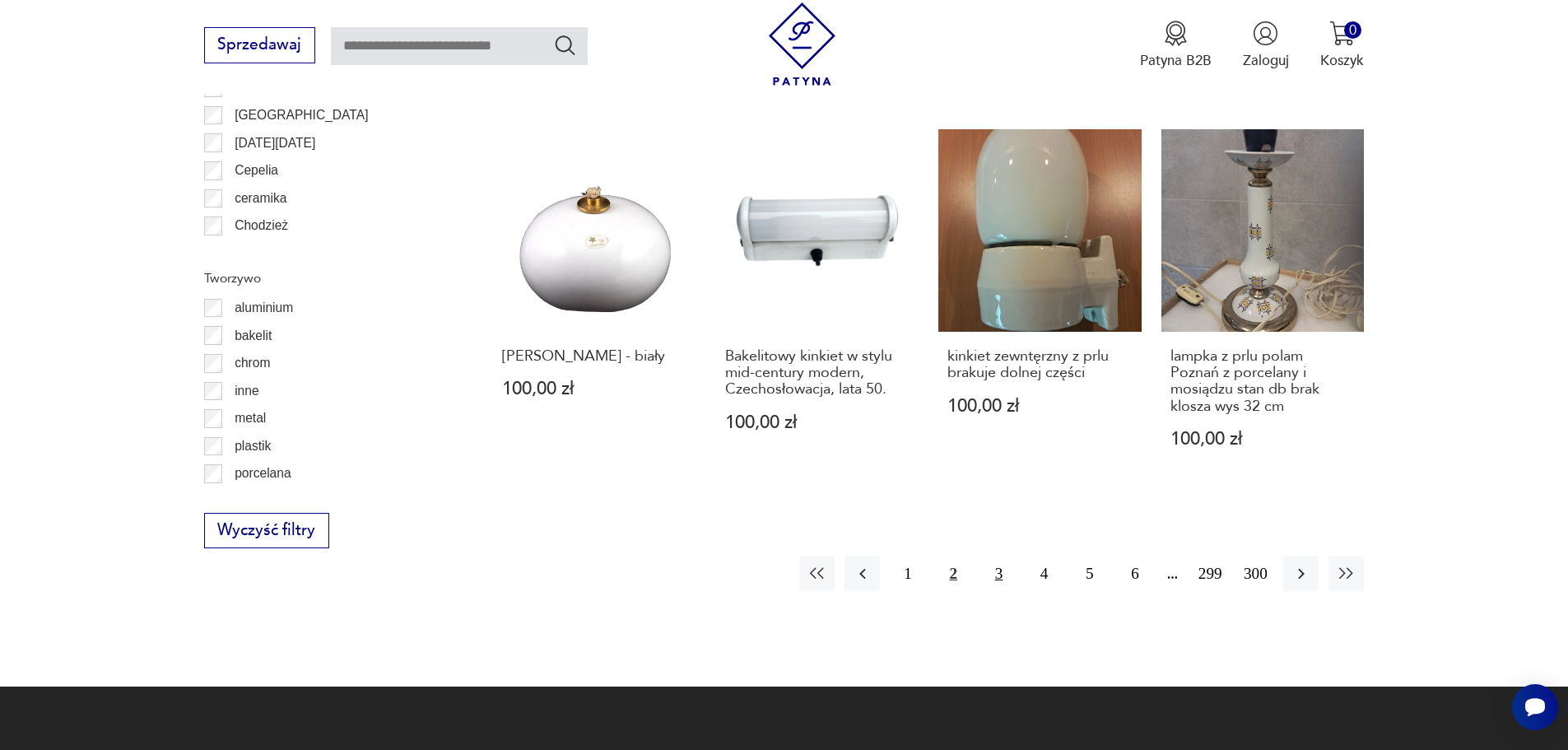
click at [995, 555] on button "3" at bounding box center [999, 573] width 36 height 36
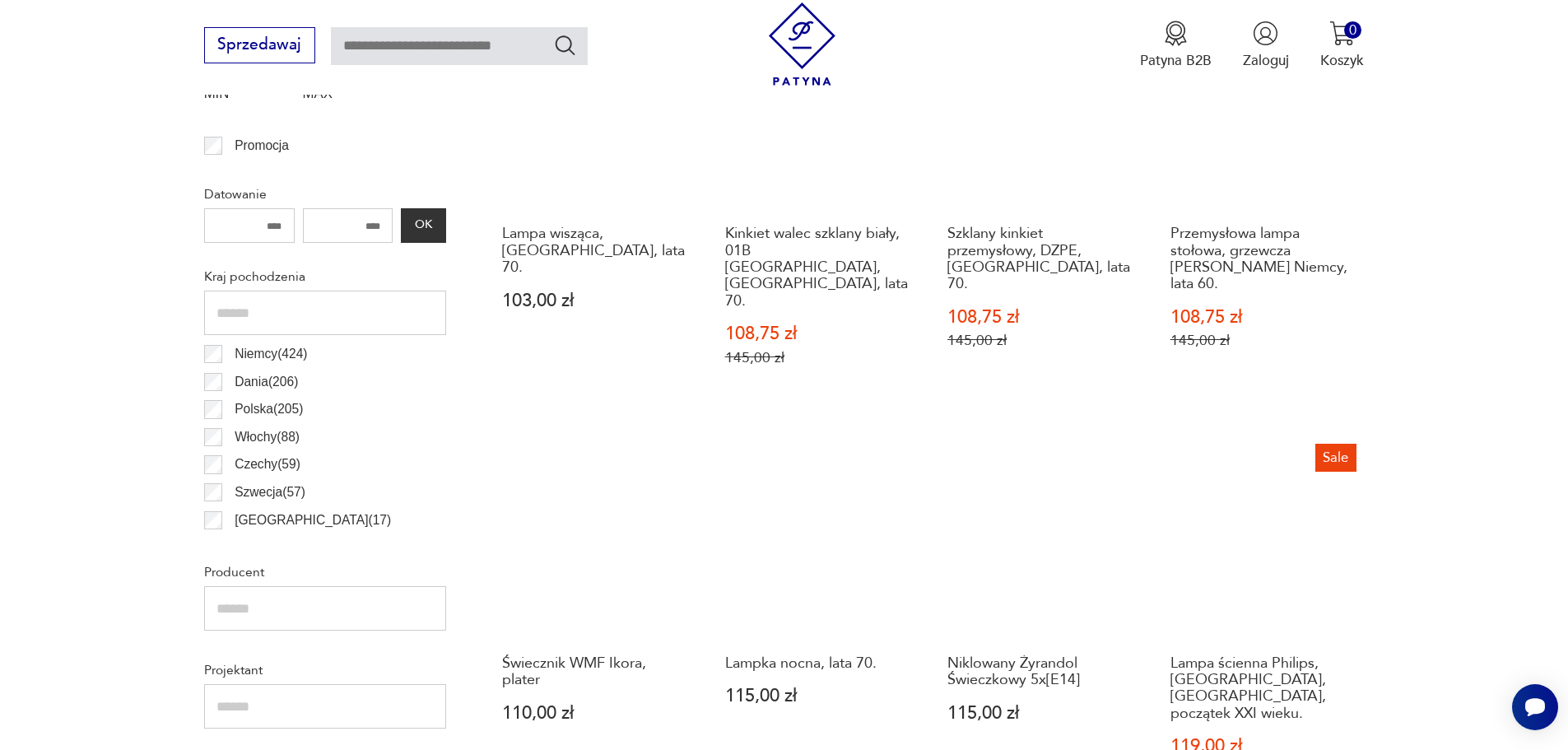
scroll to position [818, 0]
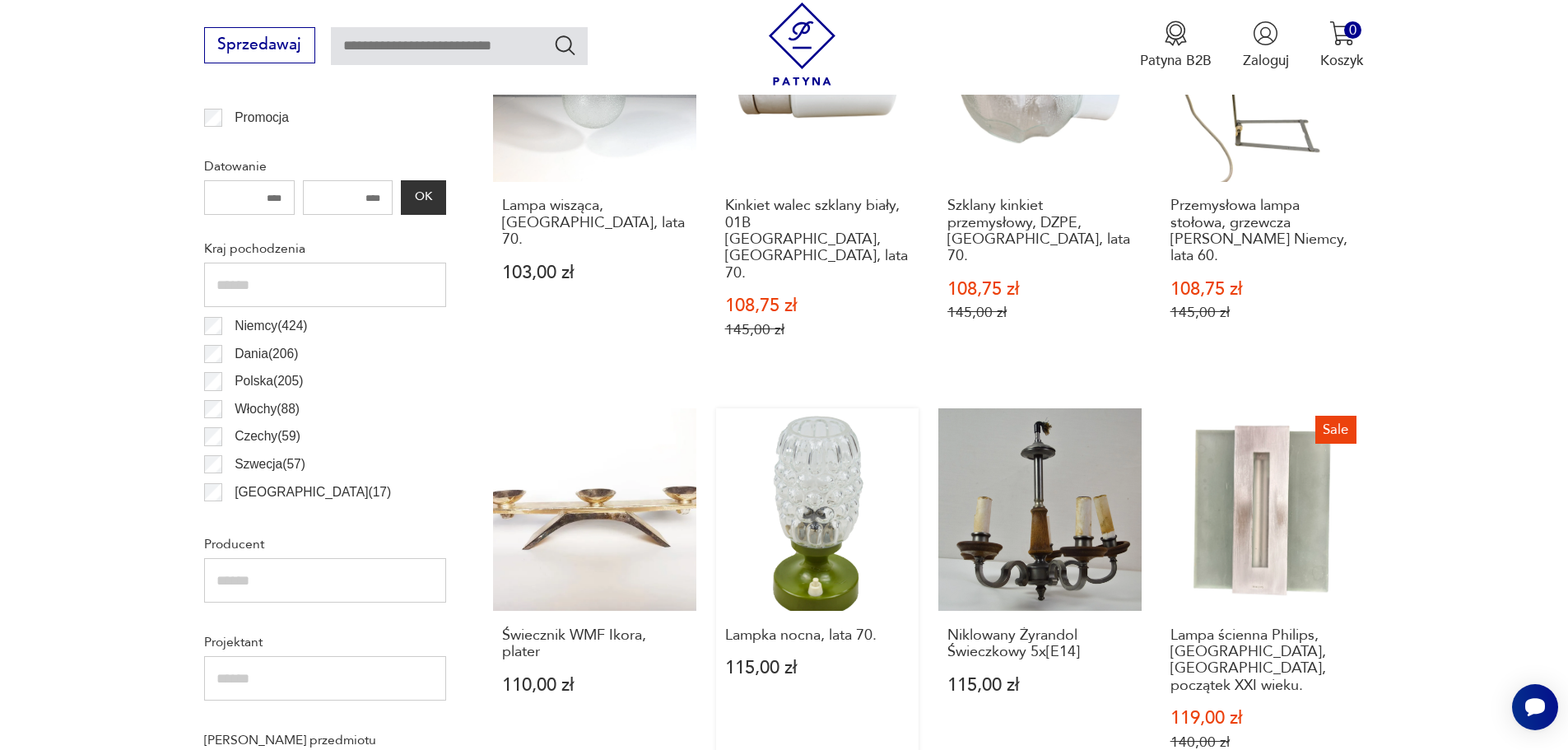
click at [828, 483] on link "Lampka nocna, lata 70. 115,00 zł" at bounding box center [817, 599] width 203 height 382
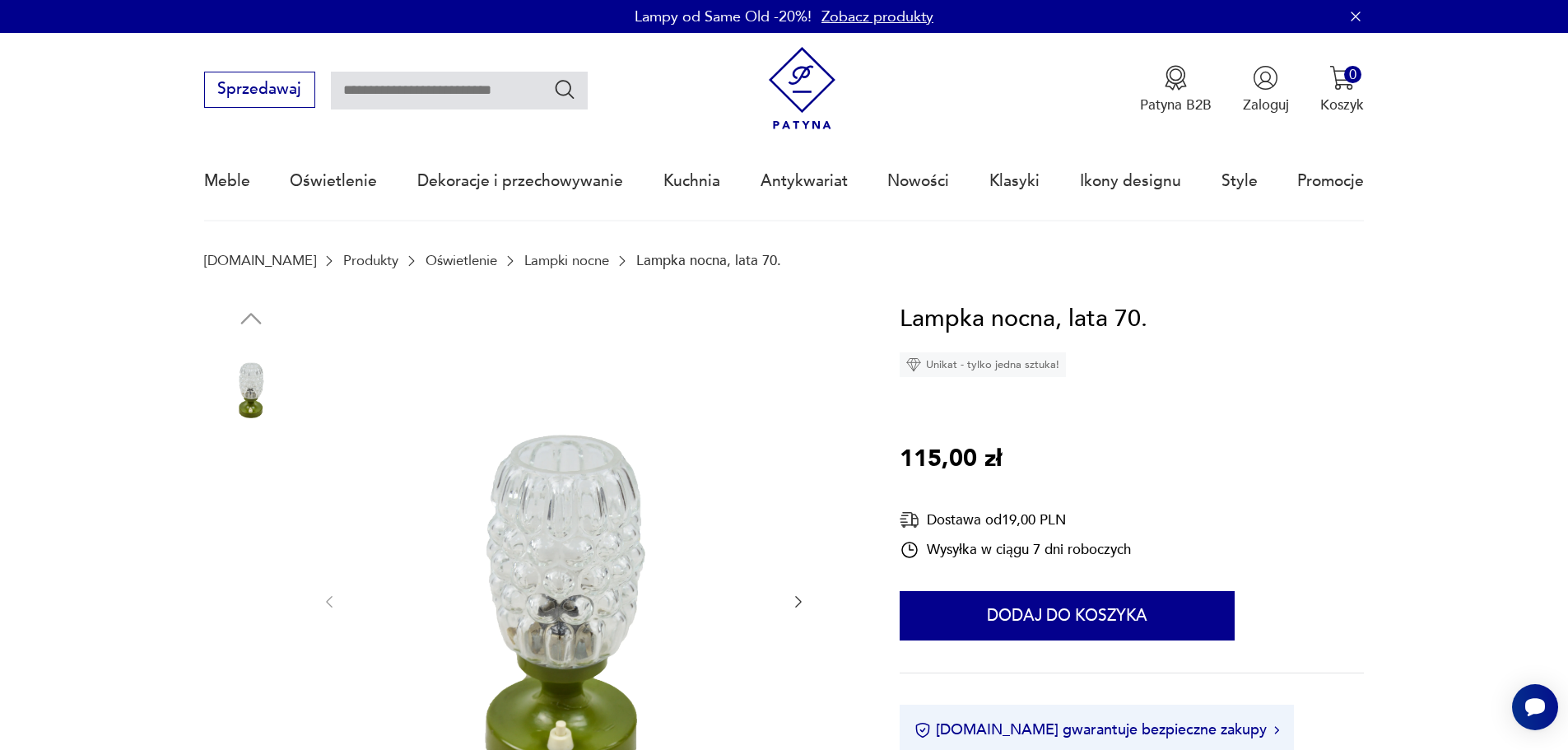
scroll to position [165, 0]
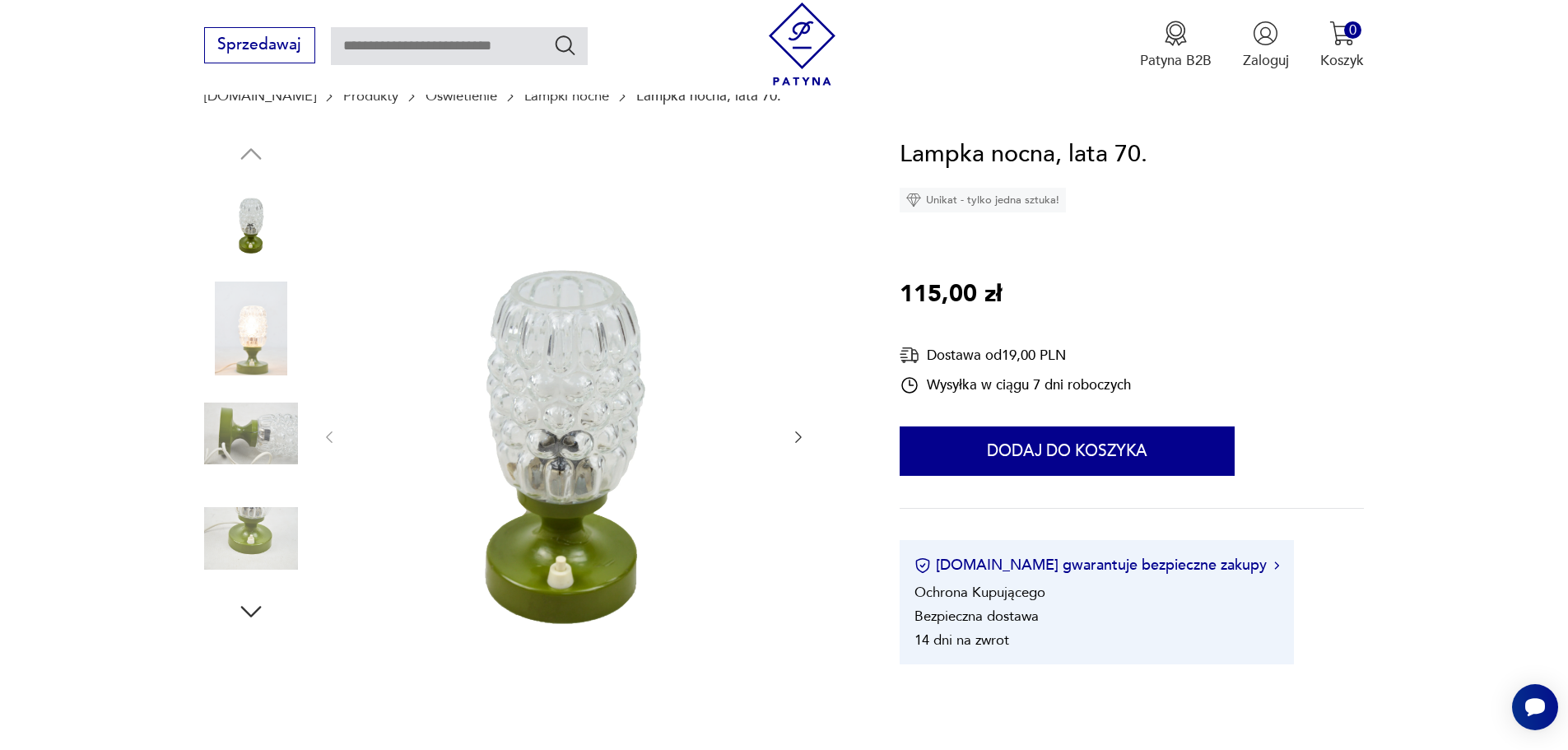
click at [807, 438] on icon "button" at bounding box center [798, 438] width 17 height 17
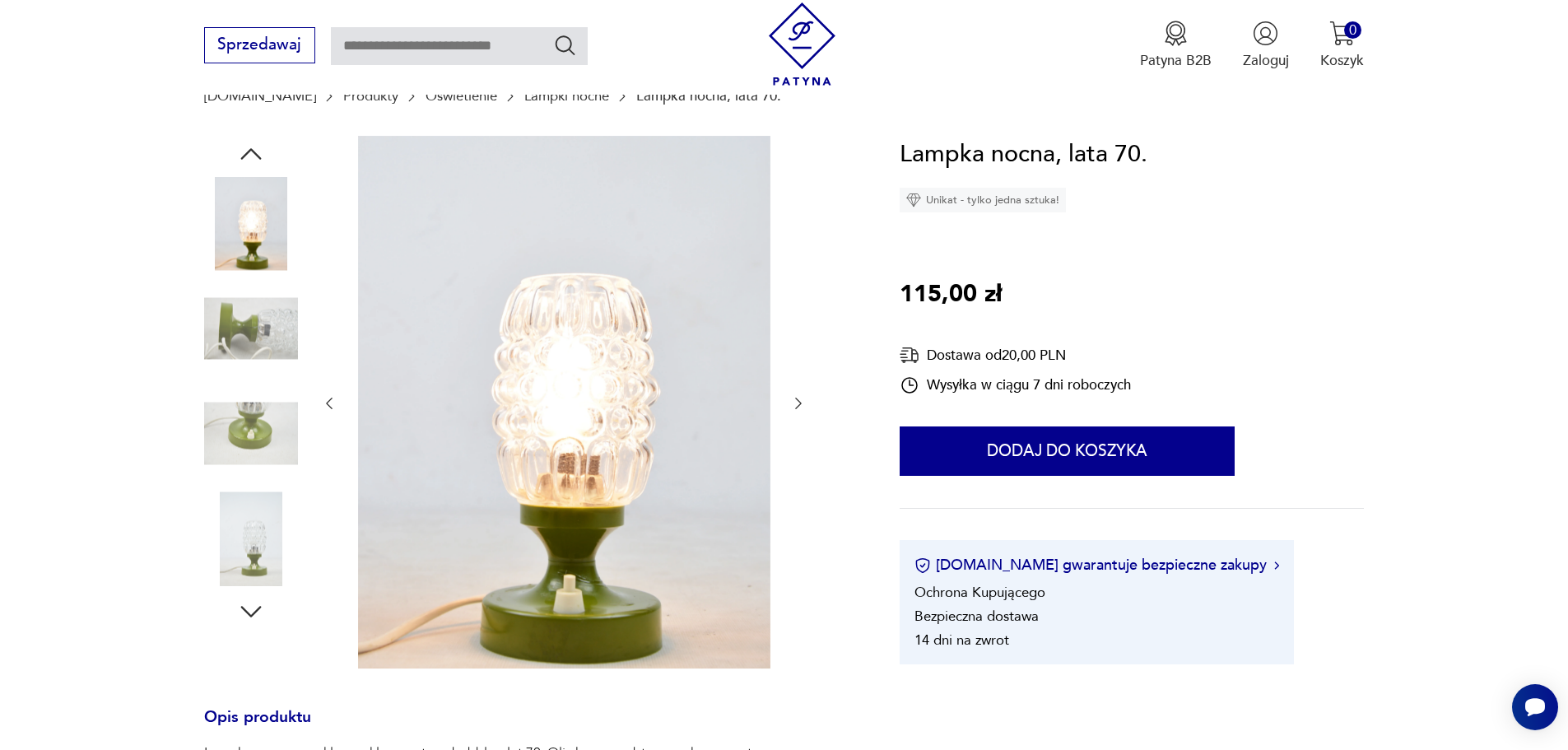
click at [794, 404] on icon "button" at bounding box center [798, 403] width 17 height 17
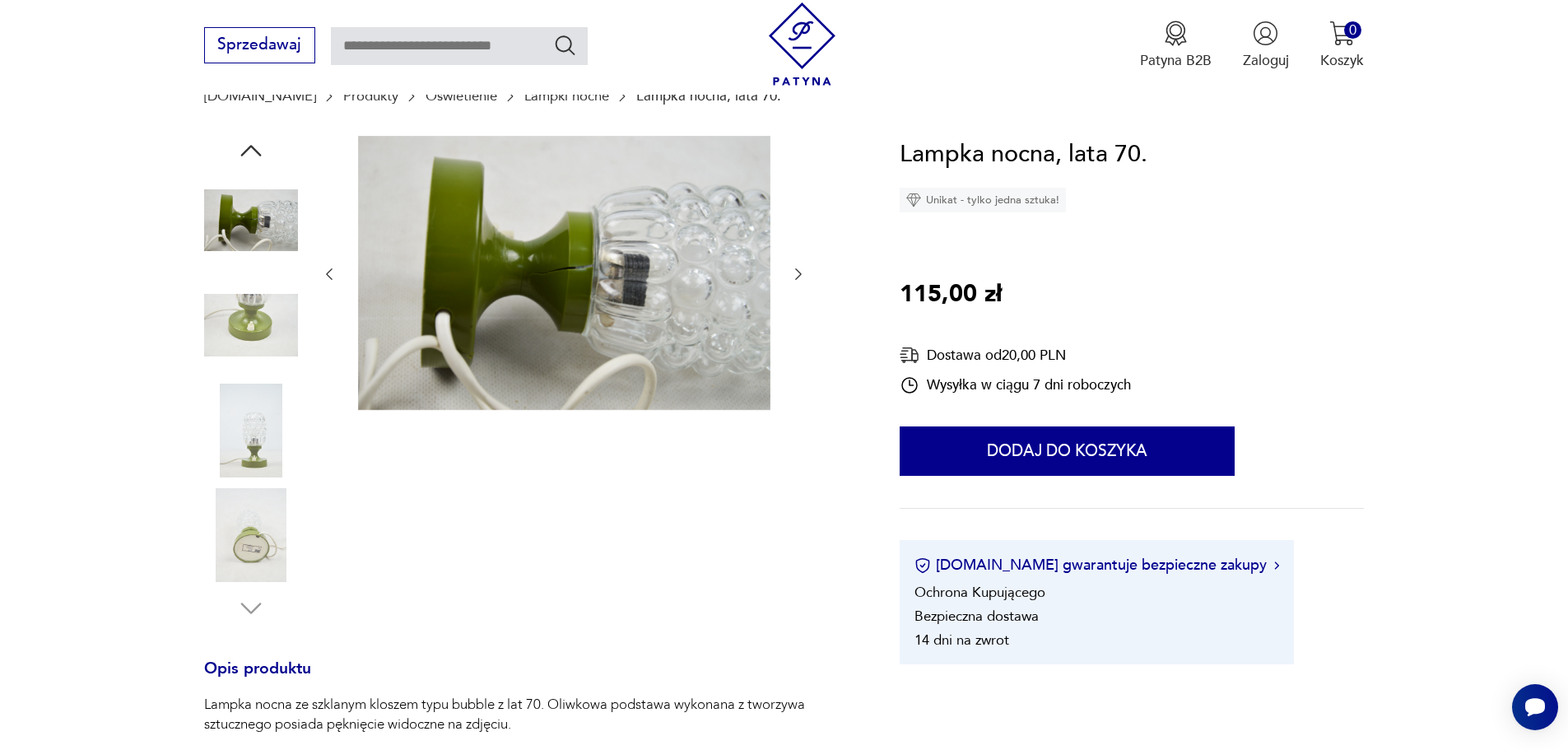
click at [798, 285] on div at bounding box center [563, 274] width 485 height 278
click at [794, 278] on icon "button" at bounding box center [798, 274] width 17 height 17
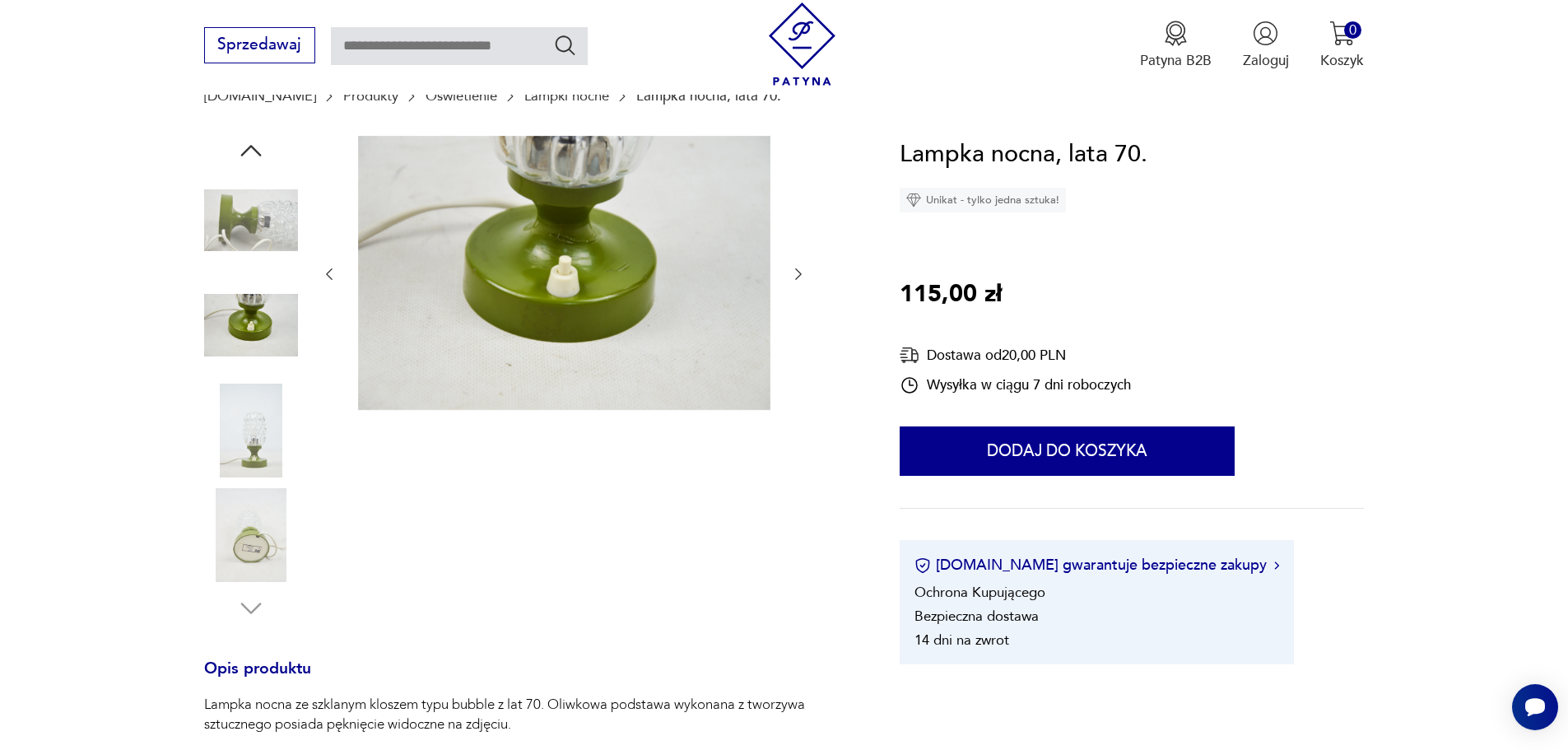
click at [800, 273] on icon "button" at bounding box center [798, 274] width 7 height 11
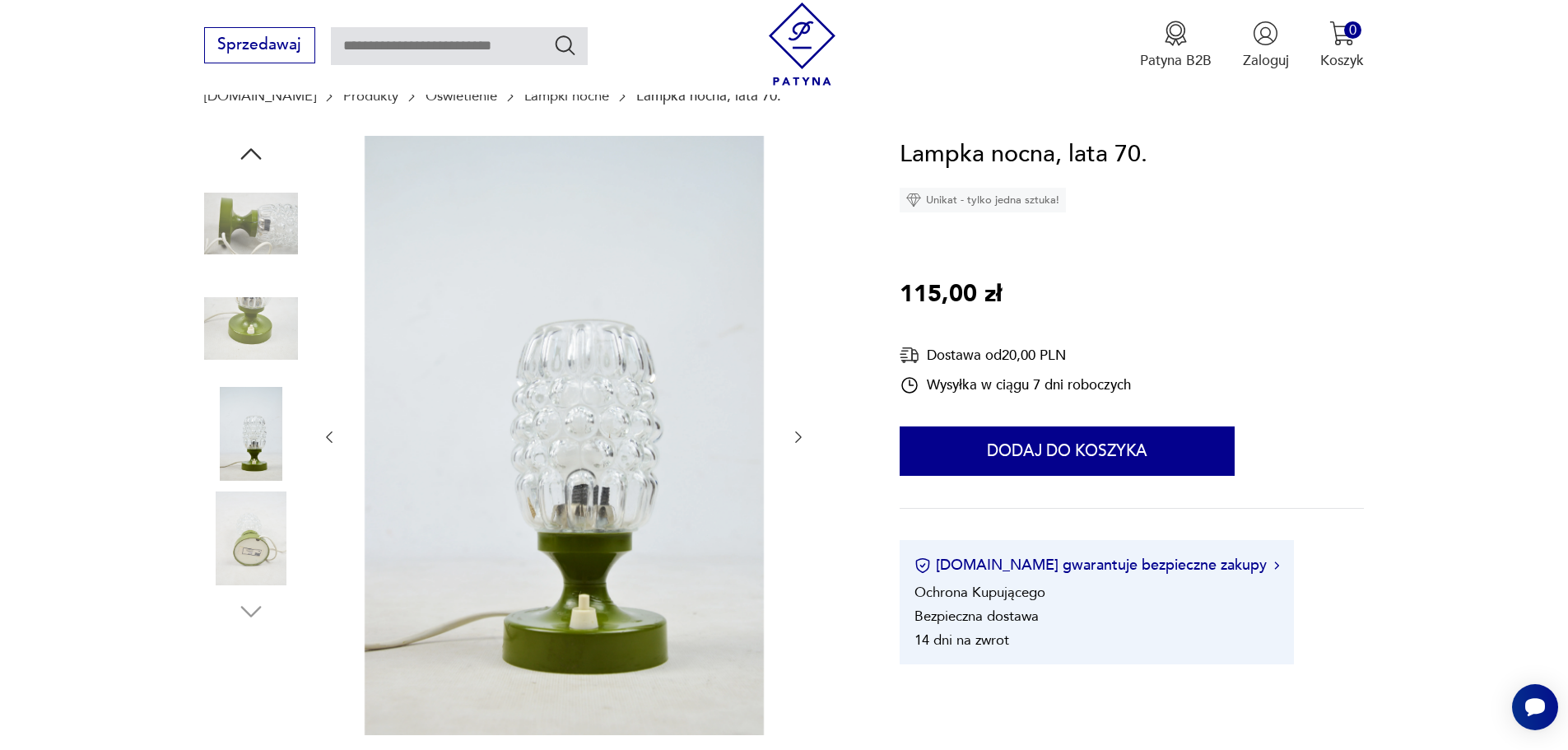
scroll to position [247, 0]
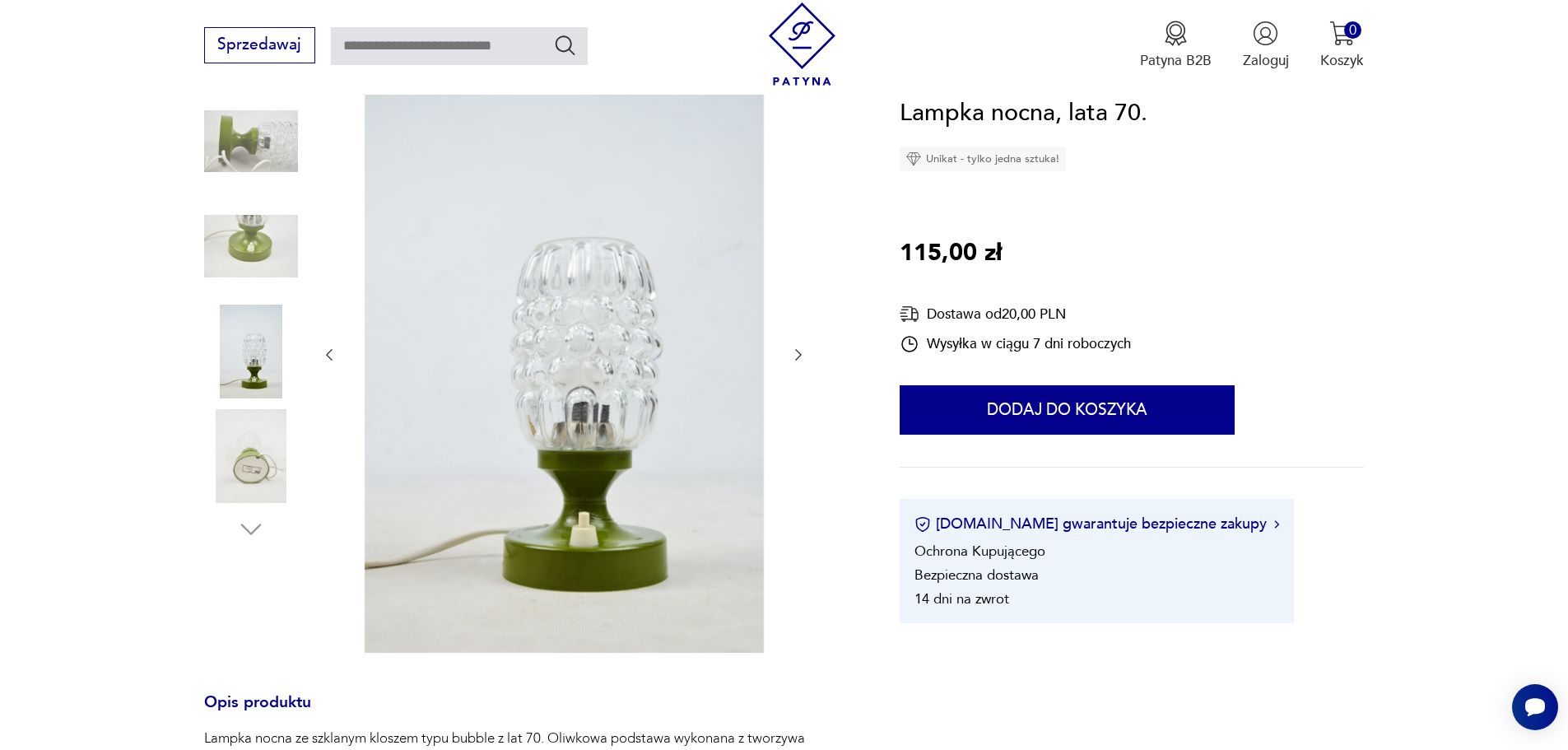
click at [807, 351] on div at bounding box center [528, 354] width 649 height 603
click at [794, 352] on icon "button" at bounding box center [798, 355] width 17 height 17
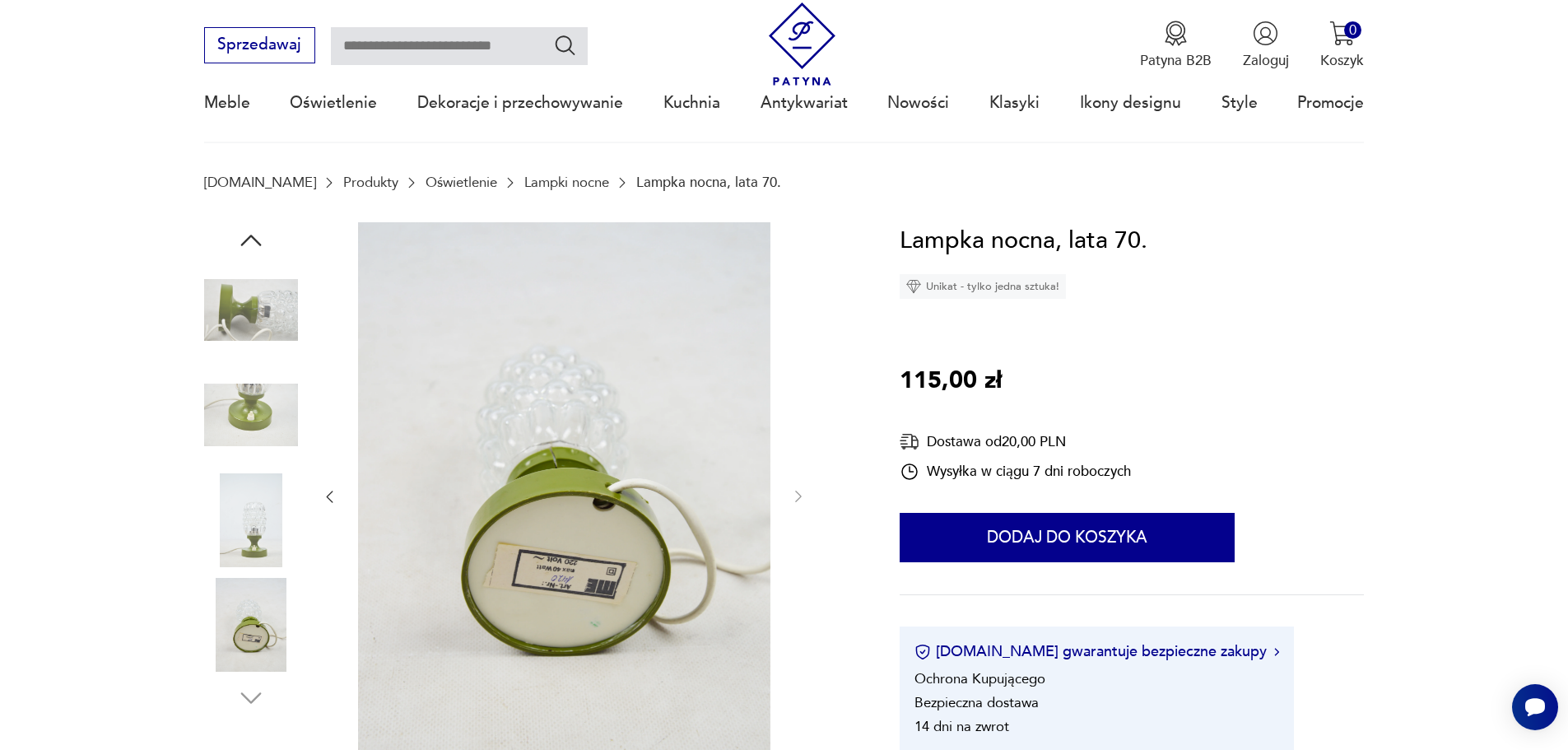
scroll to position [0, 0]
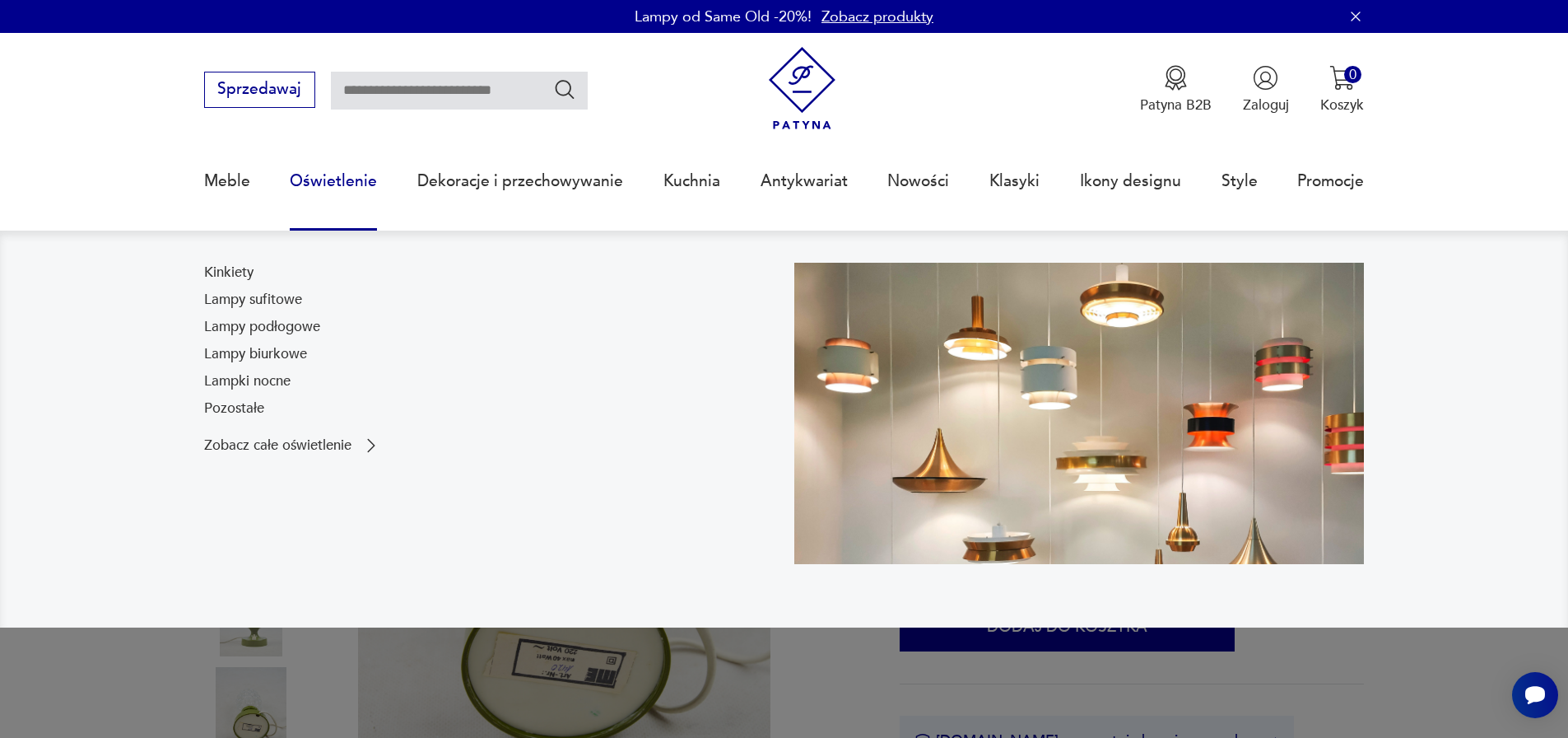
click at [313, 196] on link "Oświetlenie" at bounding box center [333, 181] width 87 height 76
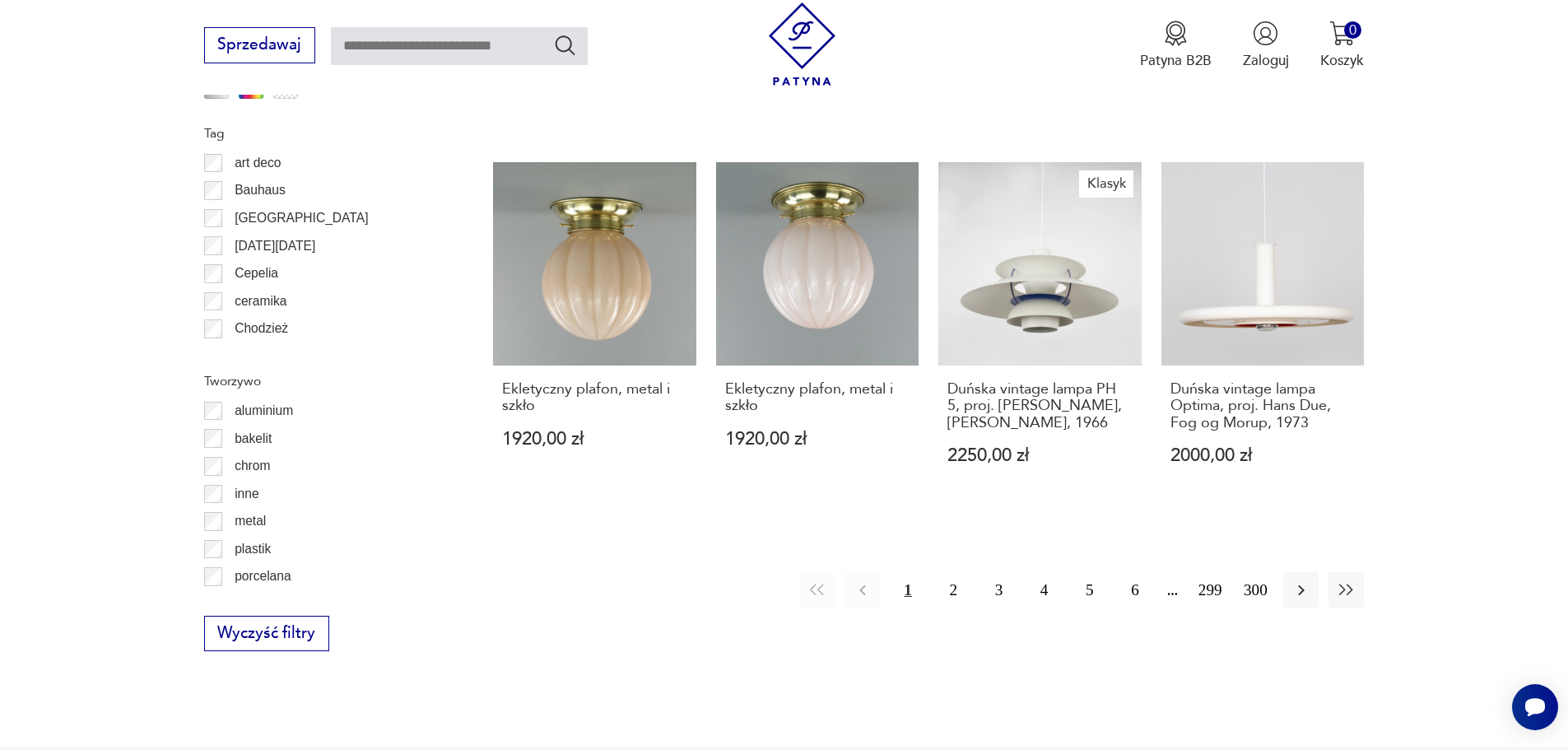
scroll to position [2030, 0]
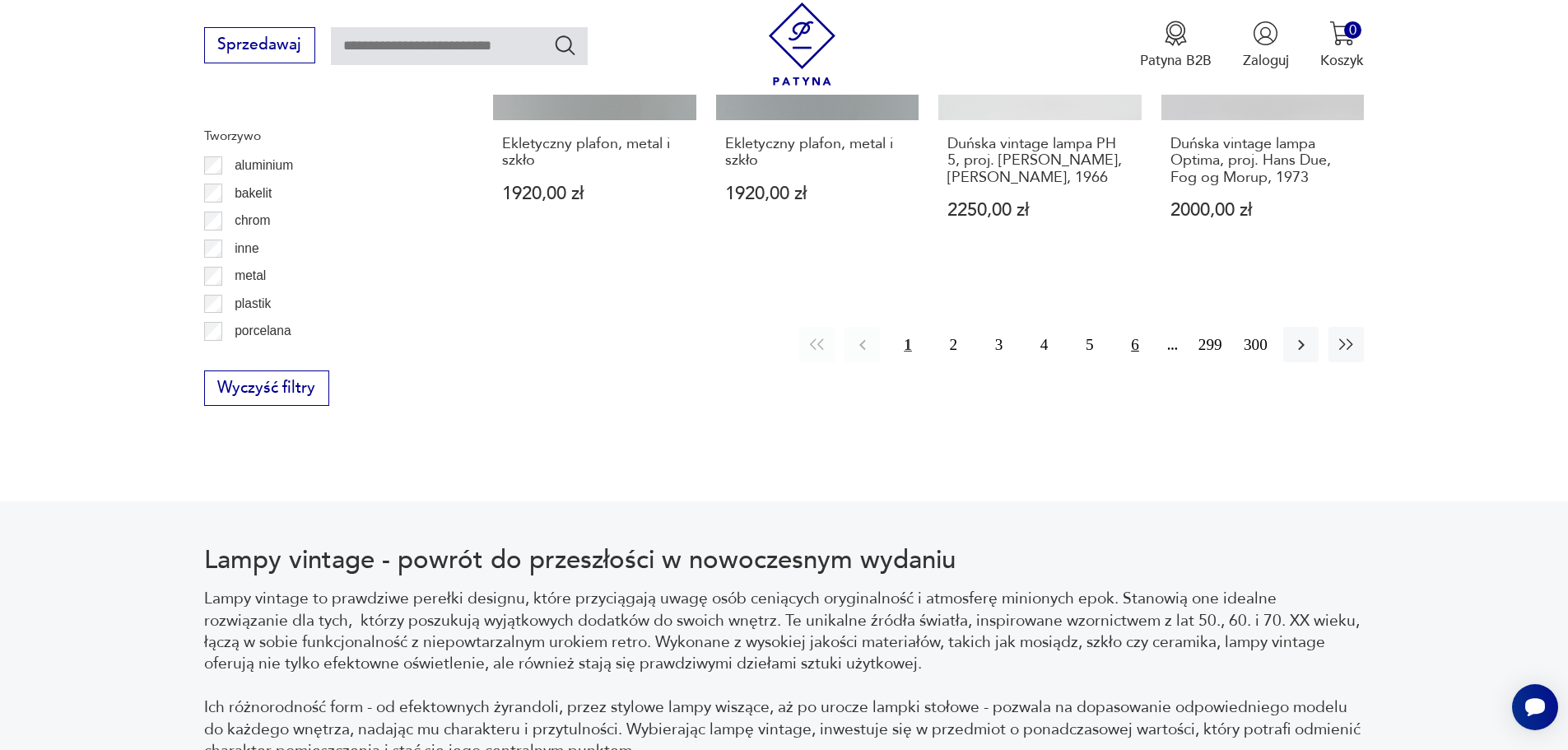
click at [1142, 326] on button "6" at bounding box center [1134, 344] width 36 height 36
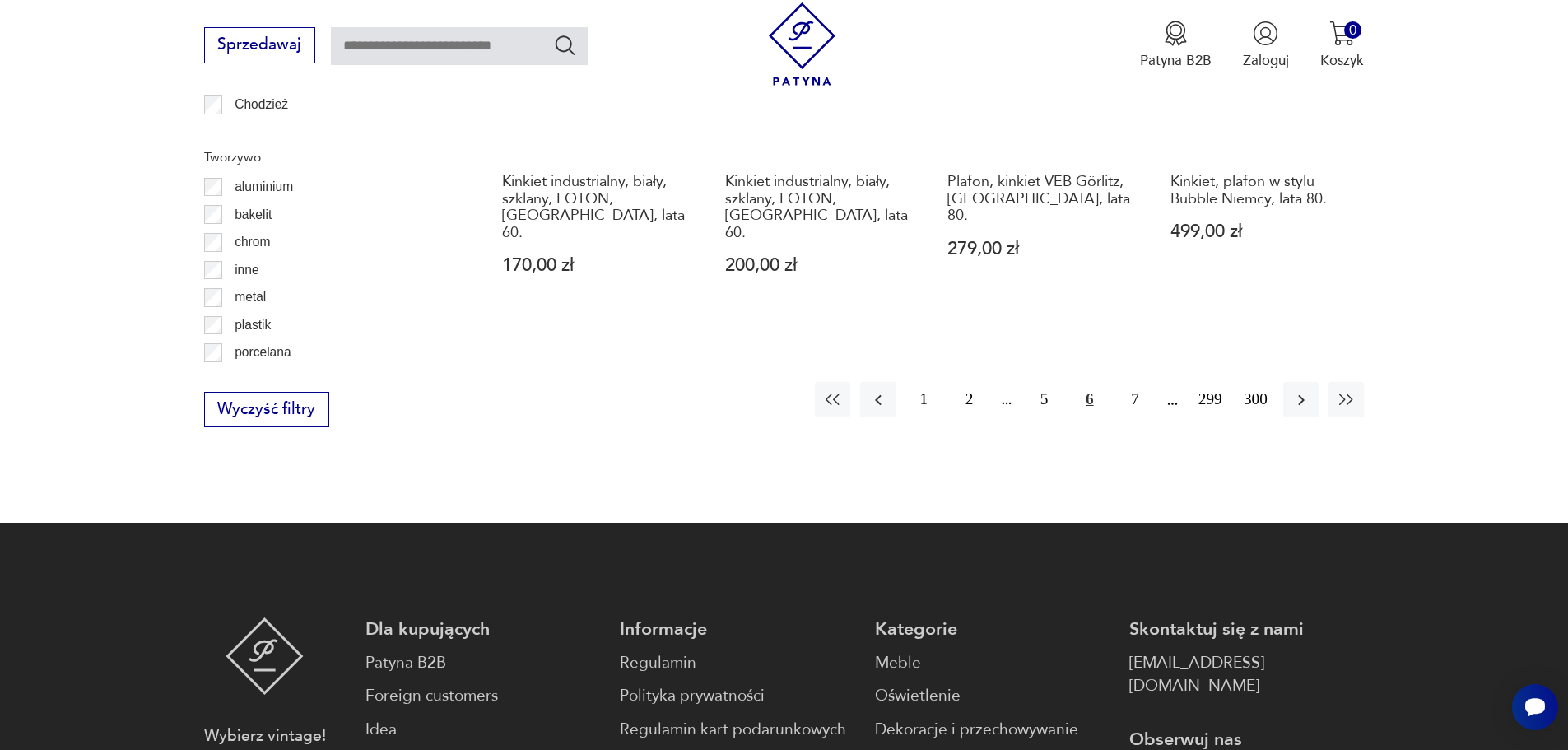
scroll to position [2053, 0]
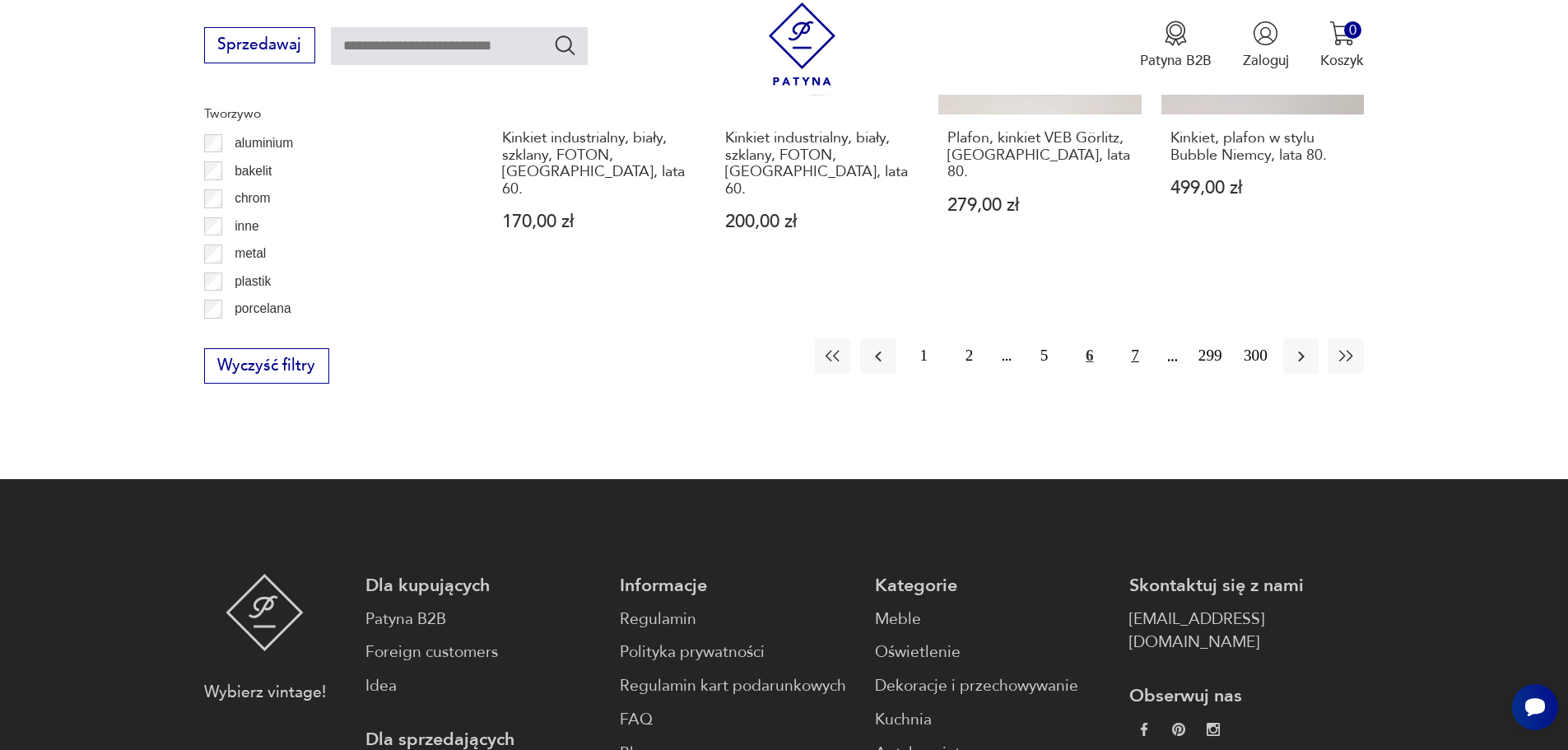
click at [1132, 339] on button "7" at bounding box center [1134, 356] width 36 height 36
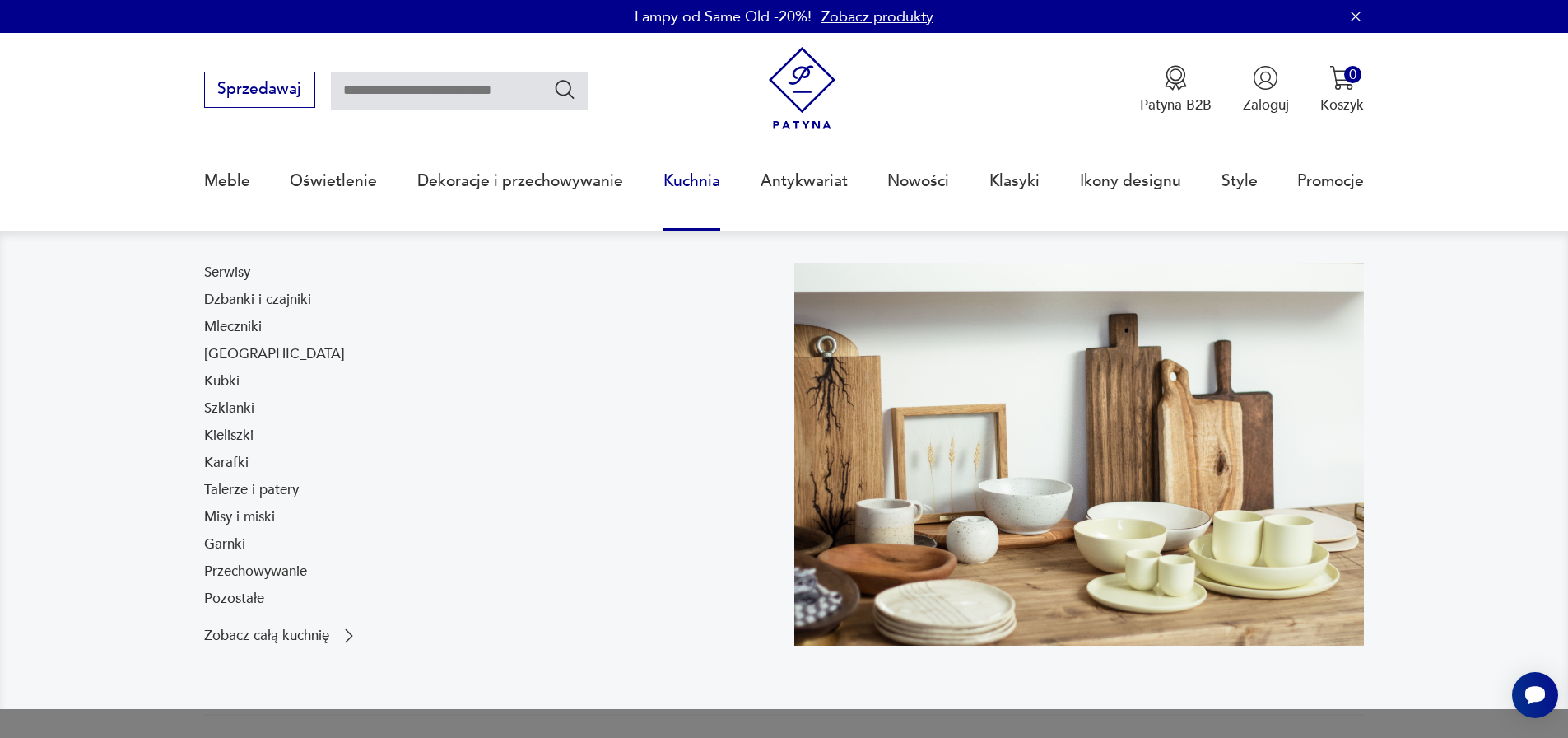
click at [685, 184] on link "Kuchnia" at bounding box center [691, 181] width 57 height 76
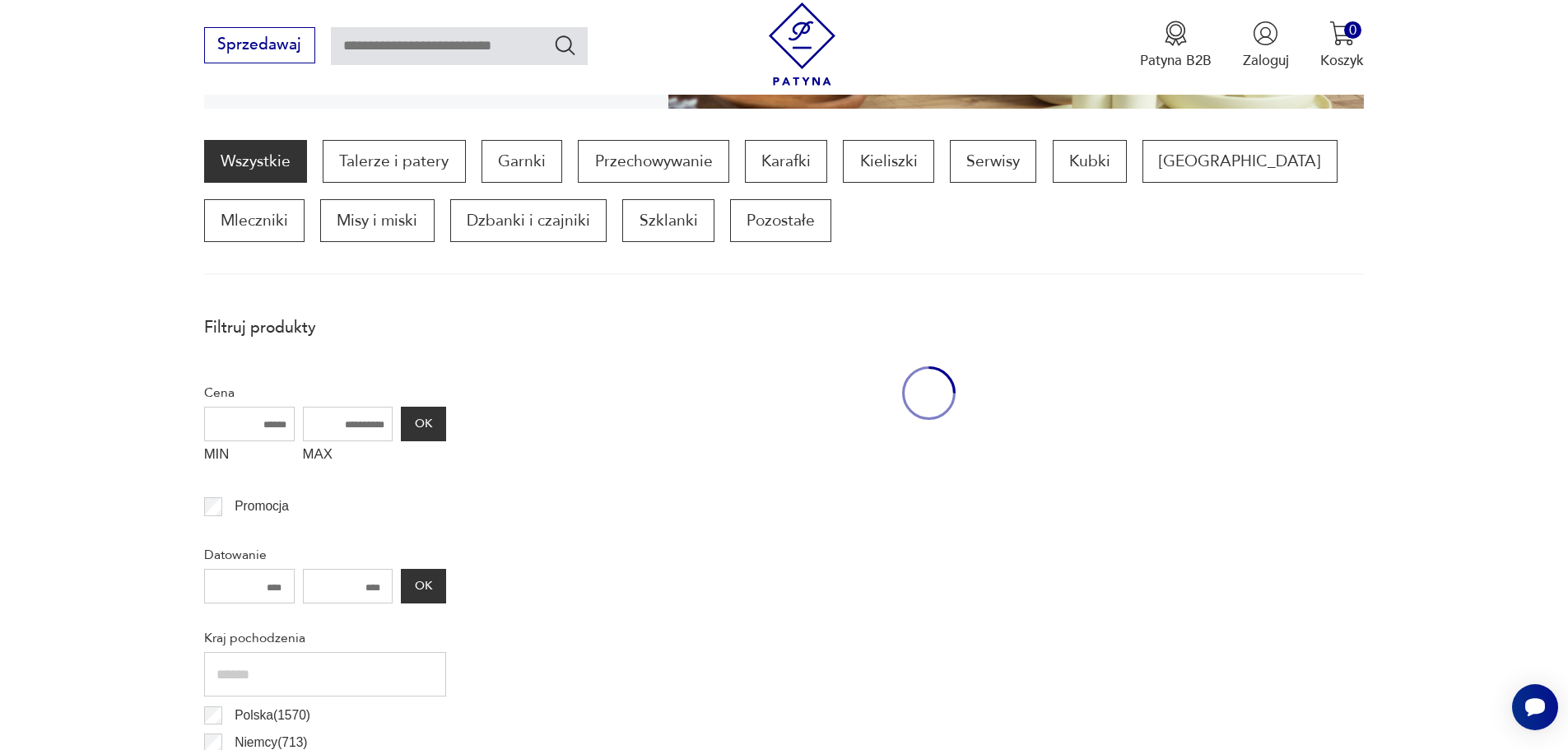
scroll to position [489, 0]
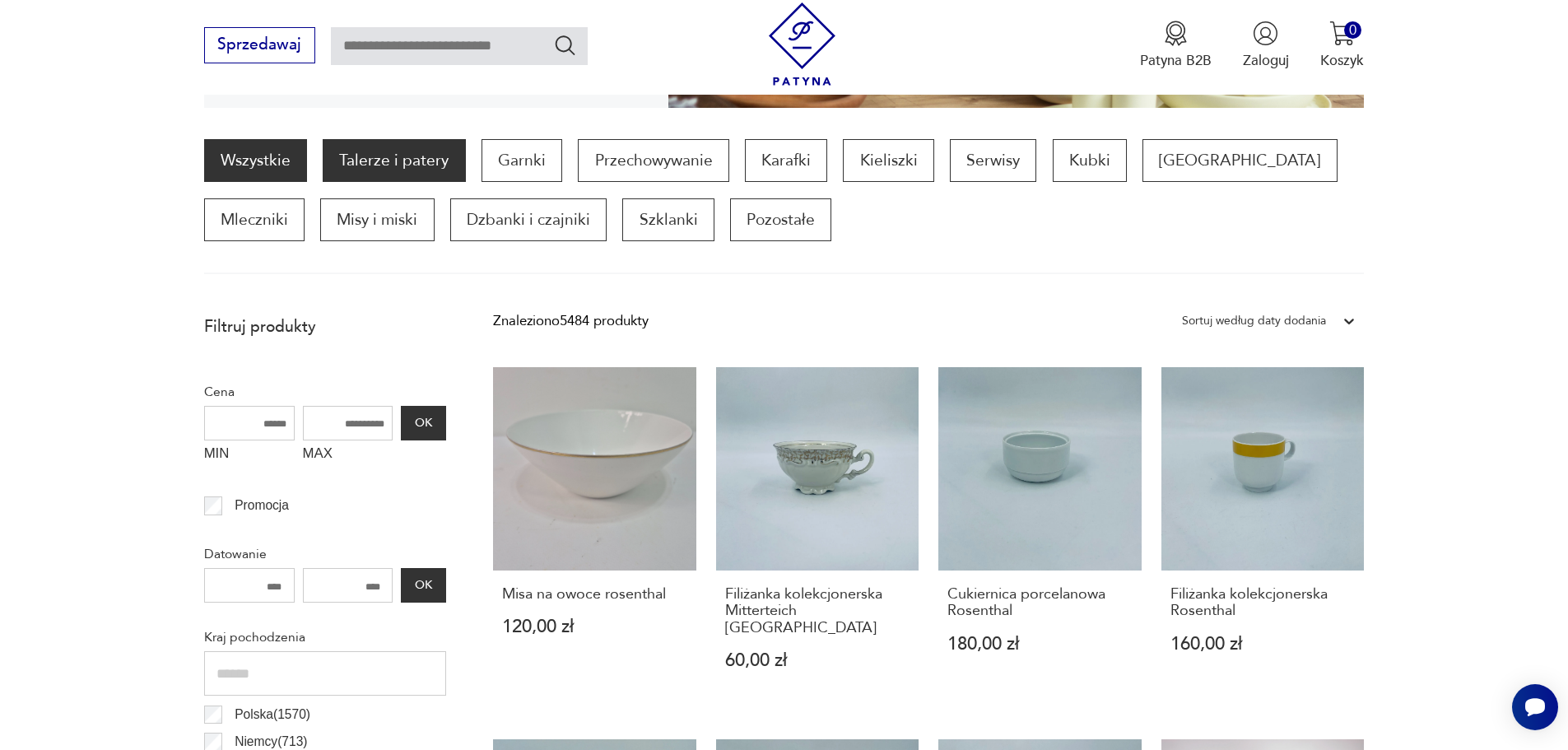
click at [440, 167] on p "Talerze i patery" at bounding box center [394, 161] width 142 height 43
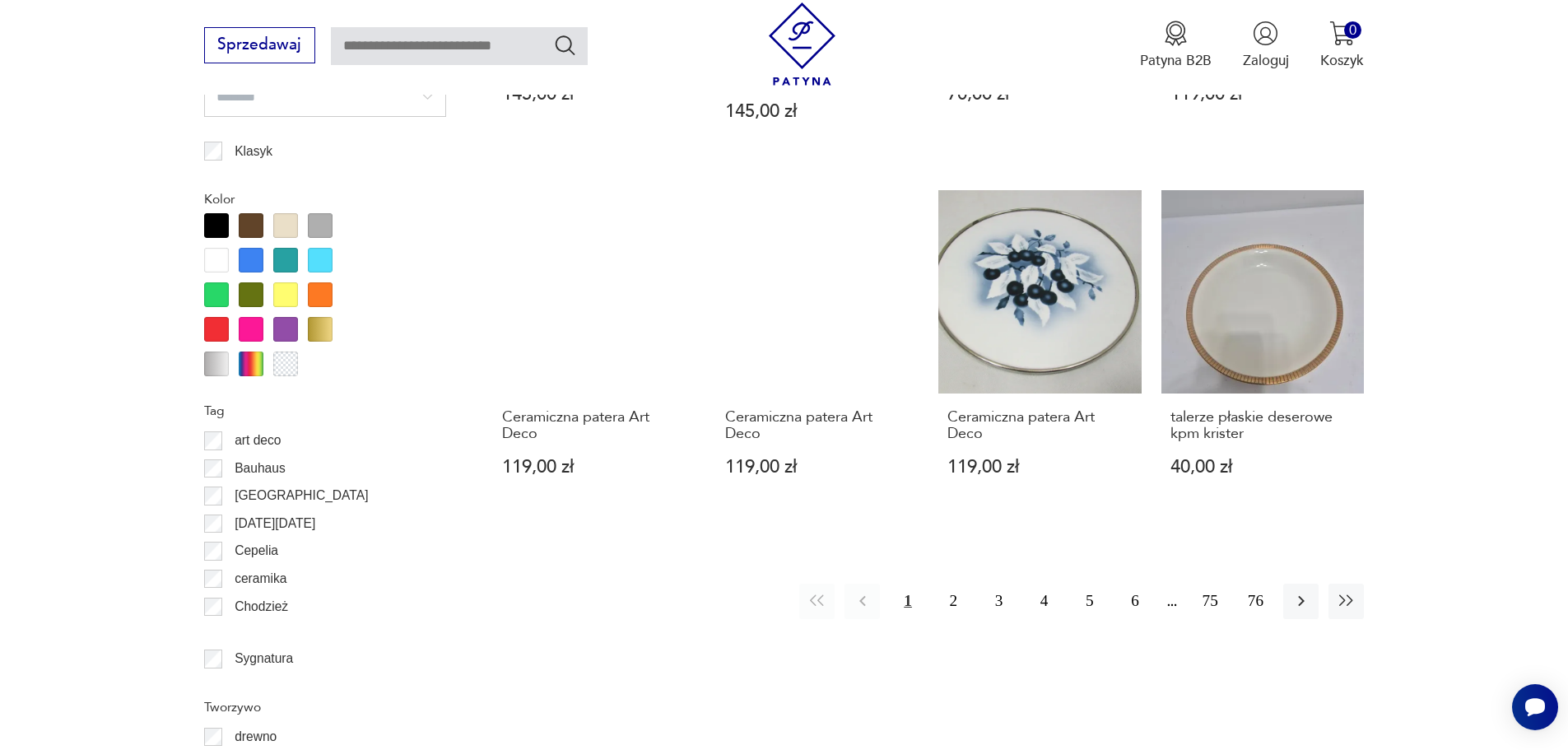
scroll to position [1866, 0]
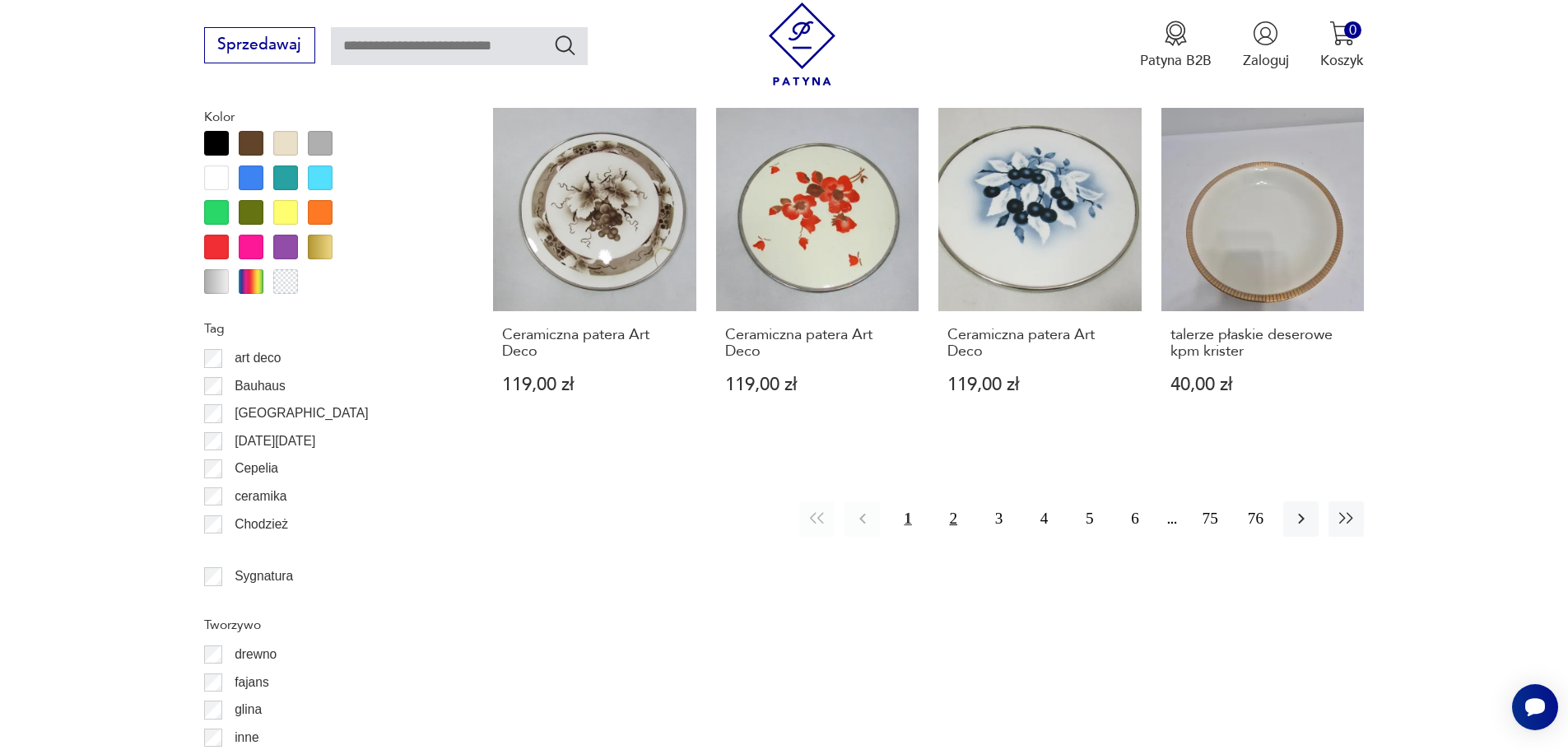
click at [954, 501] on button "2" at bounding box center [954, 519] width 36 height 36
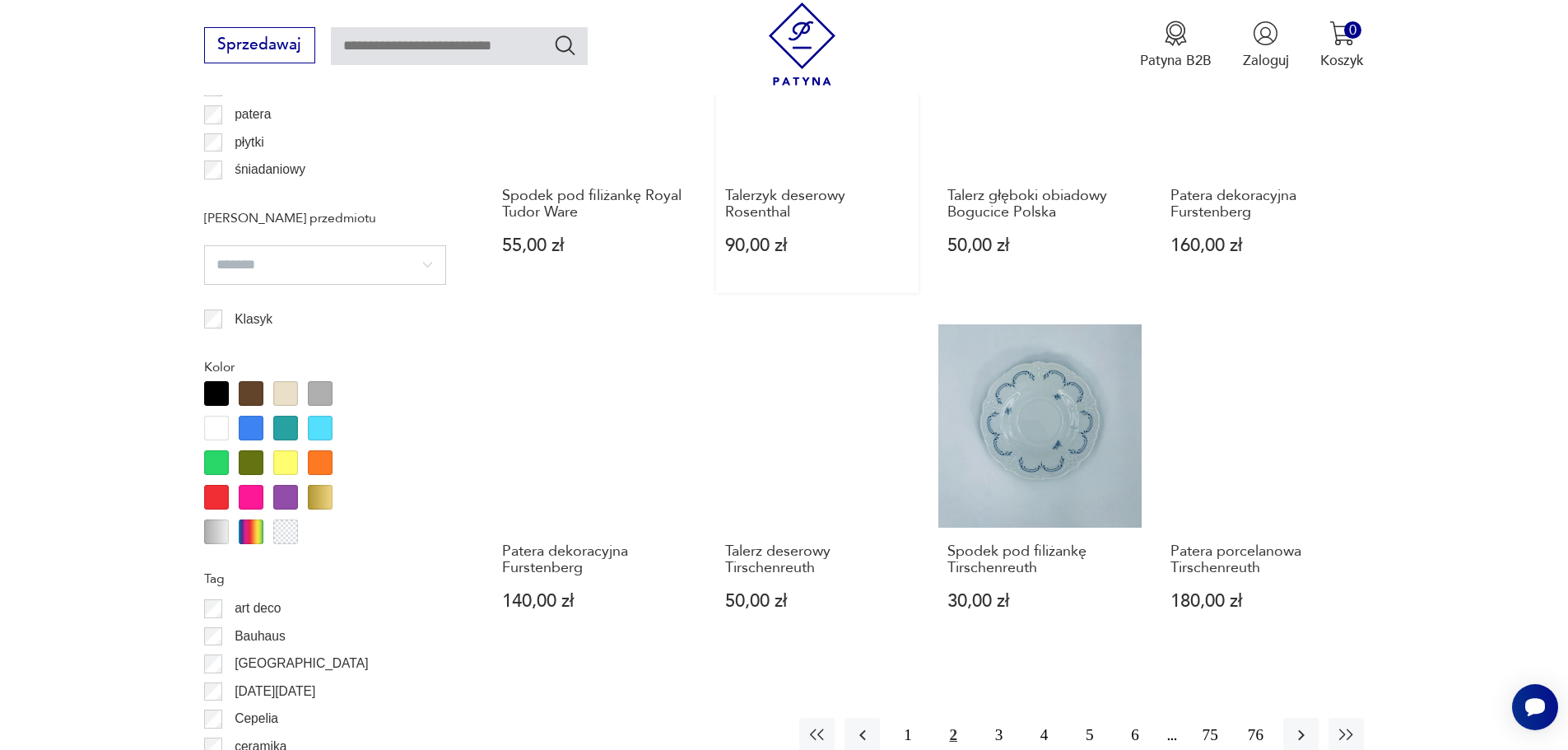
scroll to position [1782, 0]
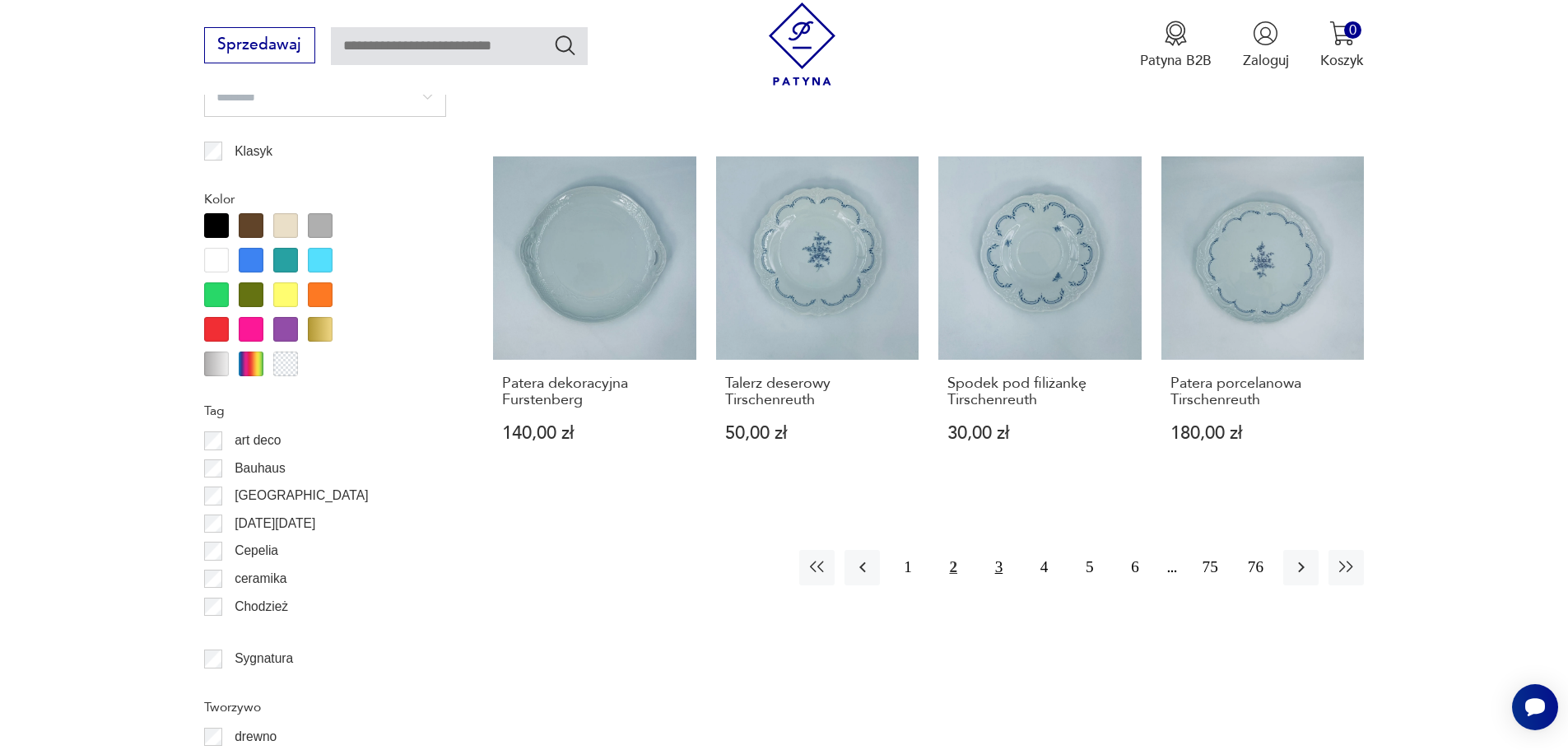
click at [997, 558] on button "3" at bounding box center [999, 568] width 36 height 36
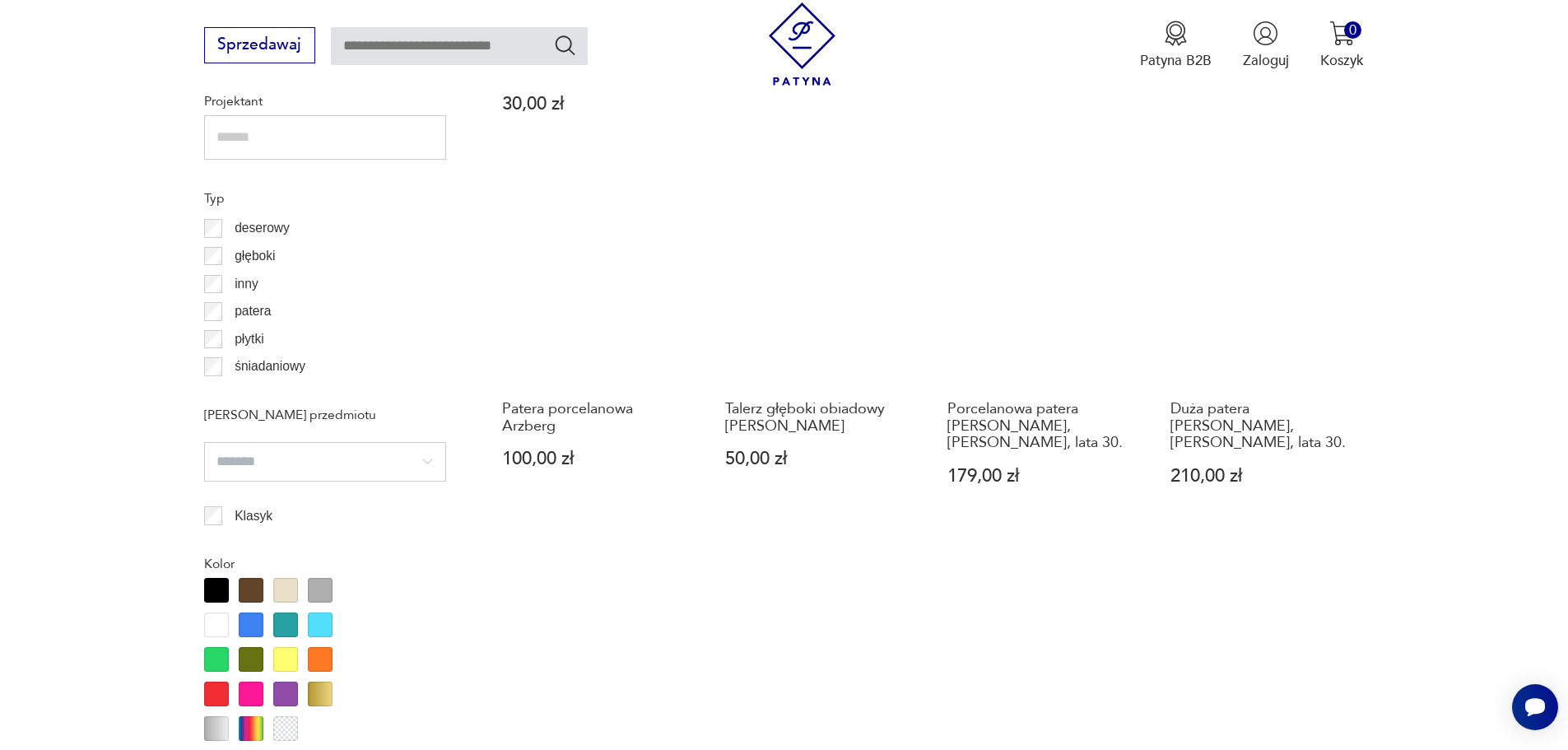
scroll to position [1700, 0]
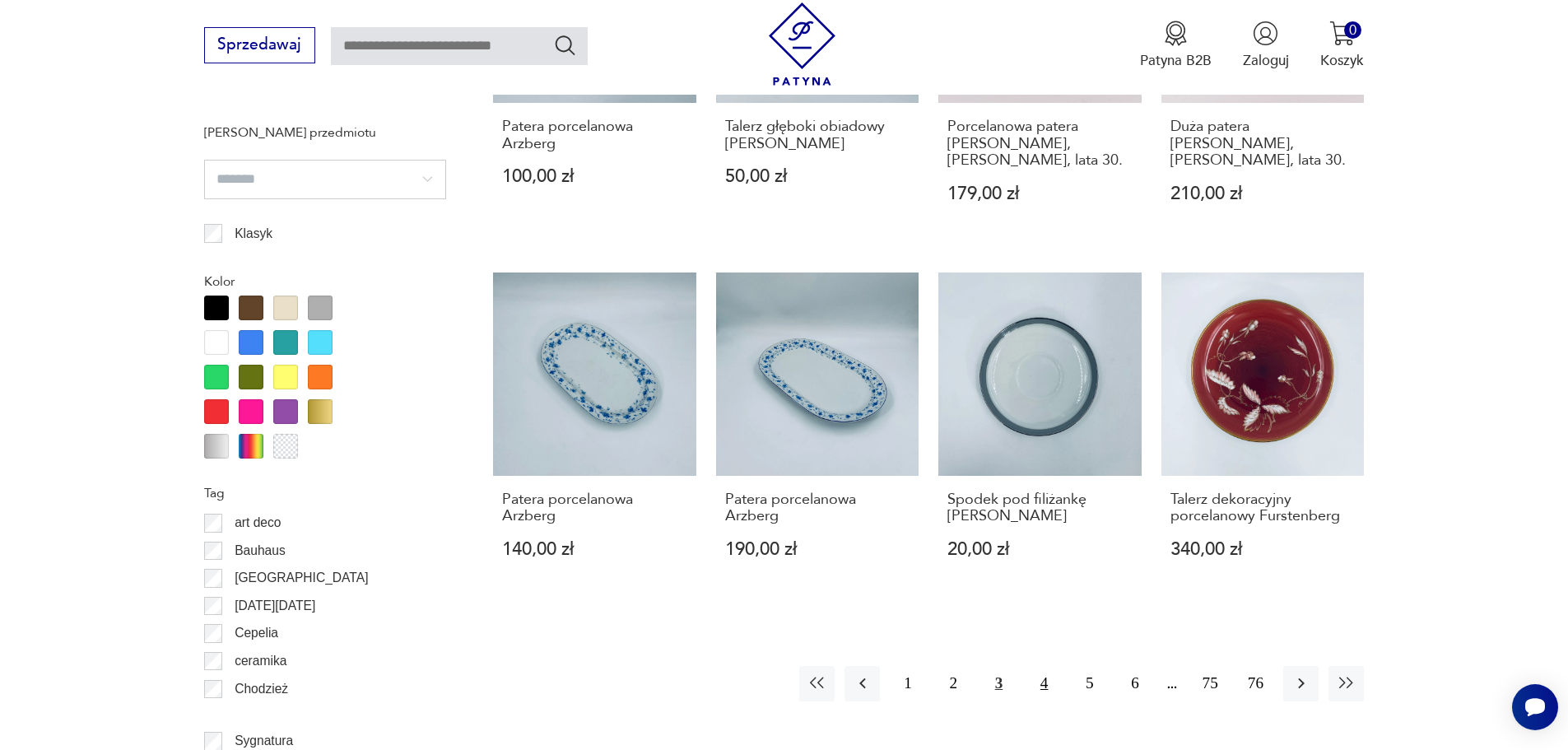
click at [1049, 666] on button "4" at bounding box center [1044, 684] width 36 height 36
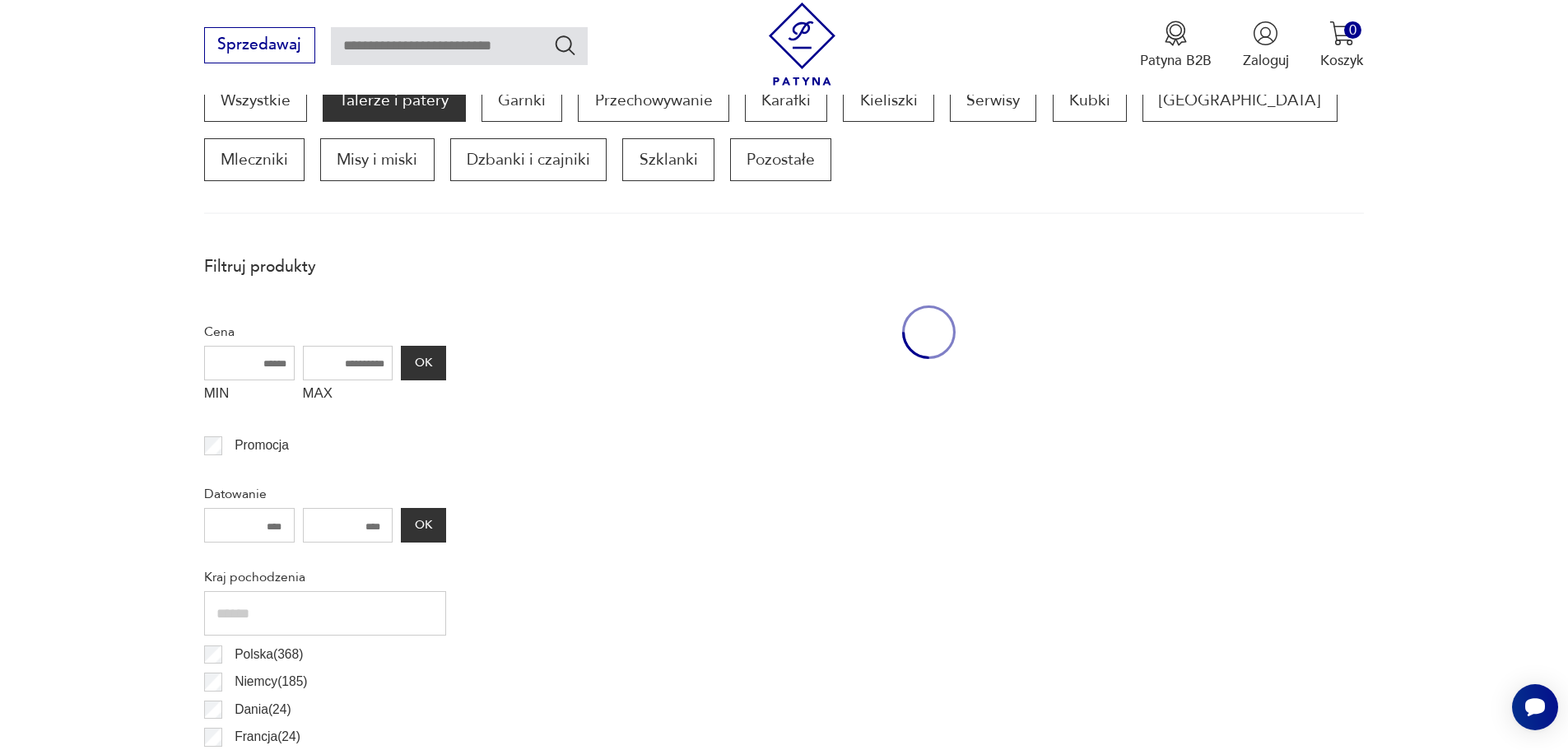
scroll to position [548, 0]
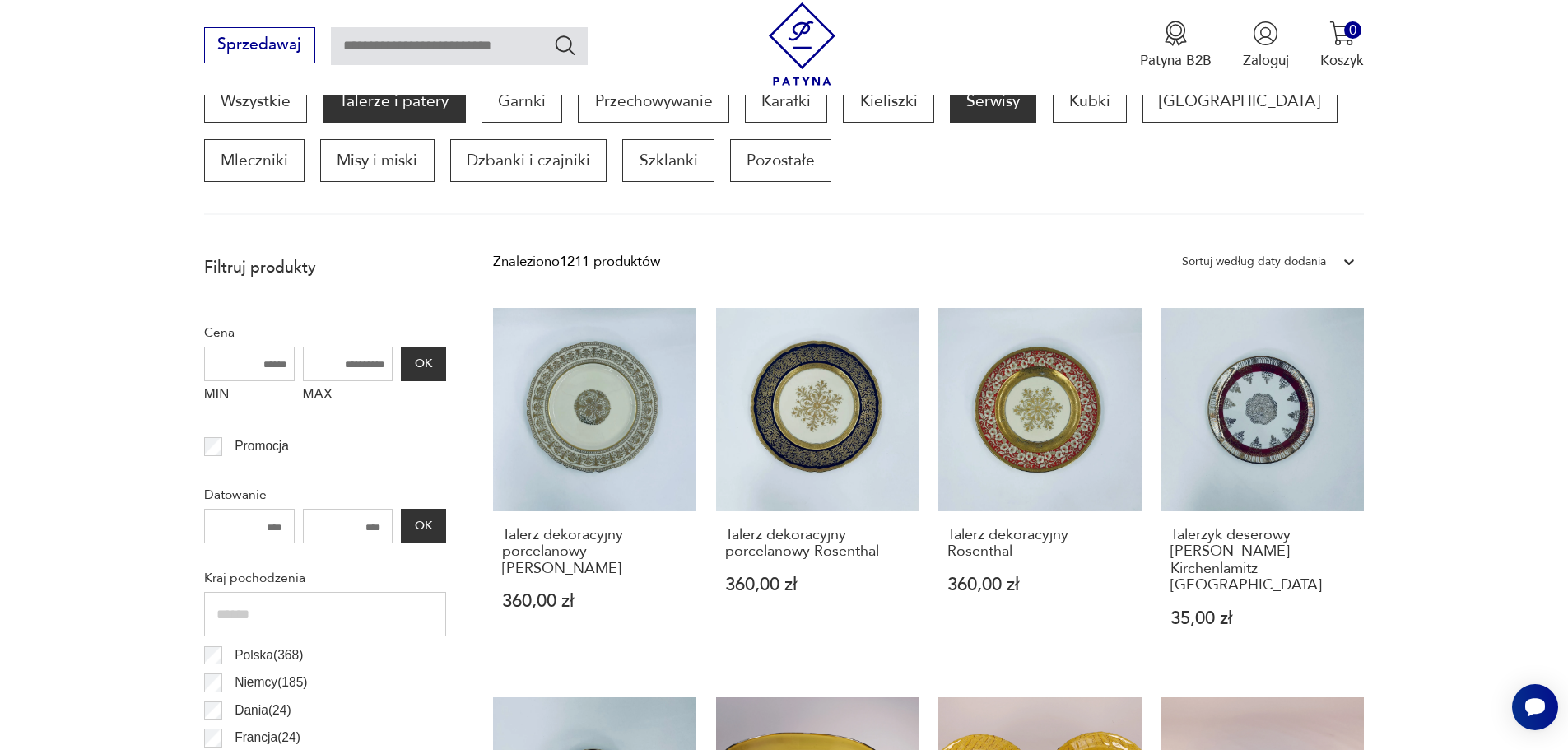
click at [991, 108] on p "Serwisy" at bounding box center [993, 101] width 86 height 43
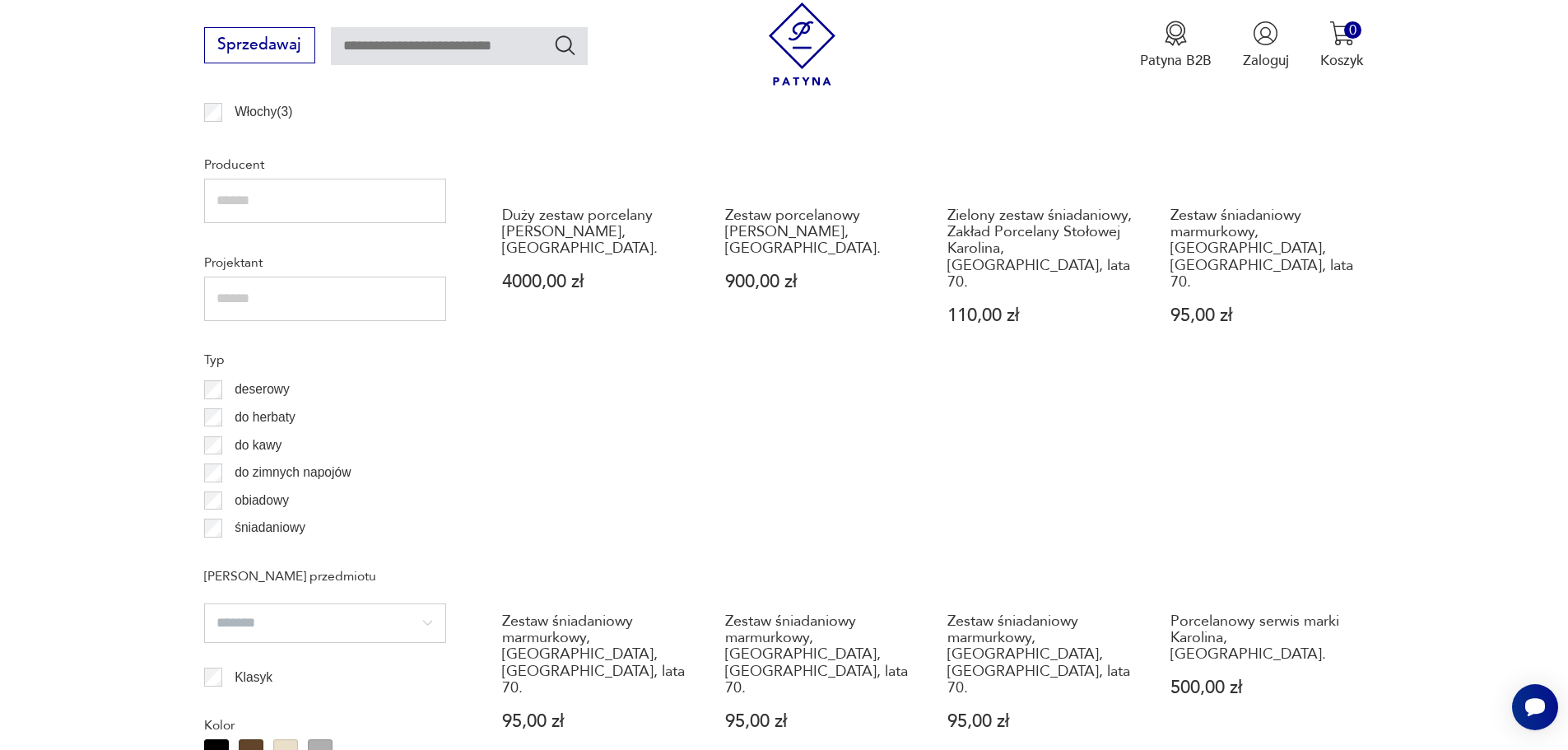
scroll to position [959, 0]
